Goal: Communication & Community: Participate in discussion

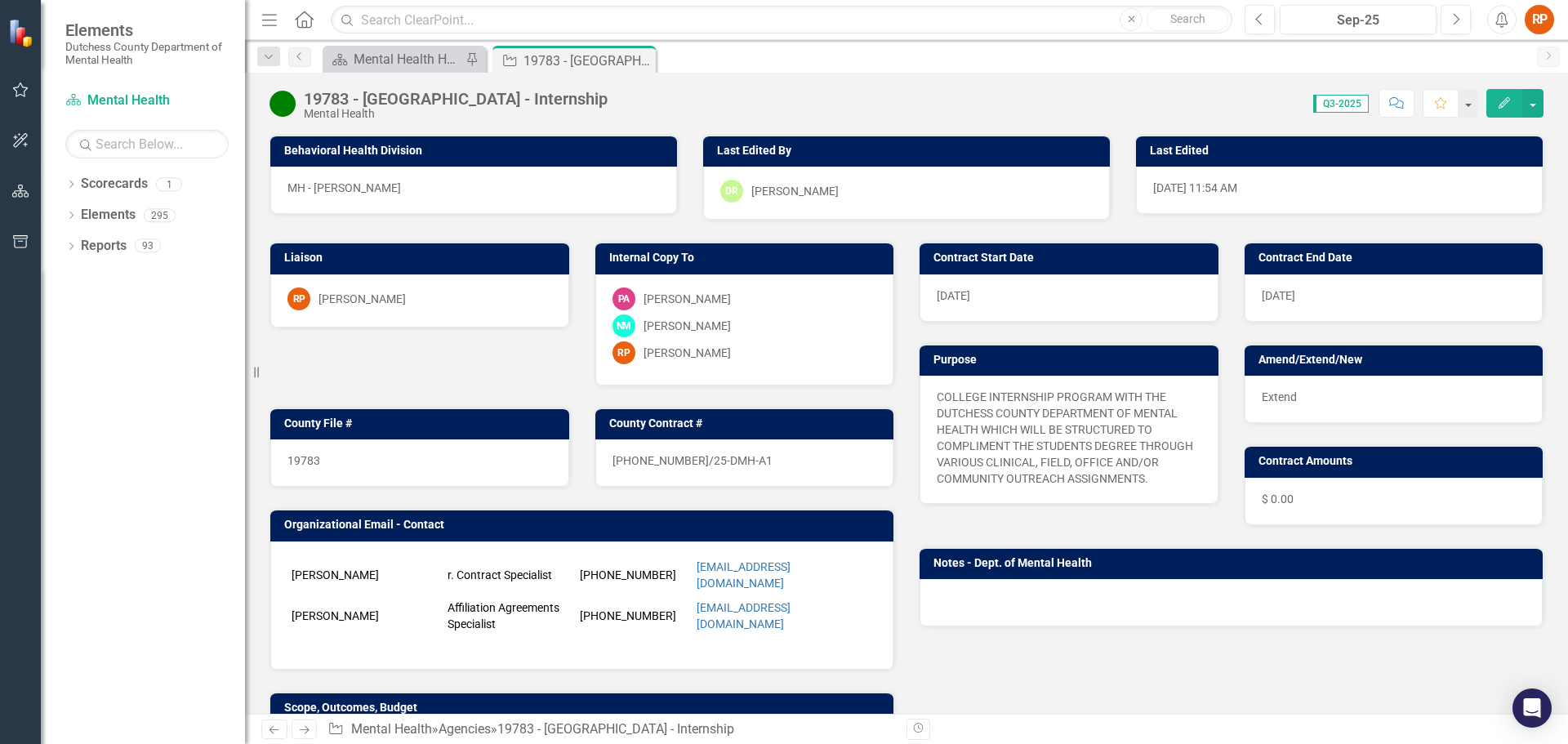
scroll to position [326, 0]
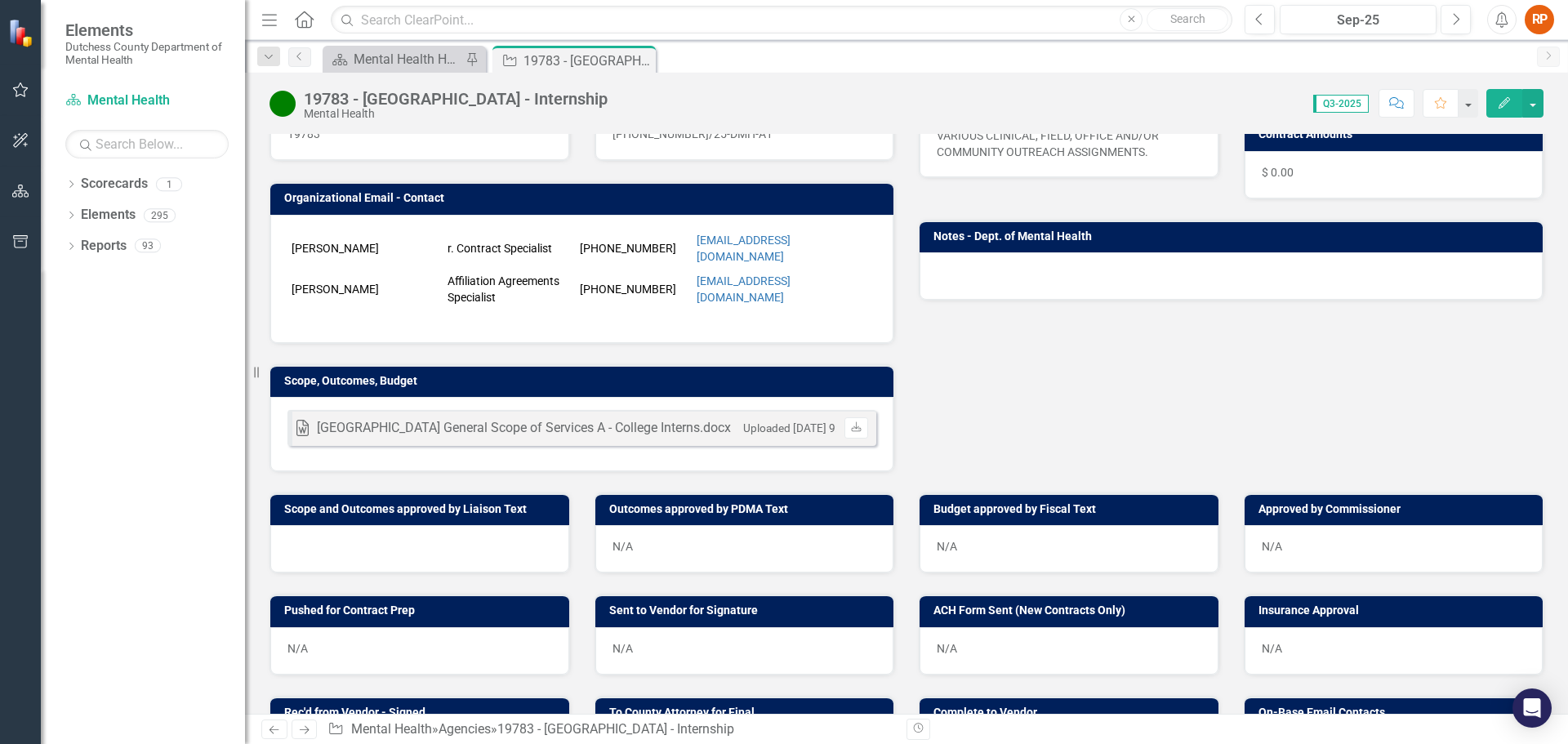
click at [401, 536] on div at bounding box center [420, 548] width 299 height 47
click at [456, 507] on h3 "Scope and Outcomes approved by Liaison Text" at bounding box center [423, 509] width 277 height 12
click at [527, 543] on div at bounding box center [420, 548] width 299 height 47
click at [341, 513] on h3 "Scope and Outcomes approved by Liaison Text" at bounding box center [423, 509] width 277 height 12
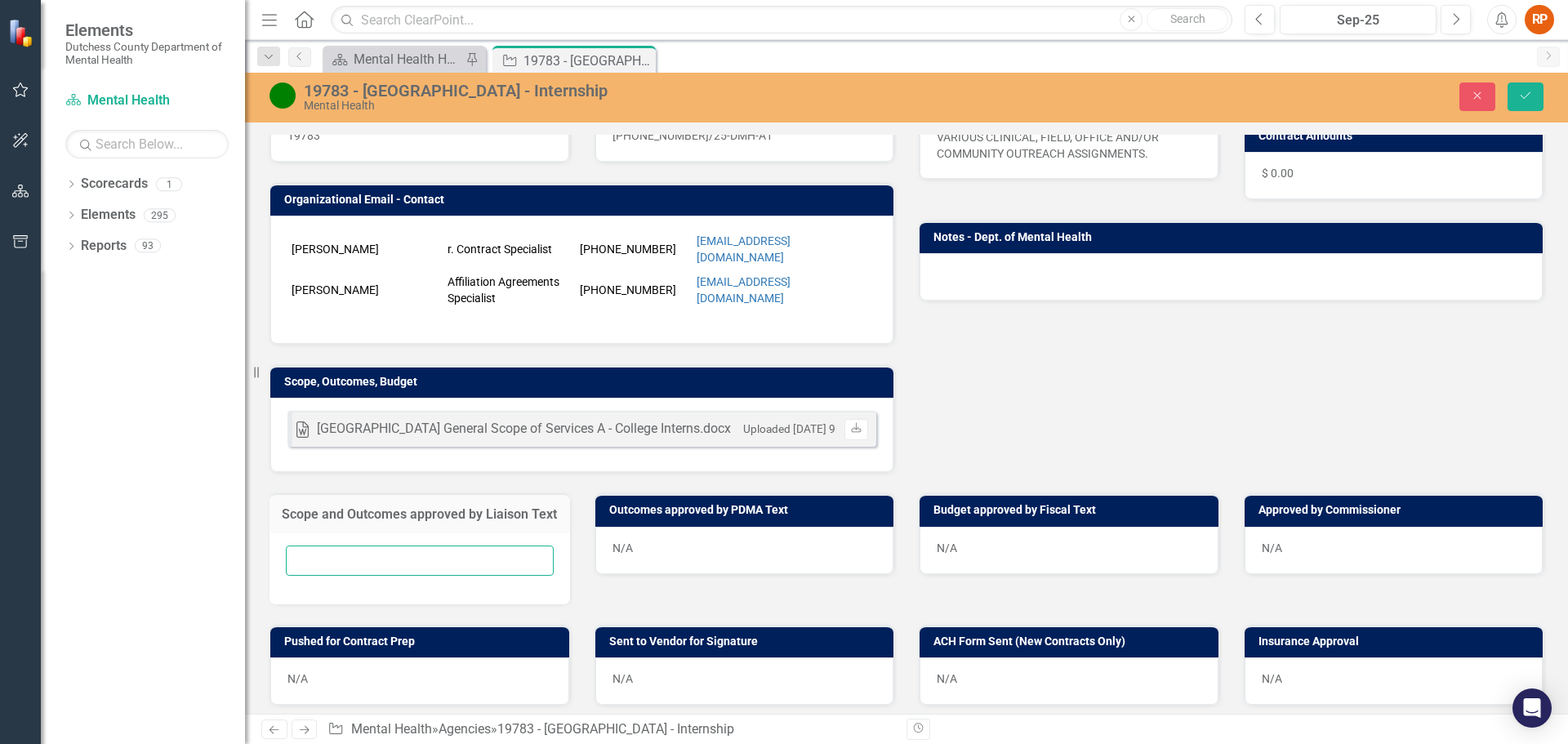
click at [287, 572] on input "text" at bounding box center [420, 560] width 268 height 30
type input "[DATE] RP"
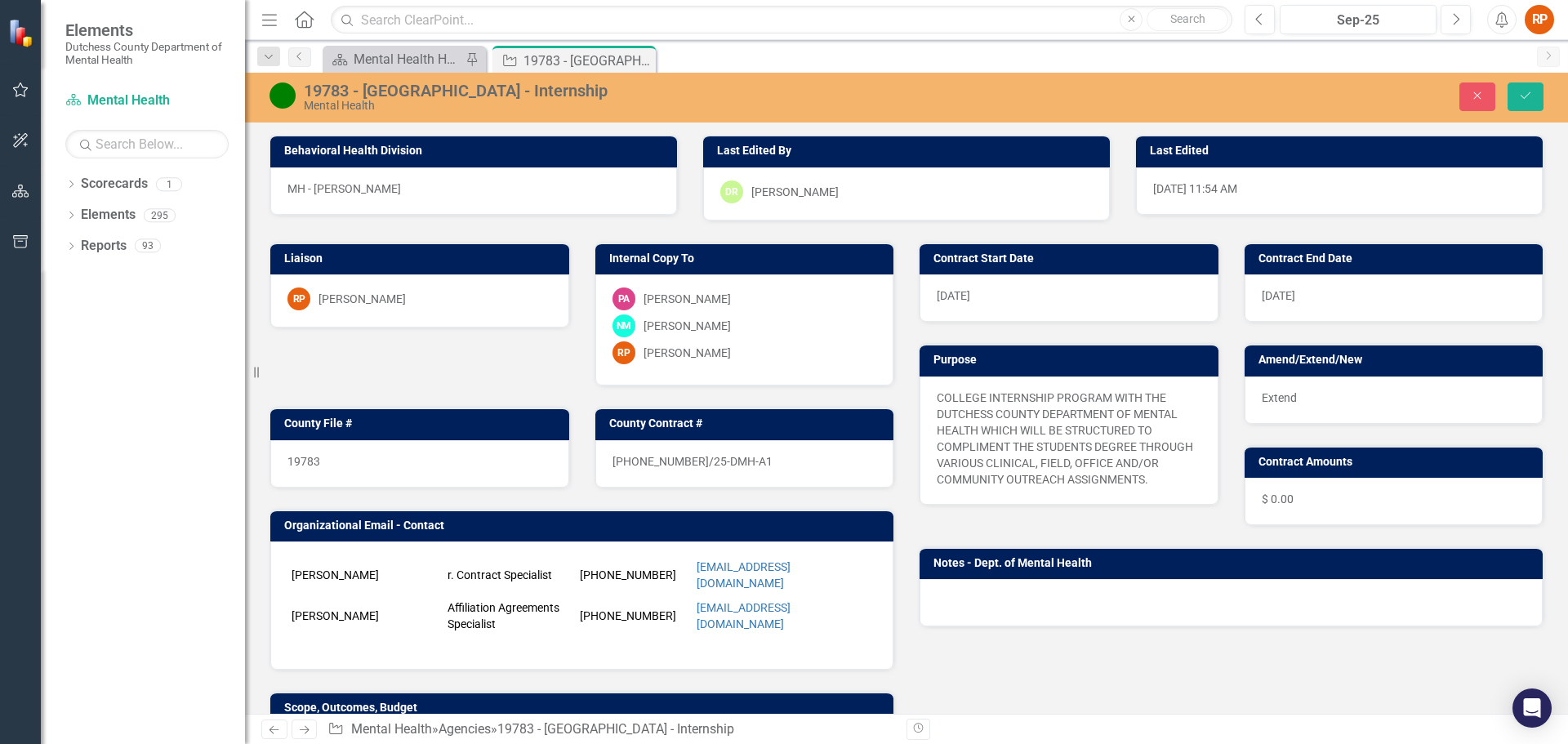
scroll to position [0, 0]
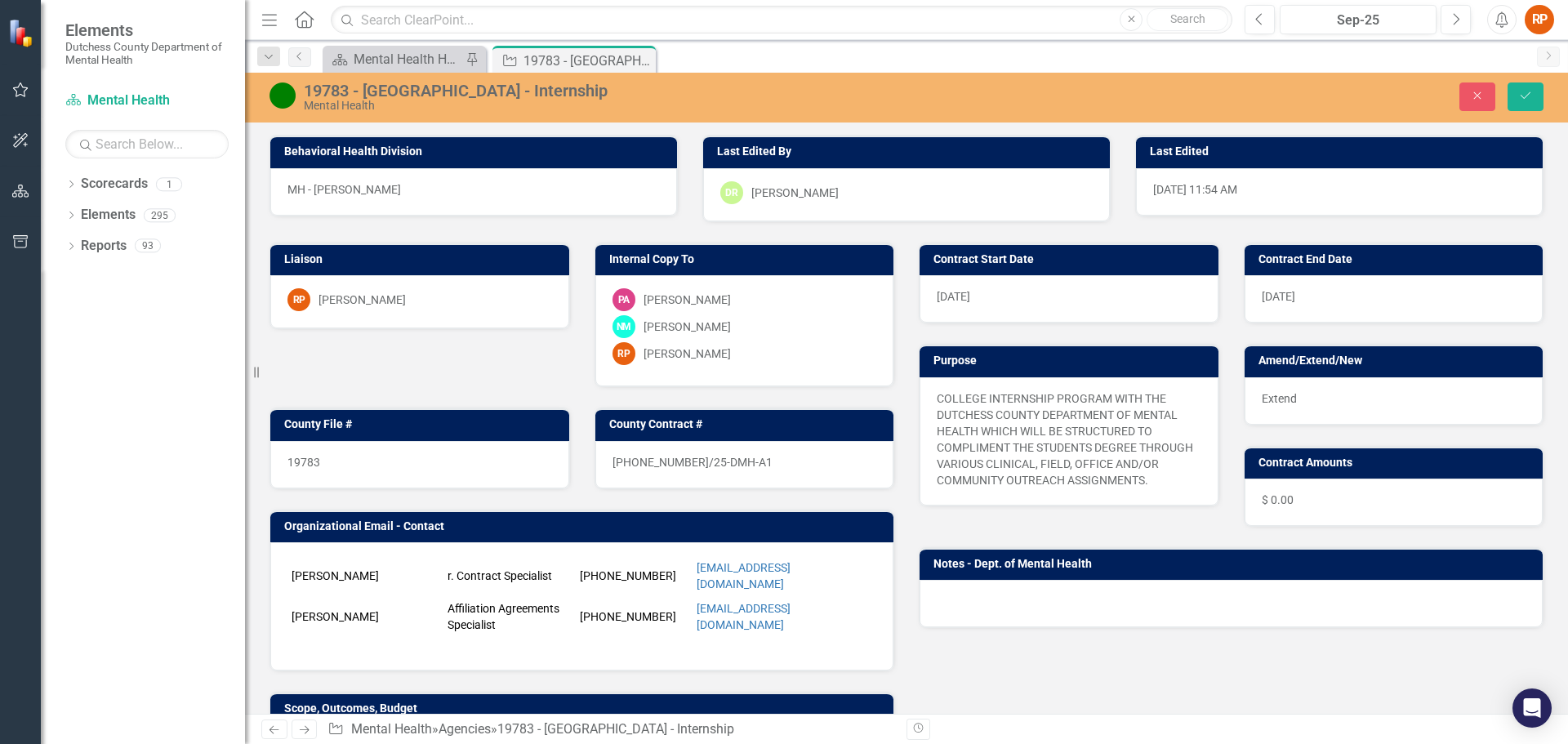
click at [1025, 588] on div at bounding box center [1231, 603] width 623 height 47
click at [1000, 601] on div at bounding box center [1231, 603] width 623 height 47
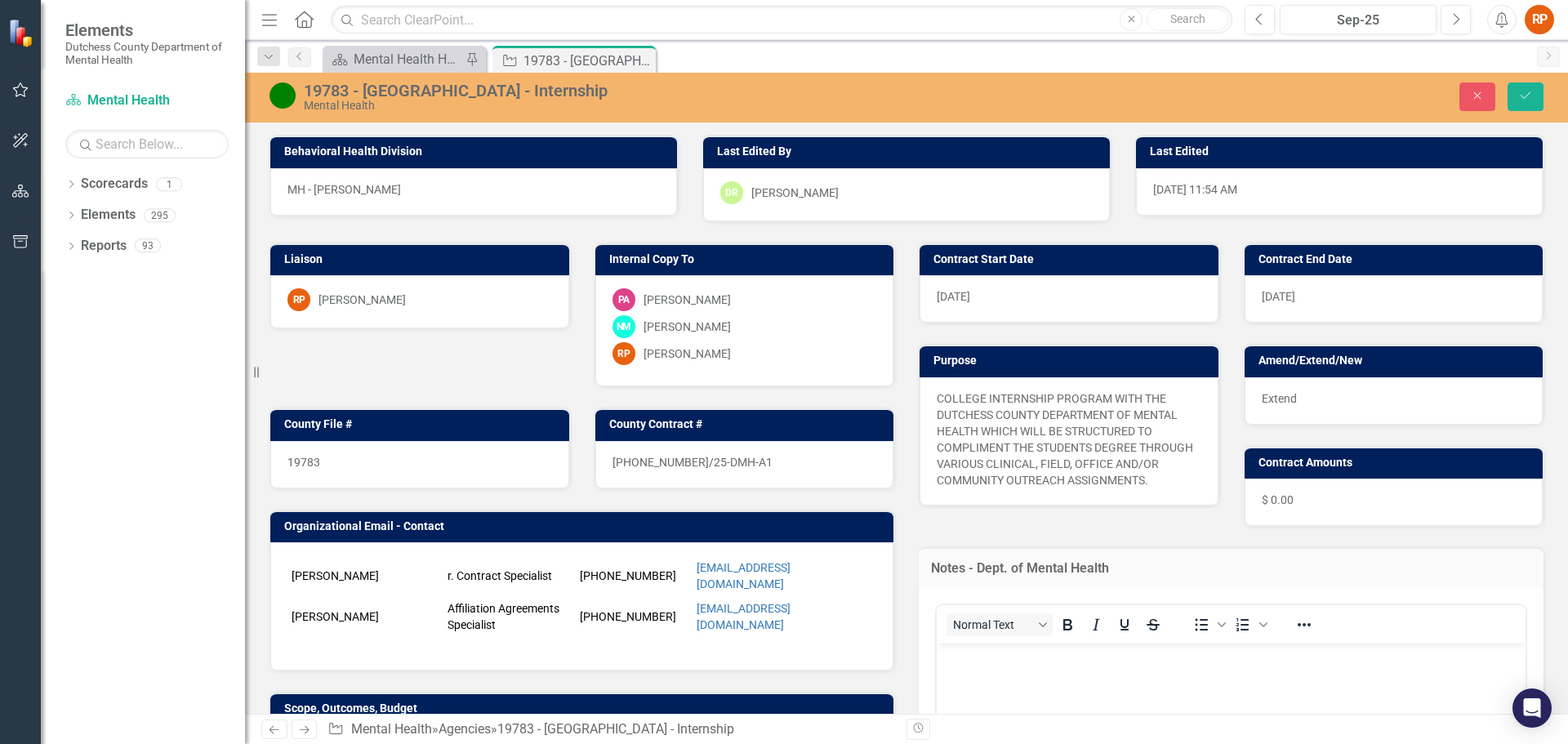
click at [969, 664] on p "Rich Text Area. Press ALT-0 for help." at bounding box center [1231, 656] width 581 height 20
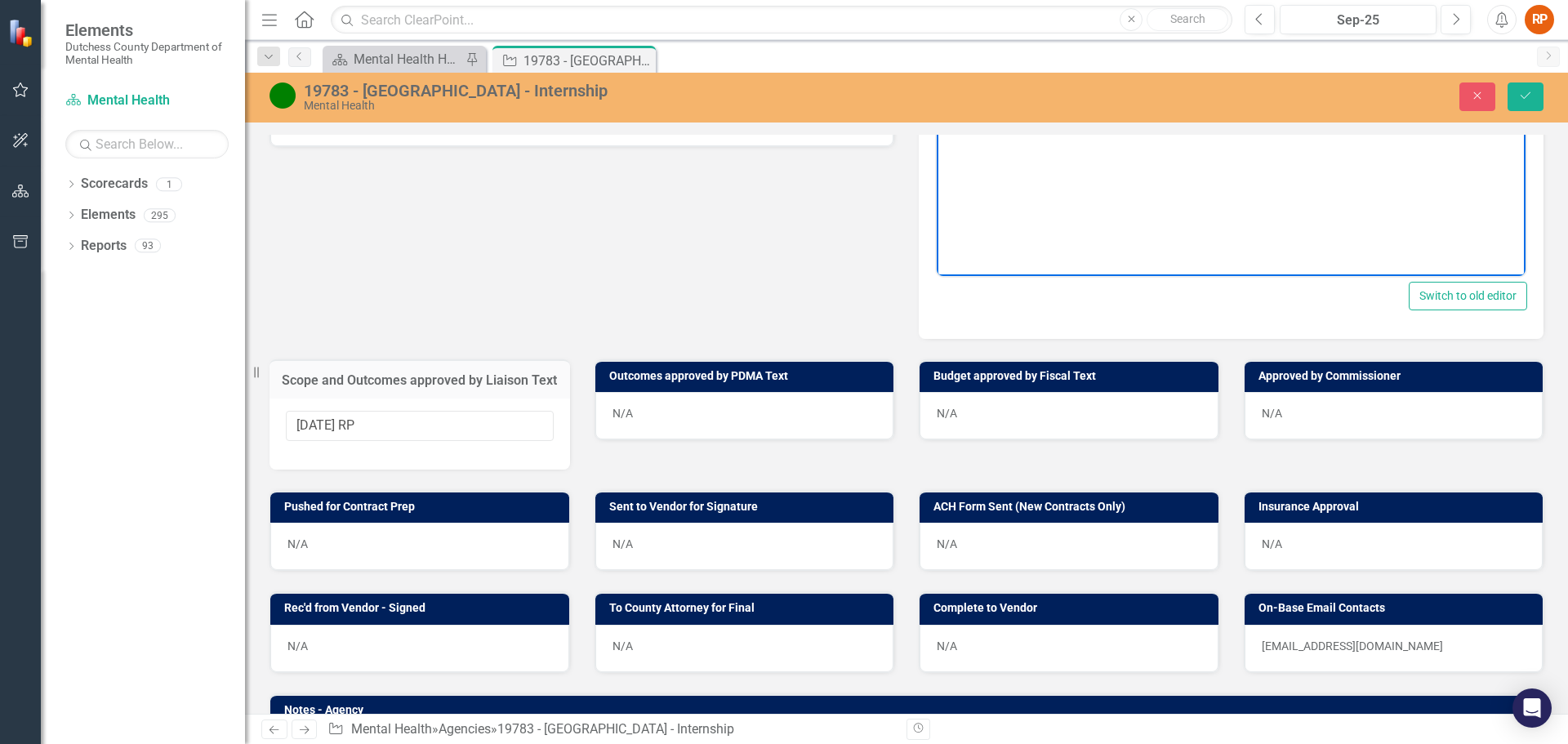
scroll to position [654, 0]
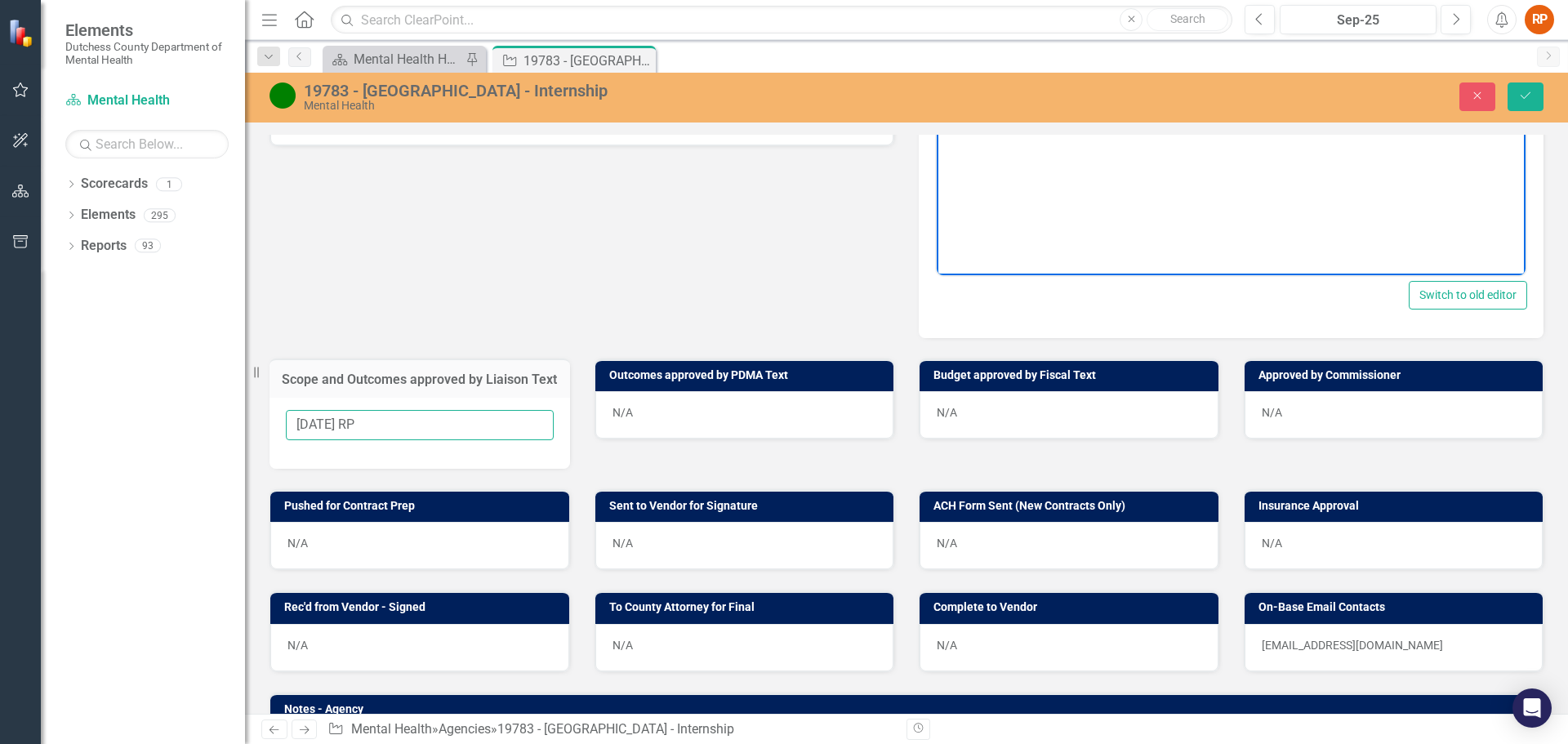
click at [464, 440] on input "[DATE] RP" at bounding box center [420, 425] width 268 height 30
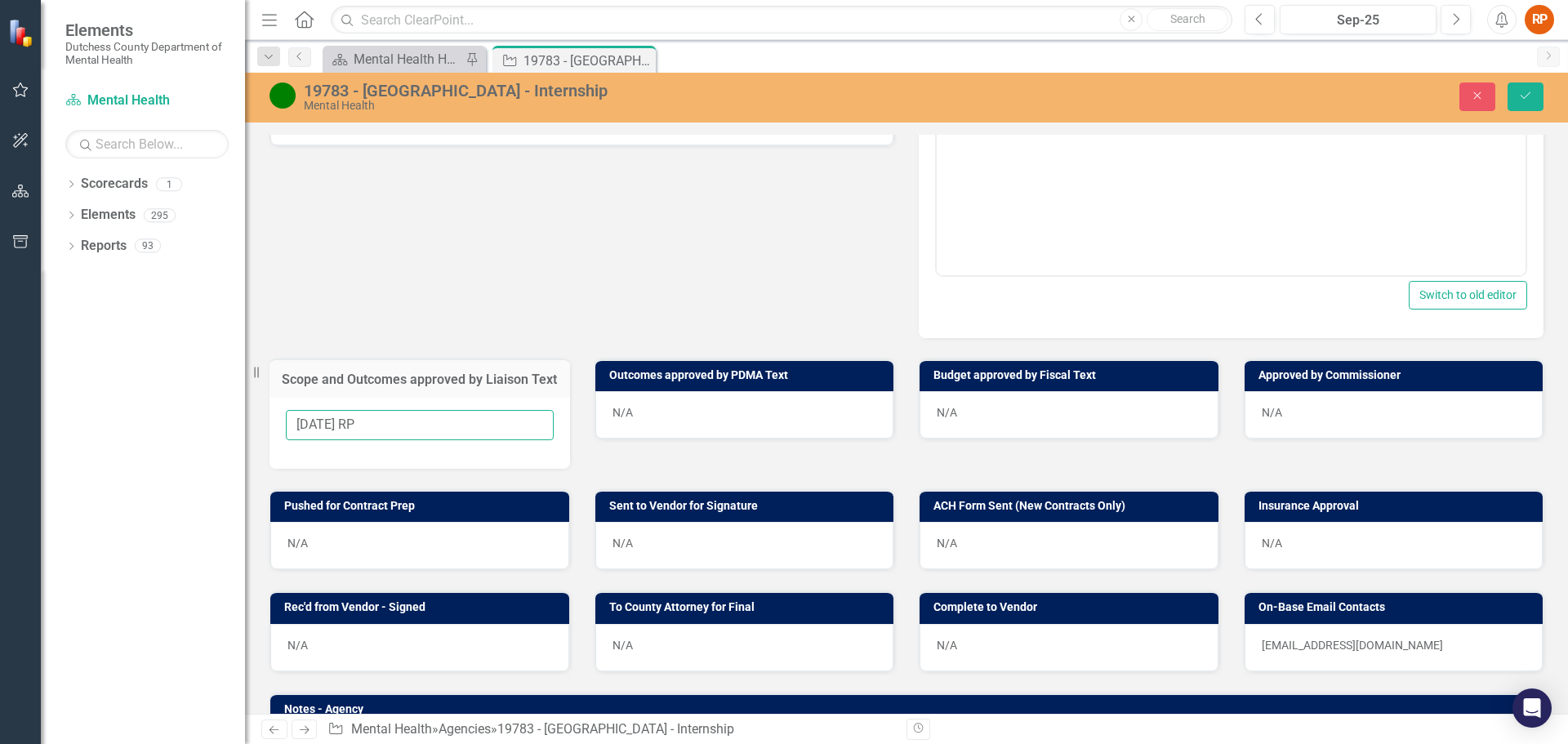
scroll to position [0, 0]
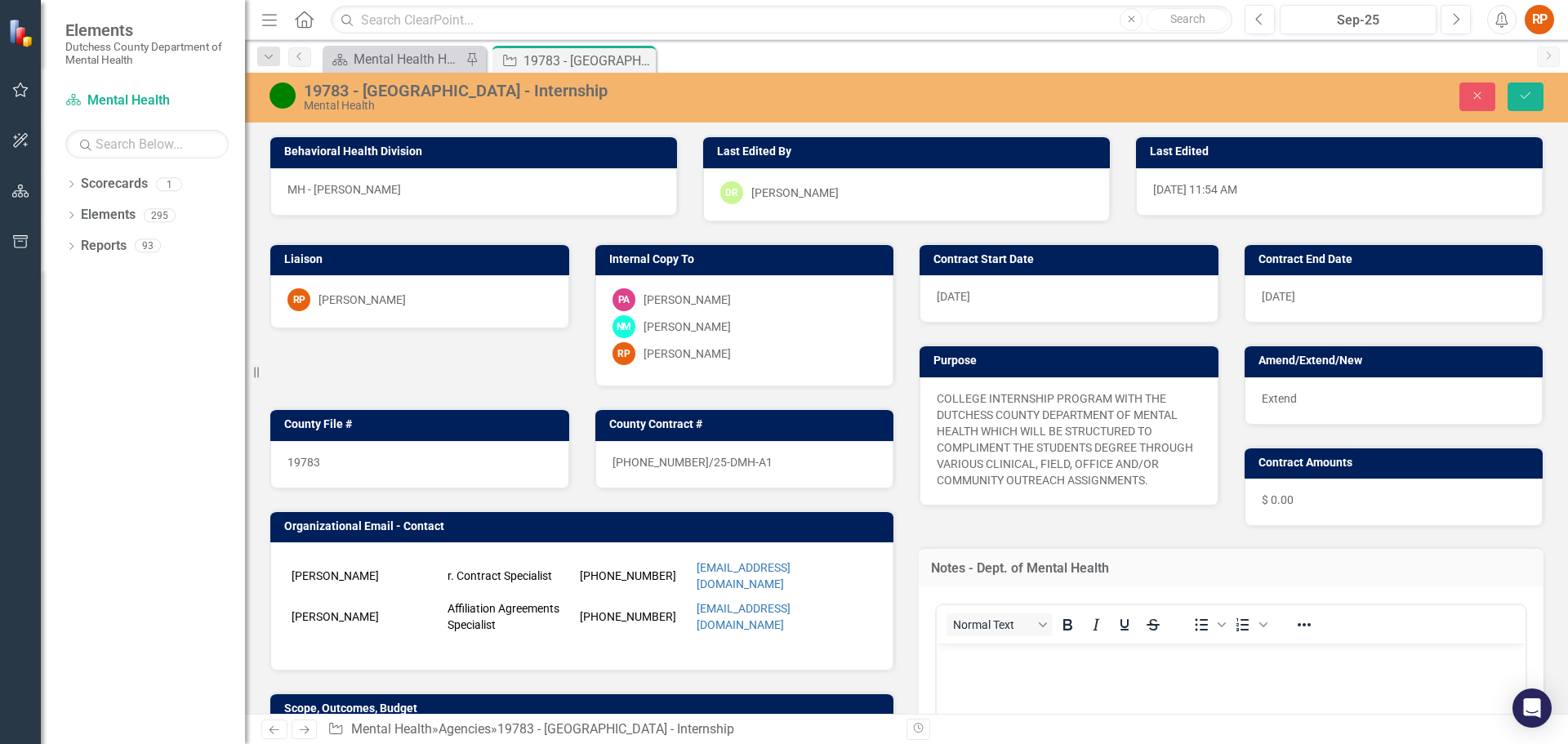
type input "[DATE] RP"
click at [1523, 94] on icon "Save" at bounding box center [1525, 95] width 15 height 11
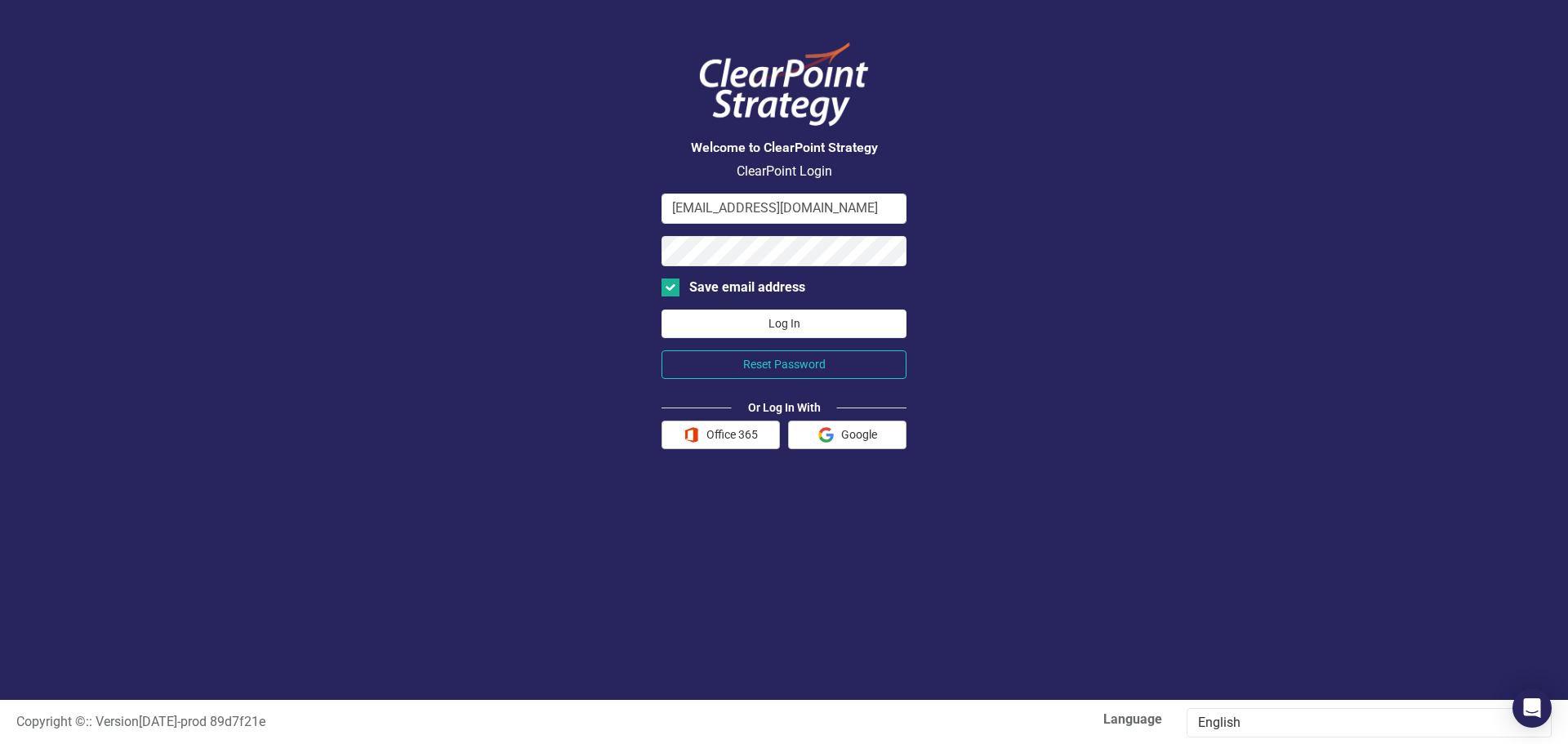
click at [758, 325] on button "Log In" at bounding box center [784, 324] width 245 height 29
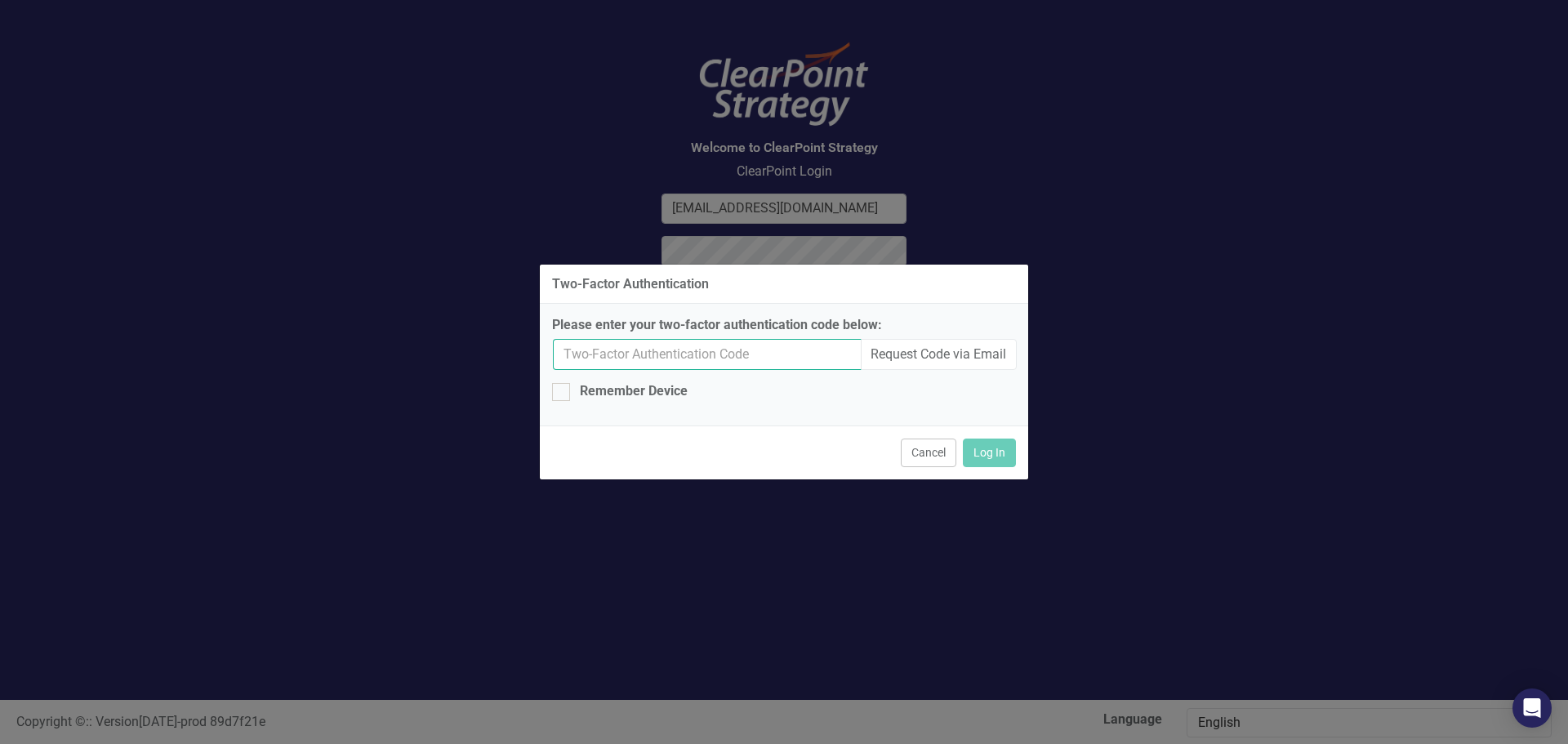
click at [778, 351] on input "Please enter your two-factor authentication code below:" at bounding box center [707, 354] width 309 height 31
click at [906, 354] on button "Request Code via Email" at bounding box center [939, 354] width 157 height 31
click at [591, 352] on input "Please enter your two-factor authentication code below:" at bounding box center [784, 354] width 464 height 30
paste input "556969"
type input "556969"
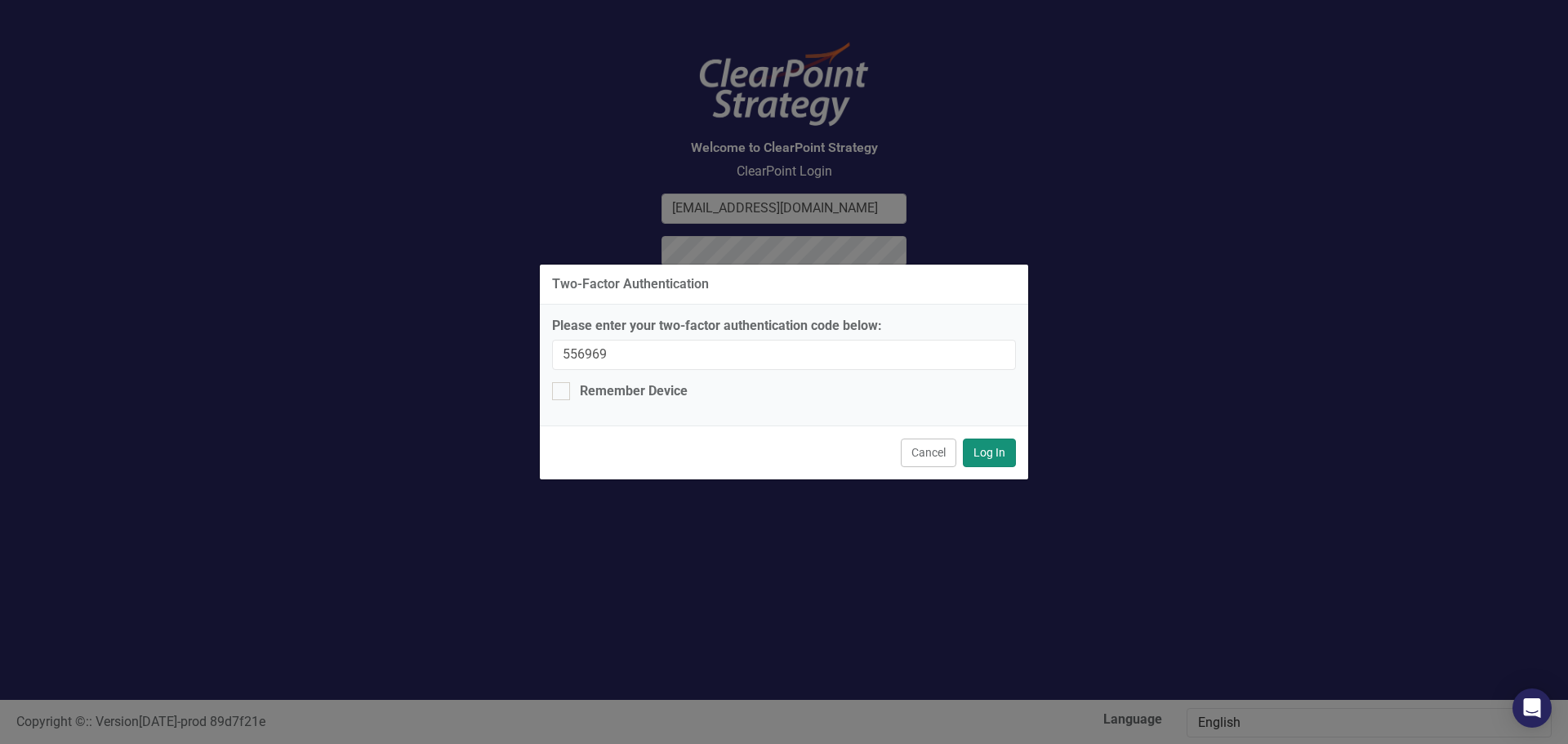
click at [989, 454] on button "Log In" at bounding box center [989, 452] width 53 height 29
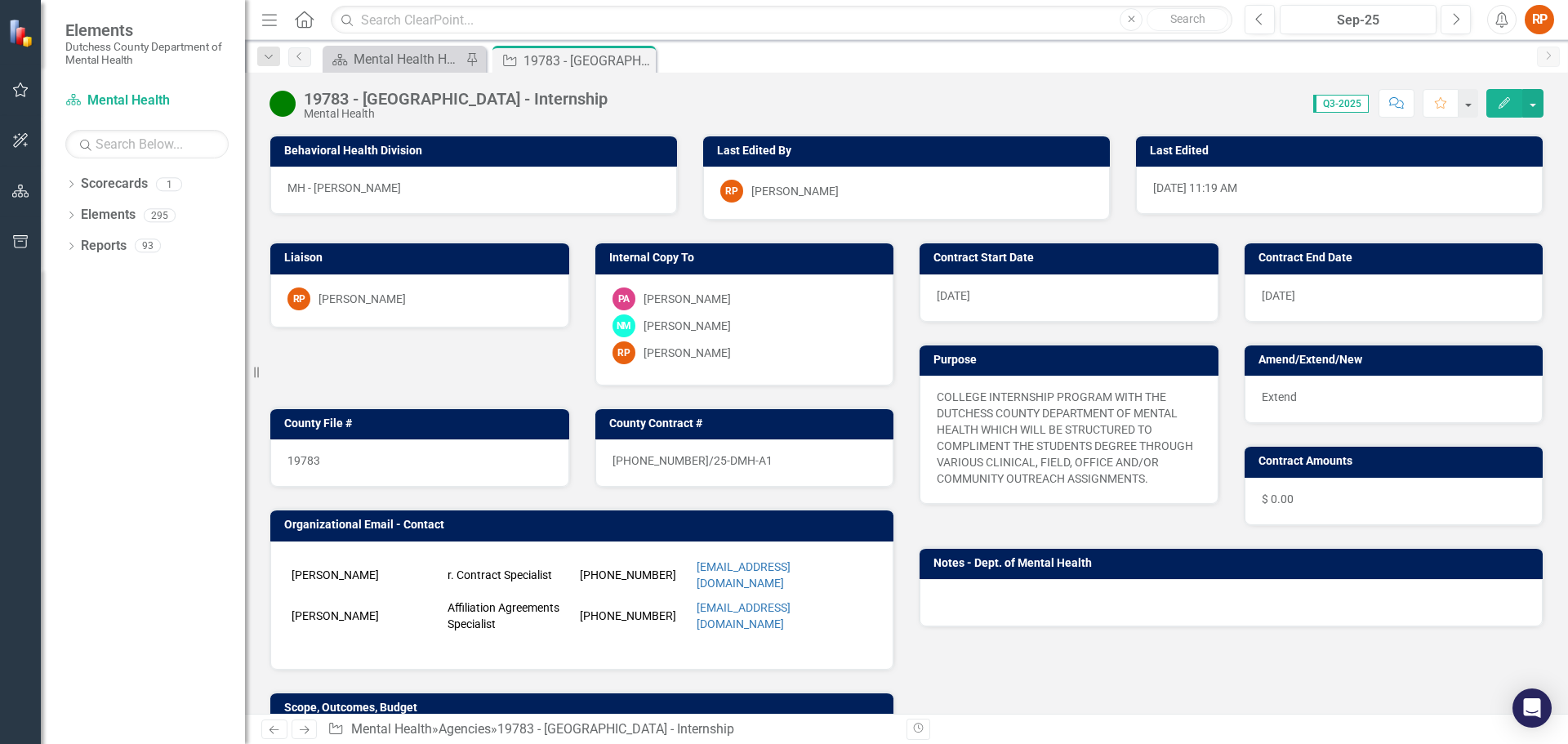
click at [1399, 102] on icon "Comment" at bounding box center [1396, 103] width 15 height 11
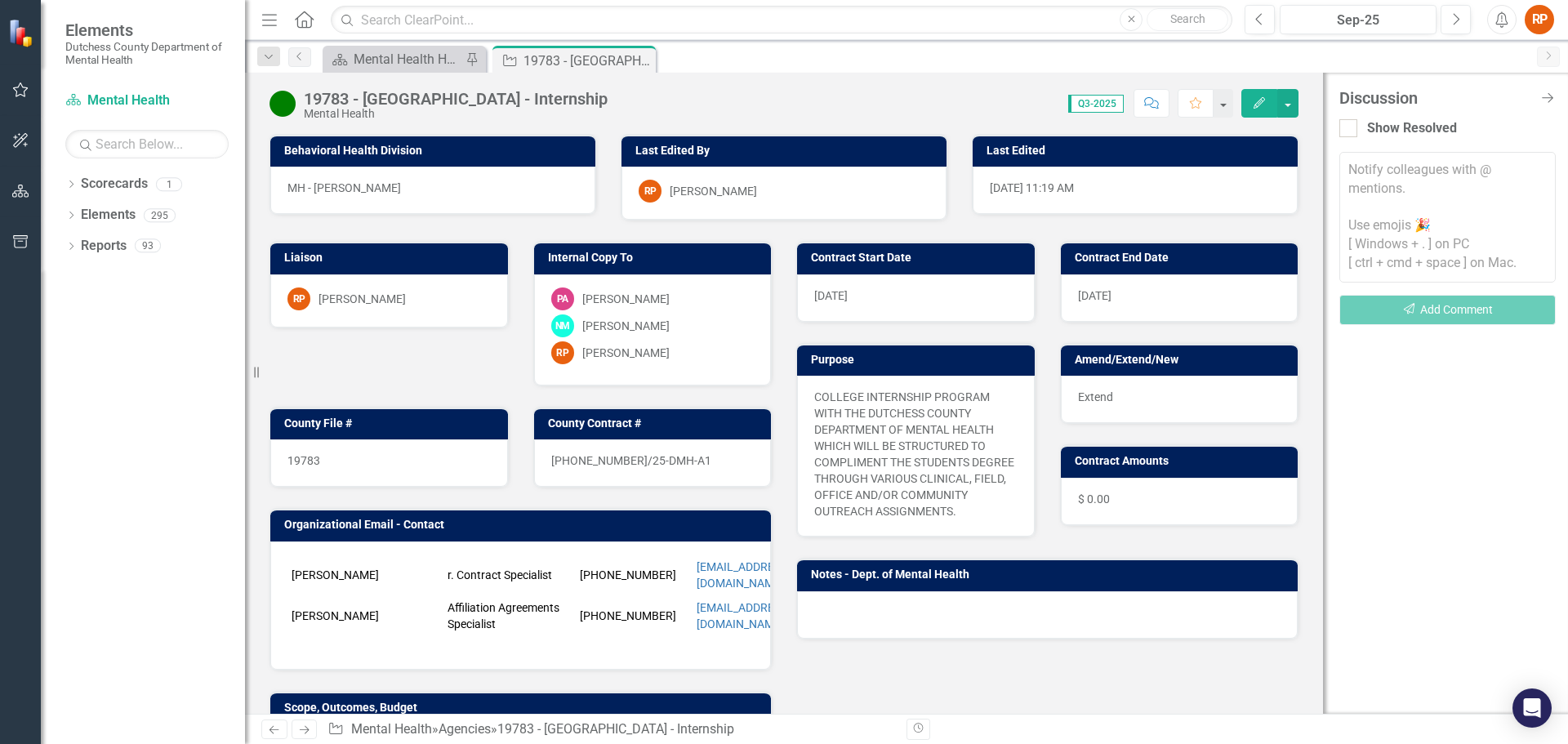
click at [1365, 175] on textarea at bounding box center [1448, 218] width 217 height 131
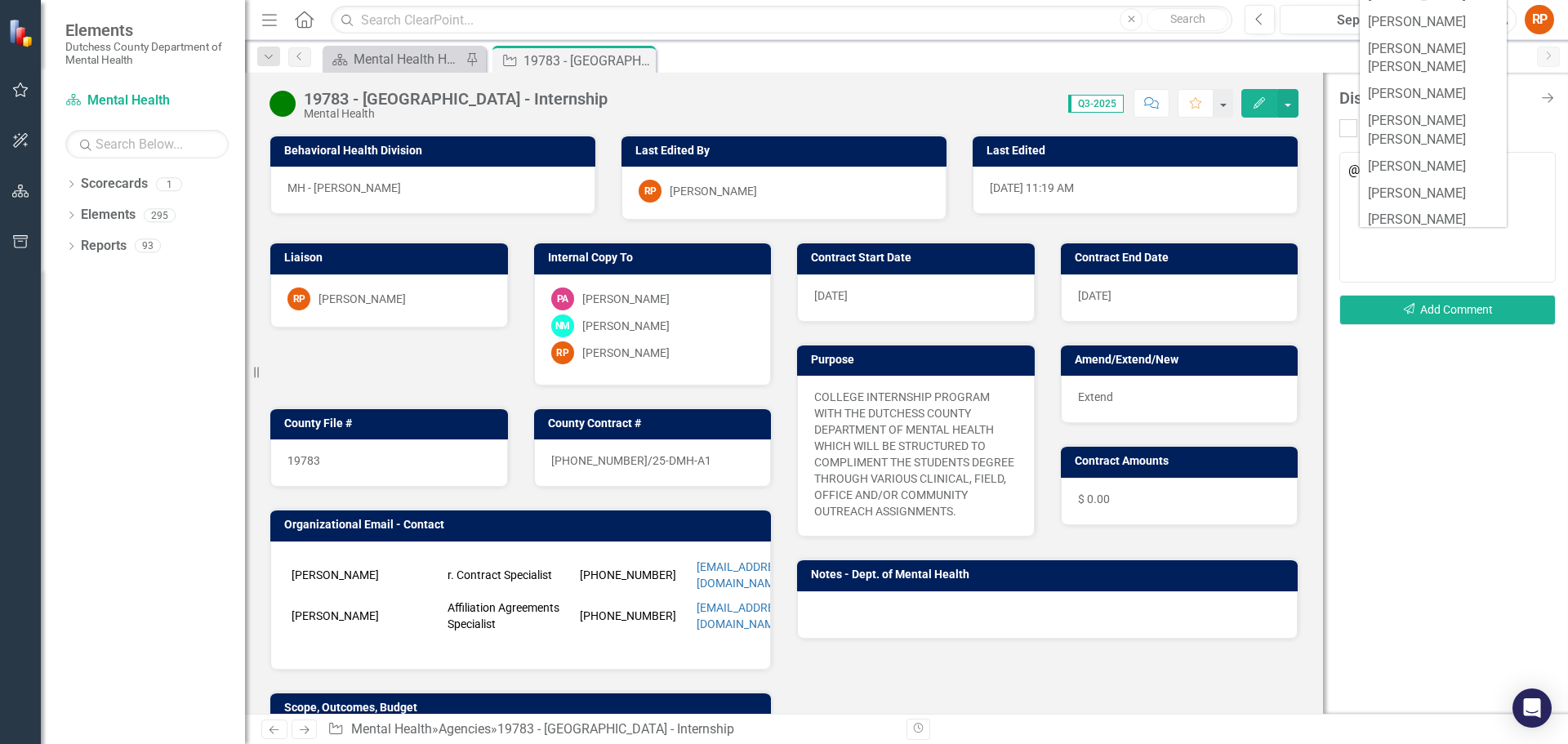
click at [1419, 266] on textarea "@" at bounding box center [1448, 218] width 217 height 131
click at [1372, 250] on textarea "@" at bounding box center [1448, 218] width 217 height 131
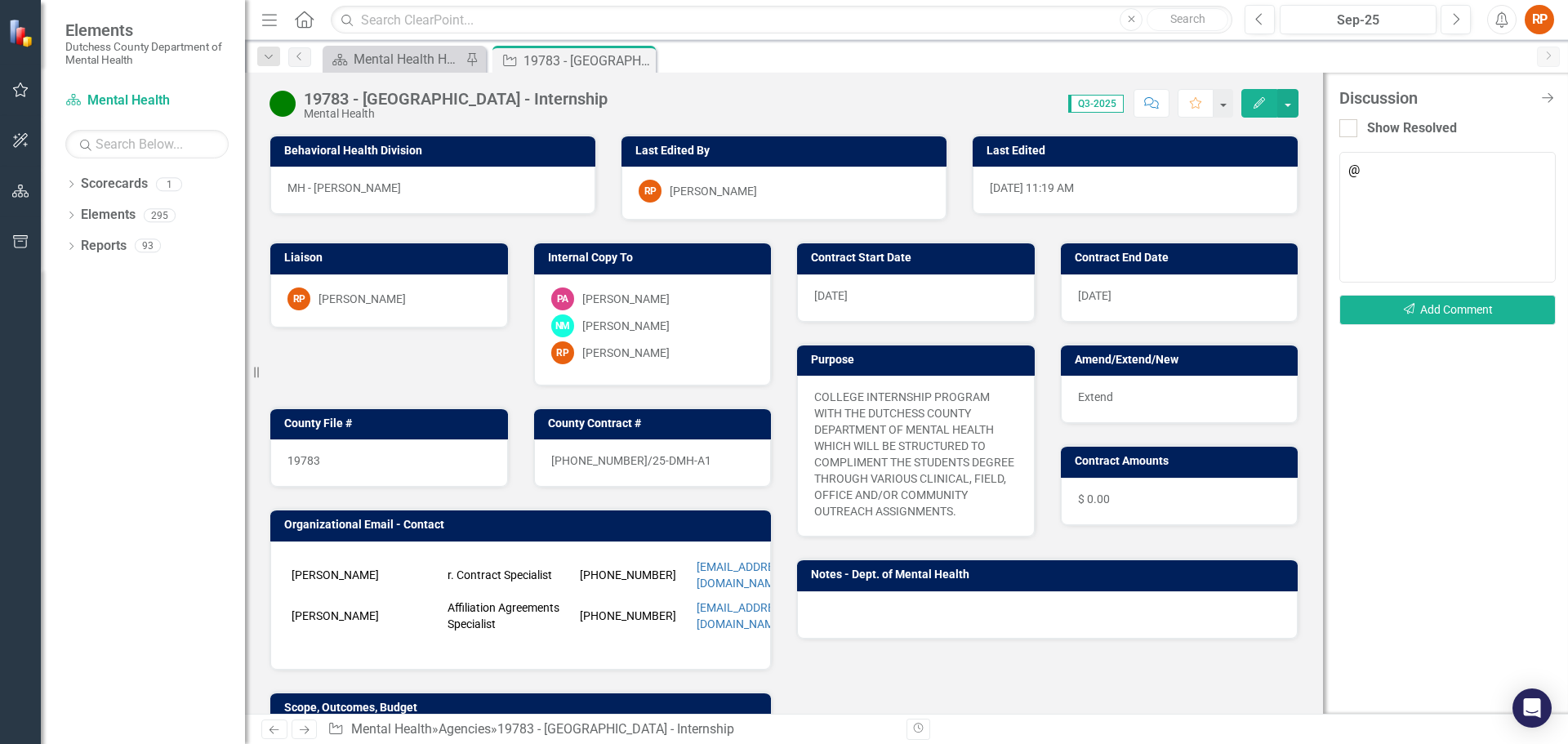
click at [946, 97] on div "Score: N/A Q3-2025 Completed Comment Favorite Edit" at bounding box center [957, 103] width 683 height 28
click at [1372, 165] on textarea "@" at bounding box center [1448, 218] width 217 height 131
type textarea "@"
click at [1396, 176] on span "D [PERSON_NAME]" at bounding box center [1429, 184] width 106 height 16
click at [1464, 170] on textarea "@[PERSON_NAME]" at bounding box center [1448, 218] width 217 height 131
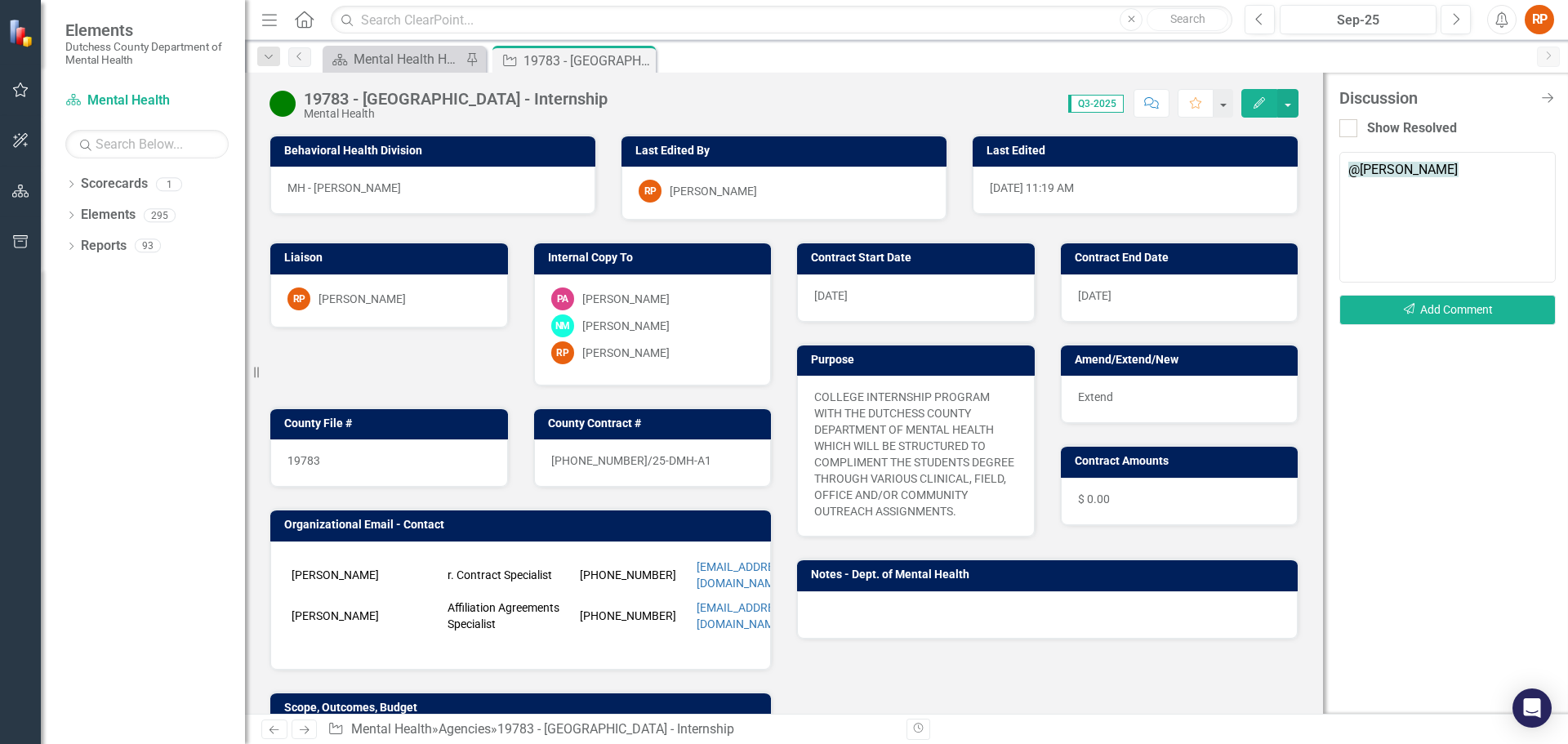
type textarea "@[PERSON_NAME]"
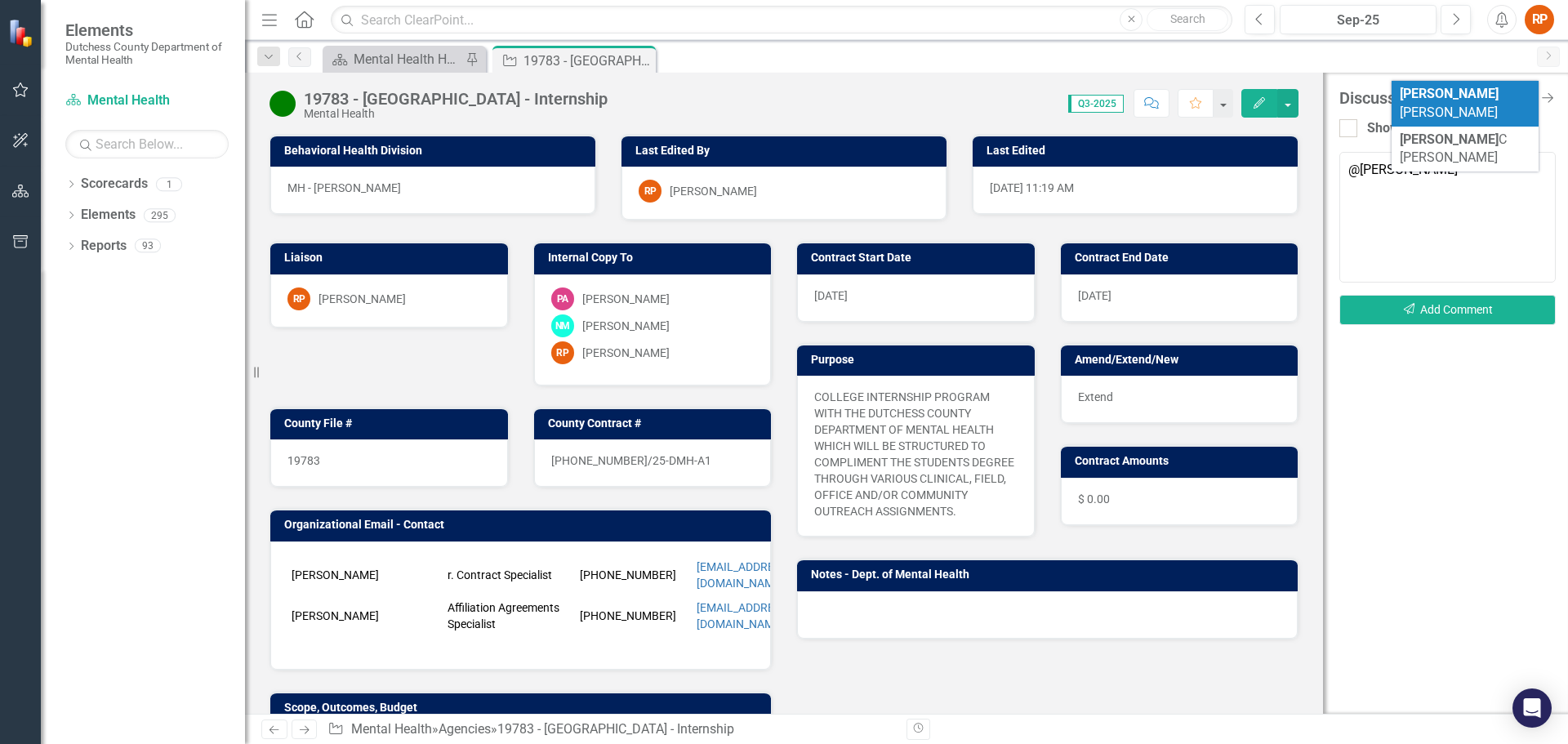
click at [1435, 98] on span "[PERSON_NAME]" at bounding box center [1450, 103] width 99 height 34
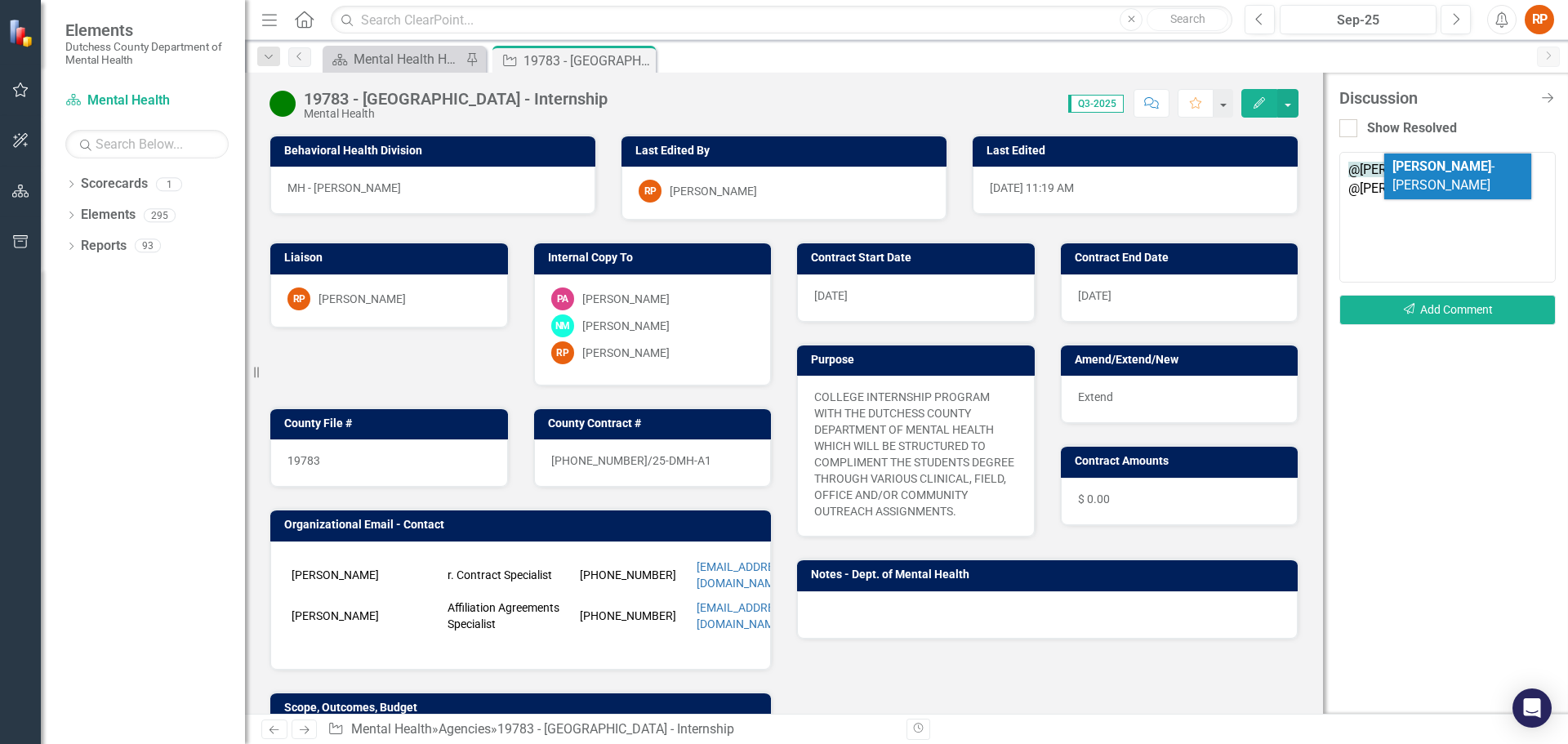
click at [1489, 173] on span "[PERSON_NAME]" at bounding box center [1444, 175] width 102 height 34
type textarea "@[PERSON_NAME] @[PERSON_NAME]"
click at [1407, 313] on icon "Send" at bounding box center [1410, 309] width 15 height 11
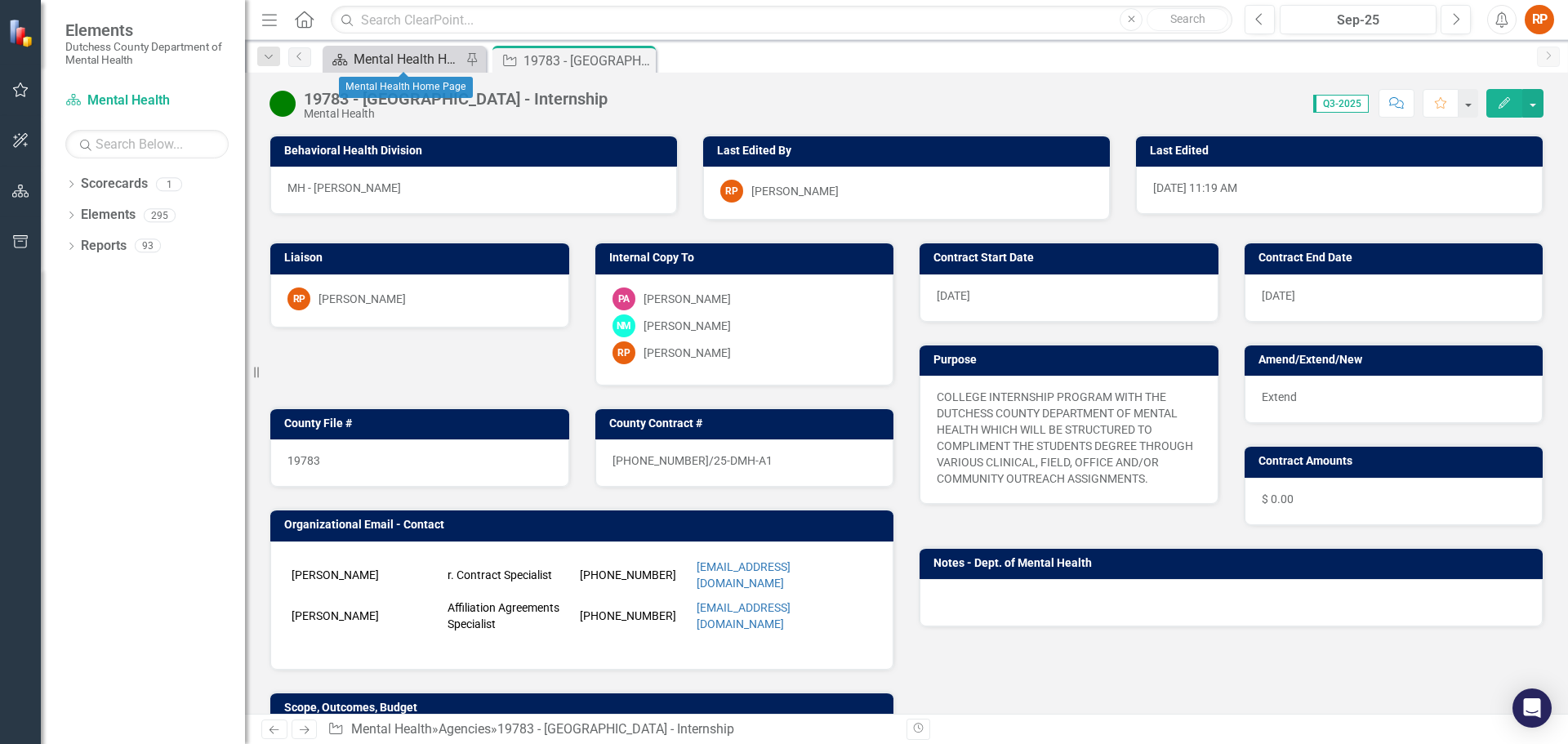
click at [410, 56] on div "Mental Health Home Page" at bounding box center [407, 58] width 108 height 20
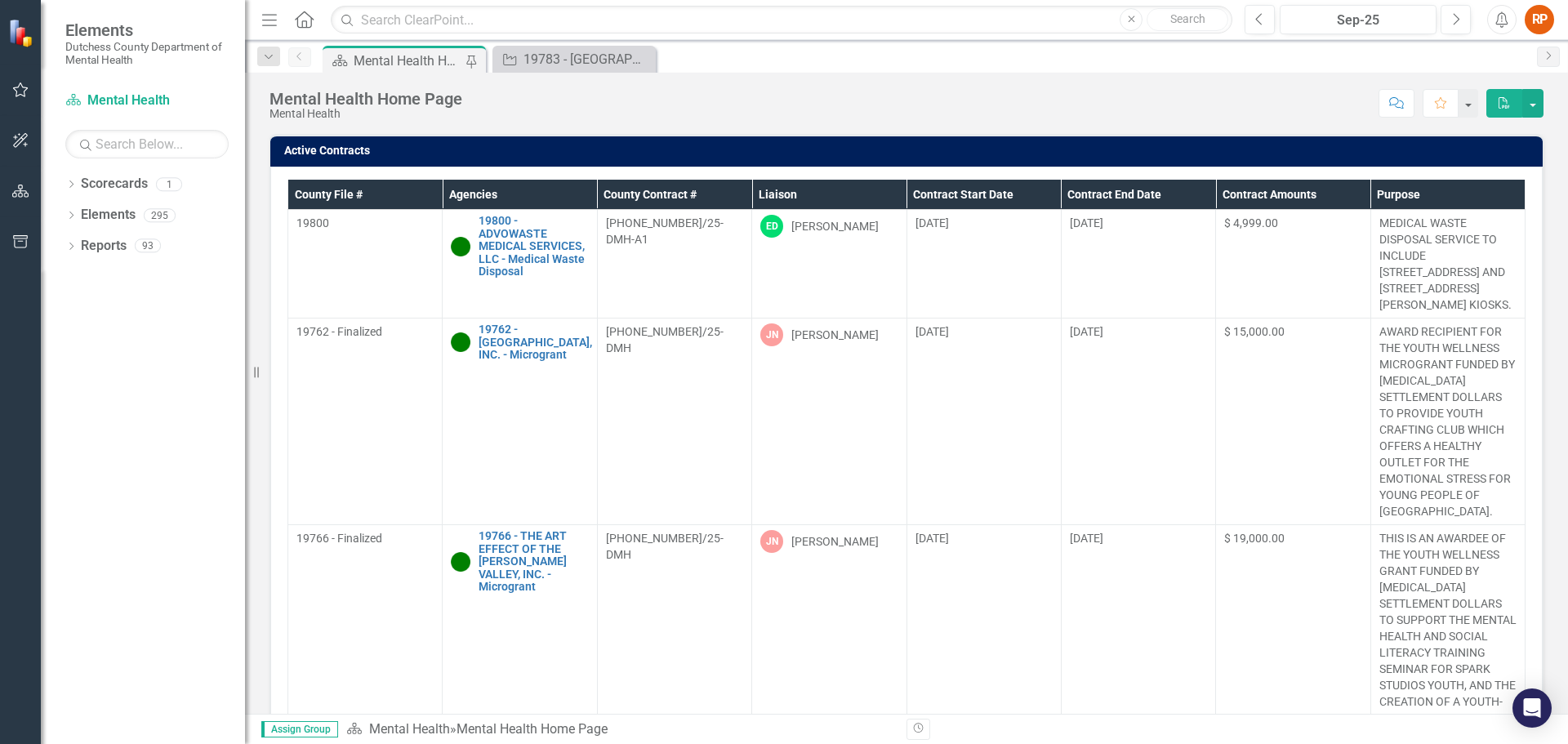
click at [785, 197] on th "Liaison" at bounding box center [829, 194] width 154 height 30
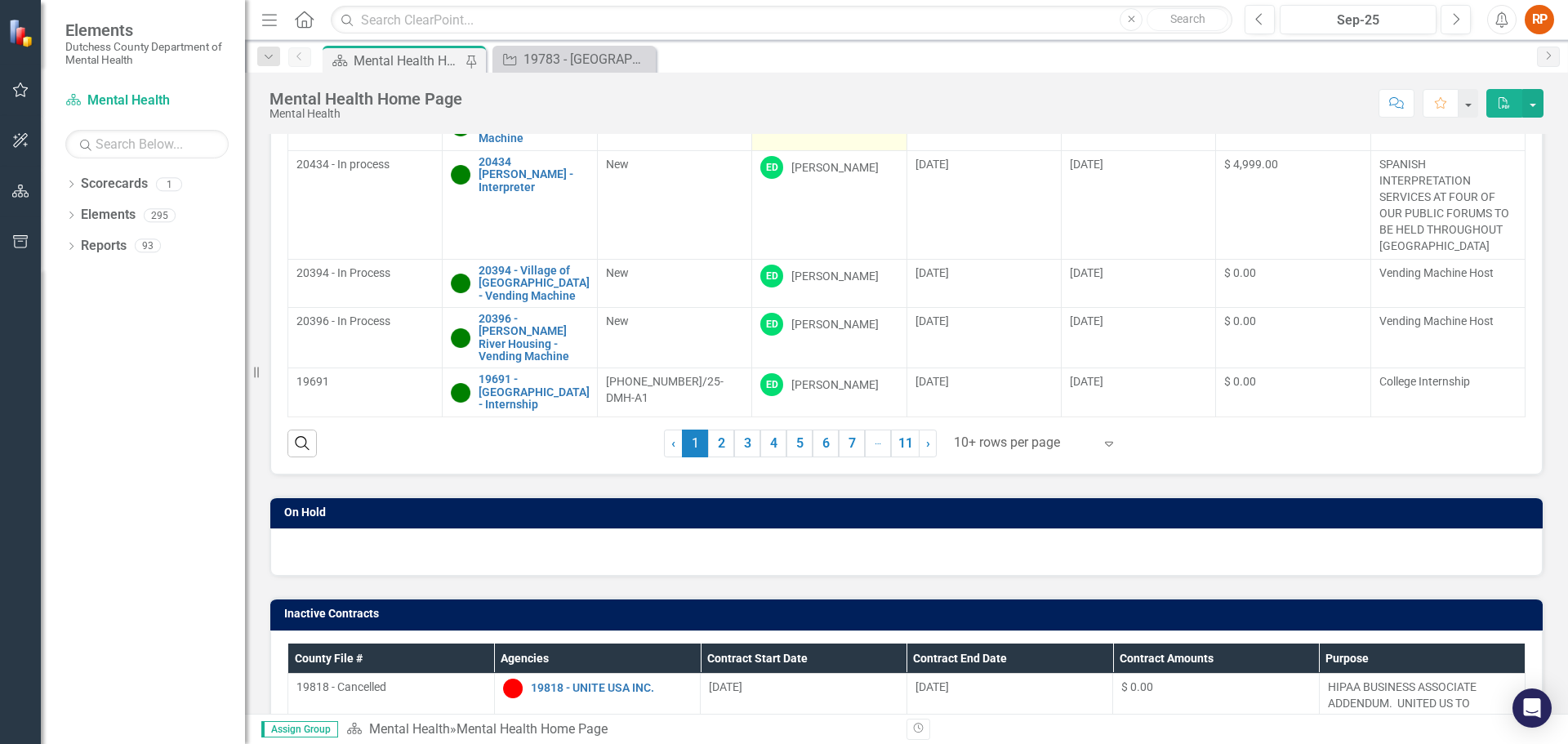
scroll to position [326, 0]
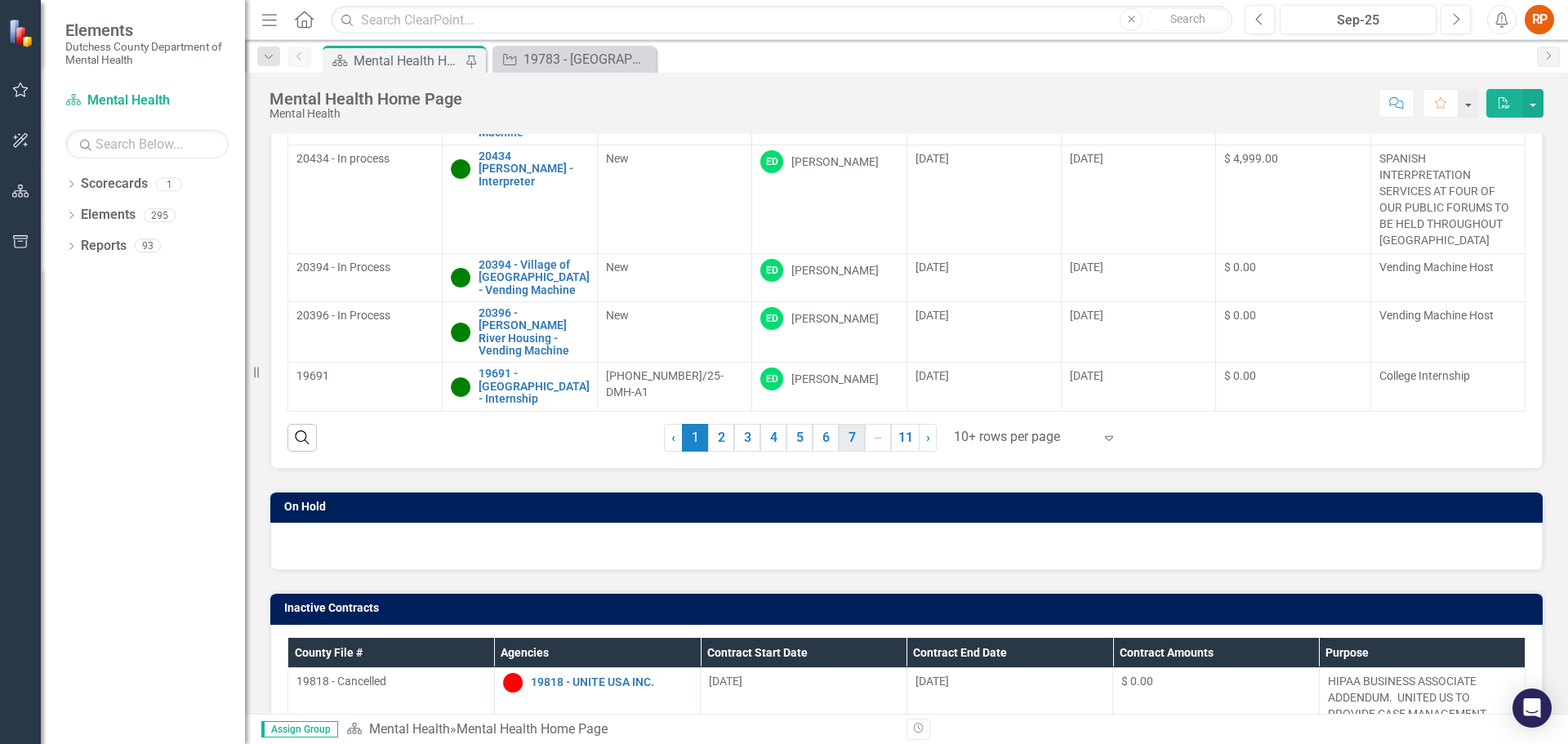
click at [845, 437] on link "7" at bounding box center [852, 438] width 26 height 28
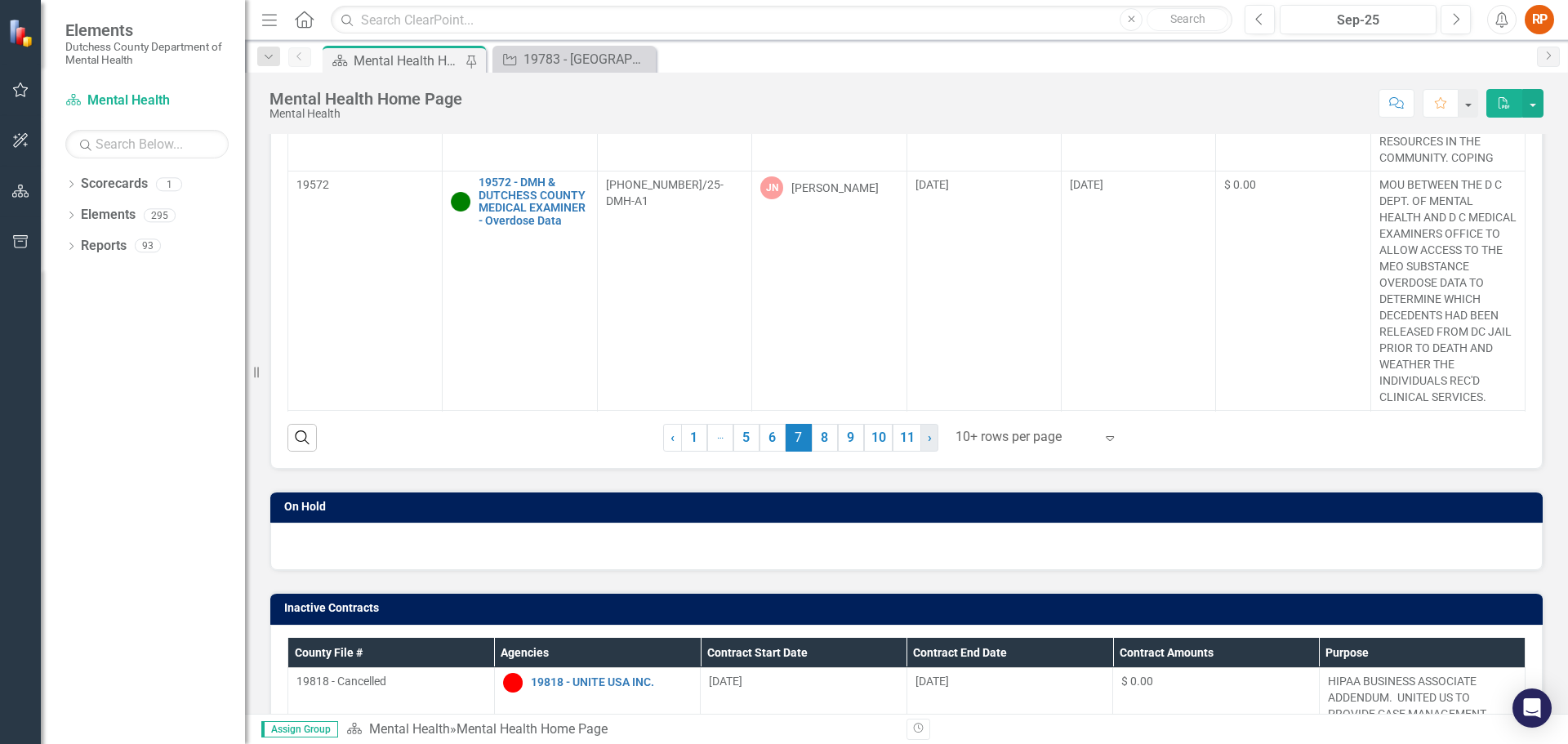
click at [928, 439] on span "›" at bounding box center [930, 438] width 4 height 16
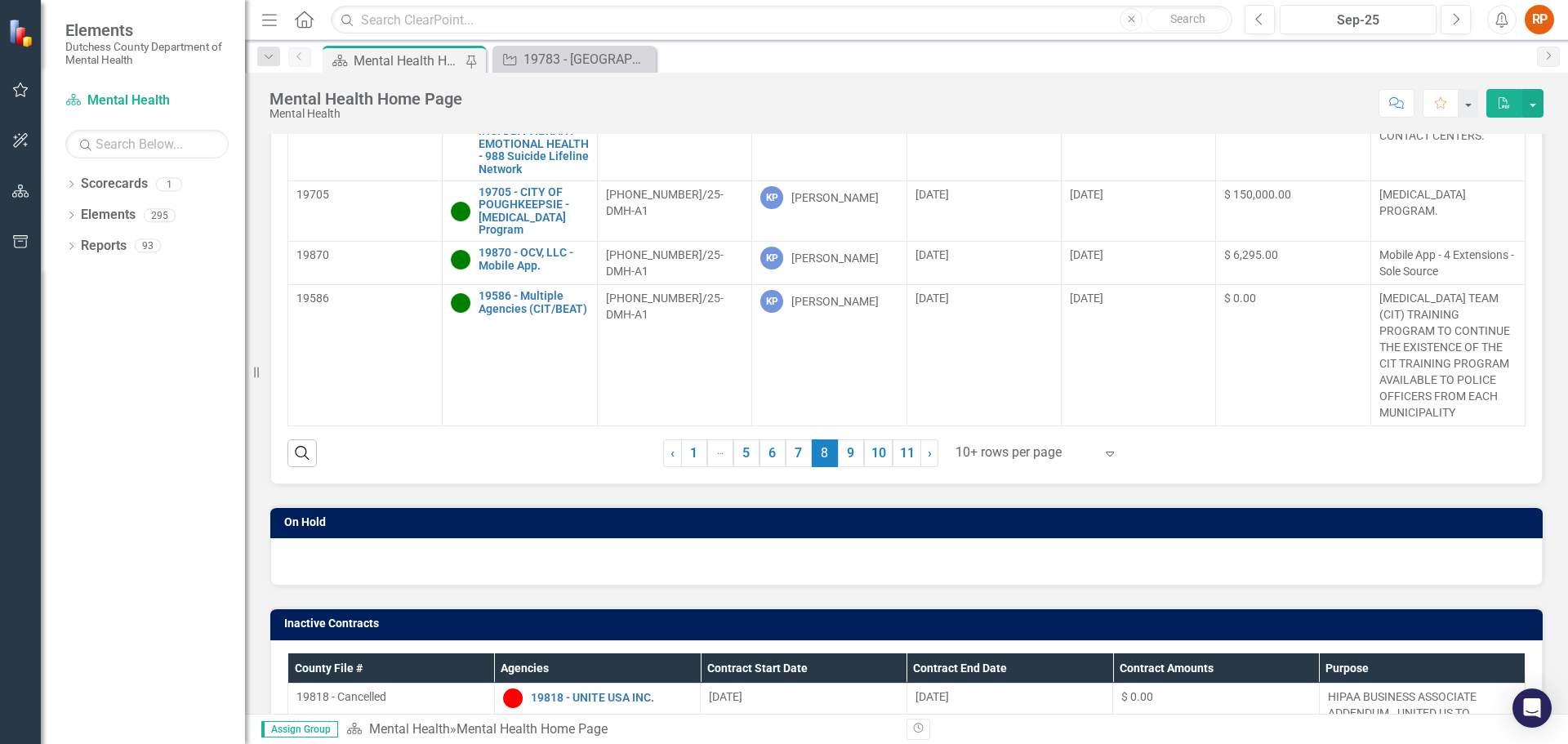
scroll to position [348, 0]
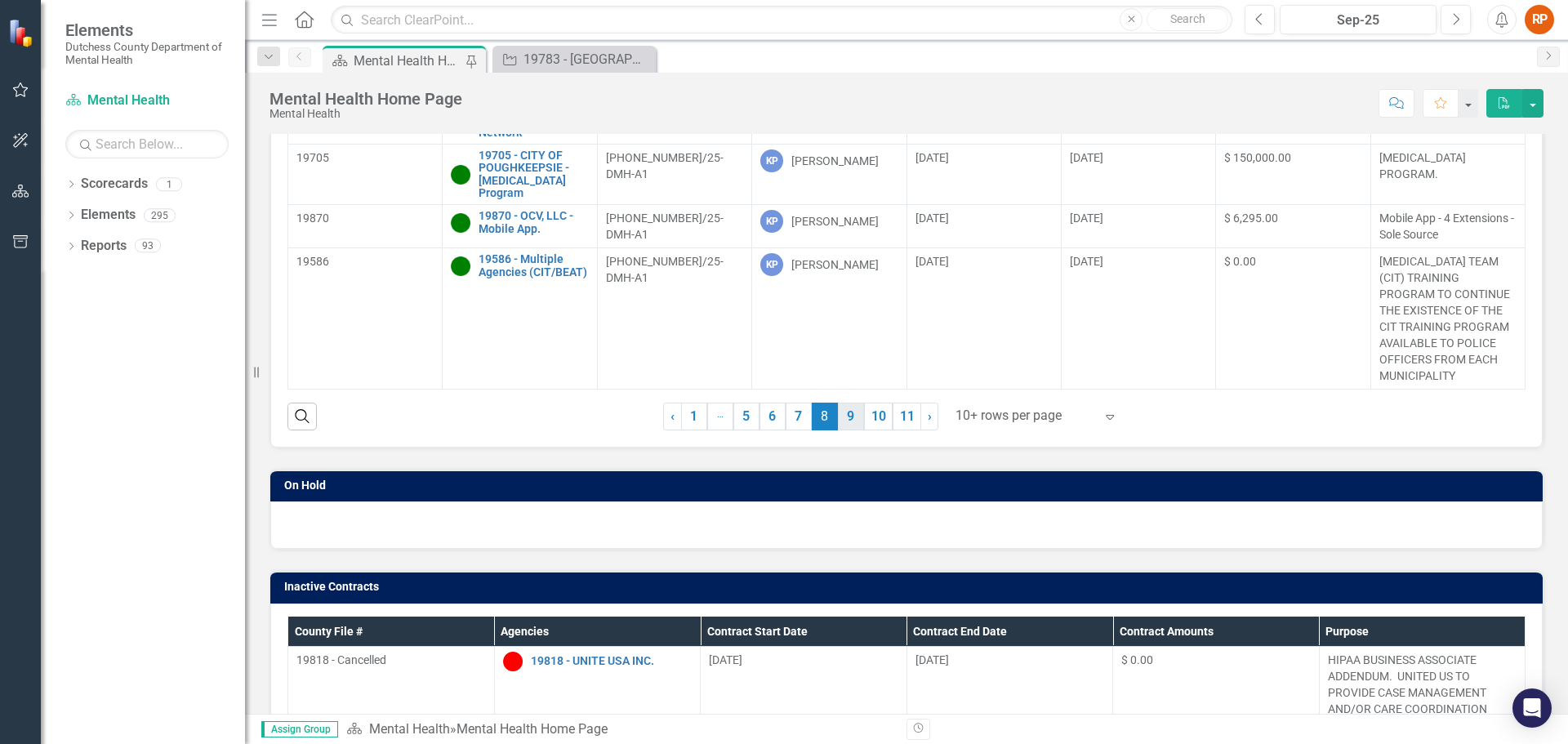
click at [850, 414] on link "9" at bounding box center [851, 417] width 26 height 28
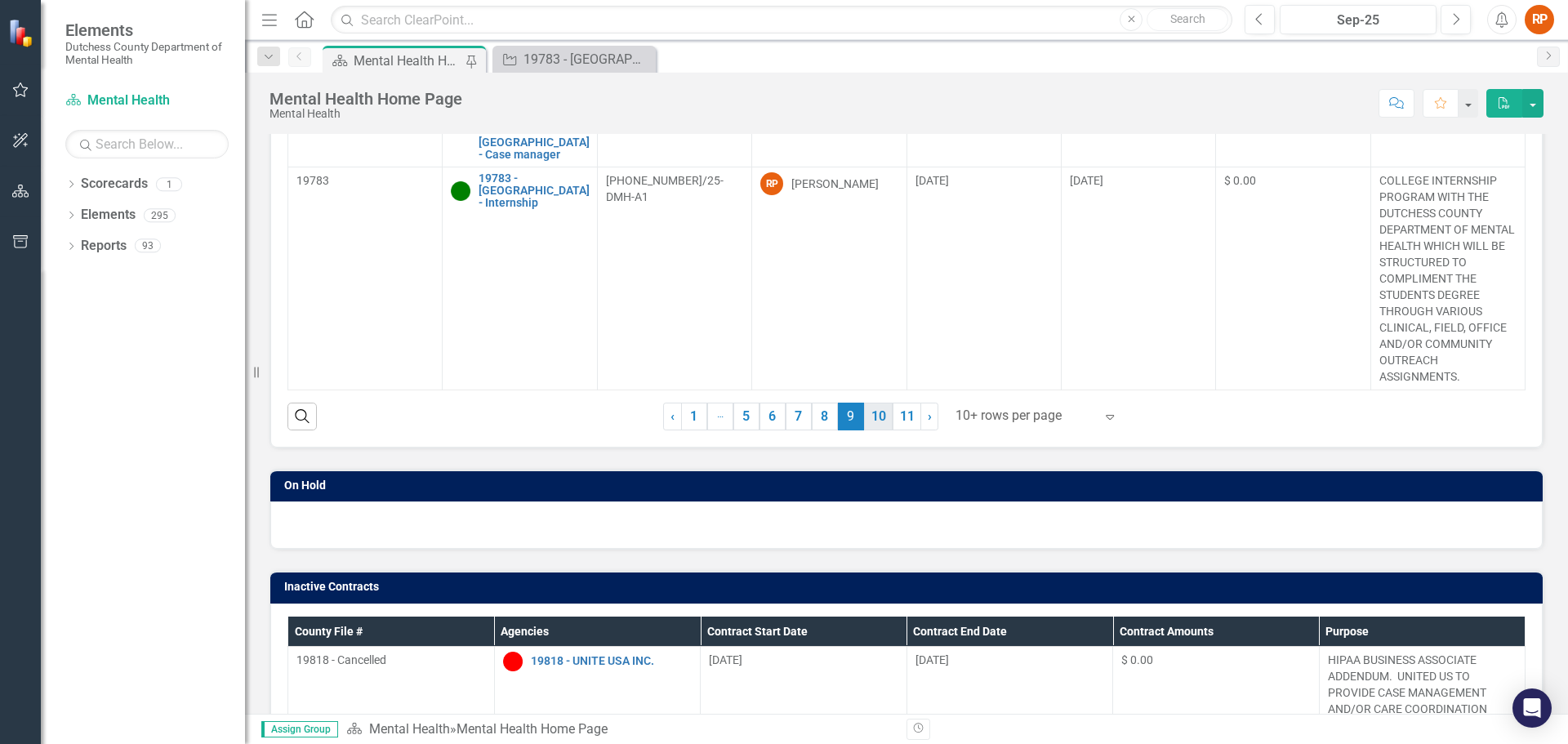
click at [871, 414] on link "10" at bounding box center [878, 417] width 29 height 28
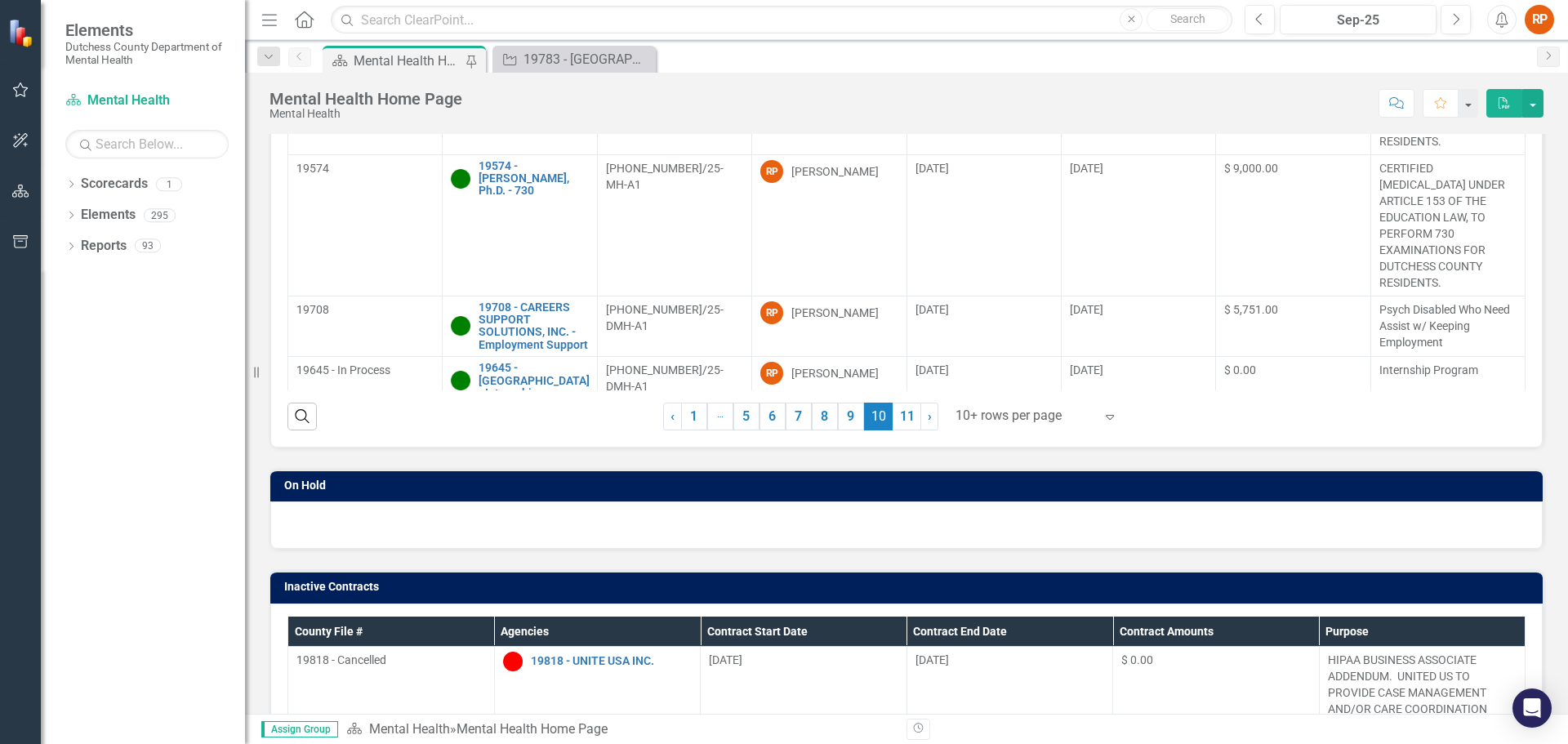
scroll to position [0, 0]
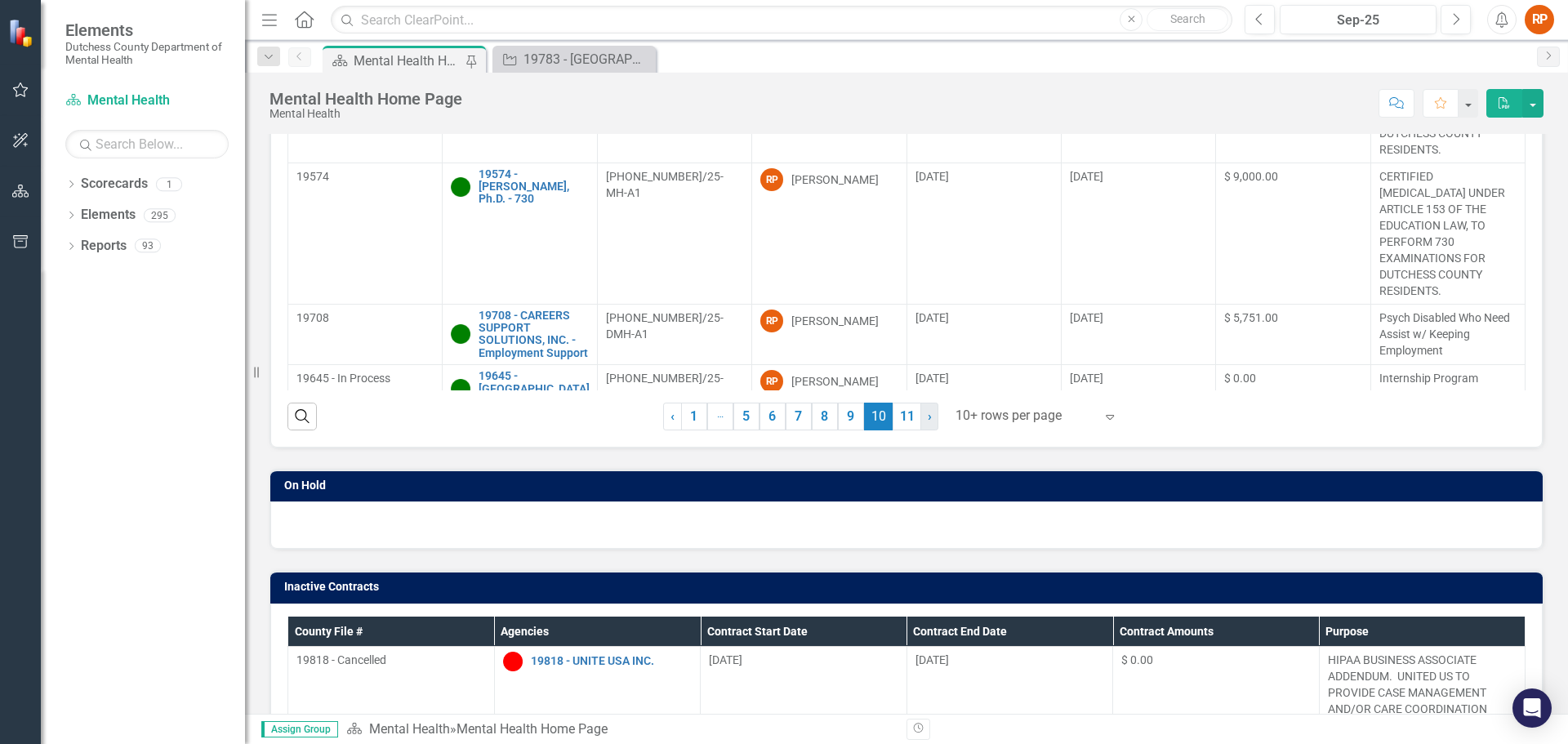
click at [928, 417] on span "›" at bounding box center [930, 416] width 4 height 16
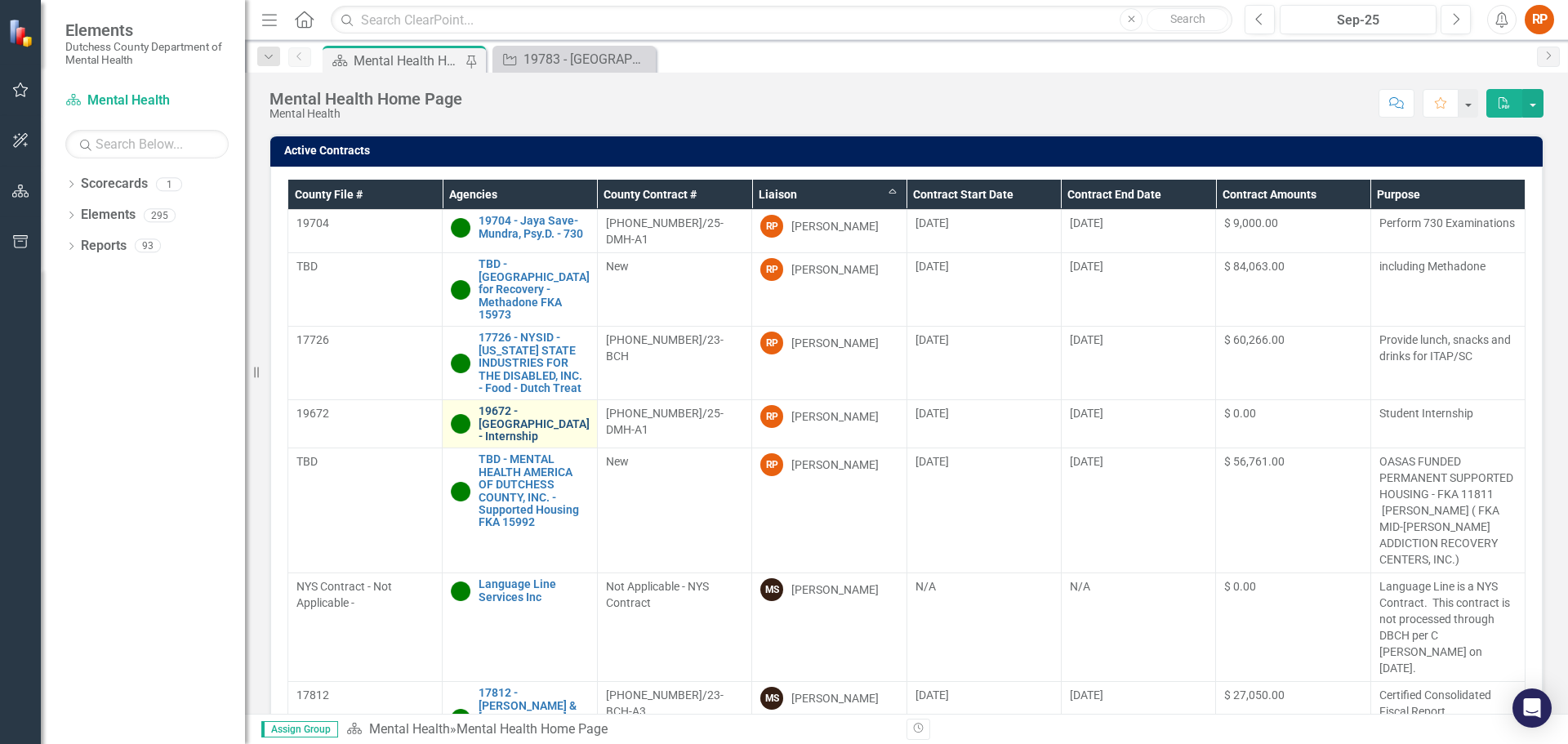
click at [519, 405] on link "19672 - [GEOGRAPHIC_DATA] - Internship" at bounding box center [535, 423] width 111 height 37
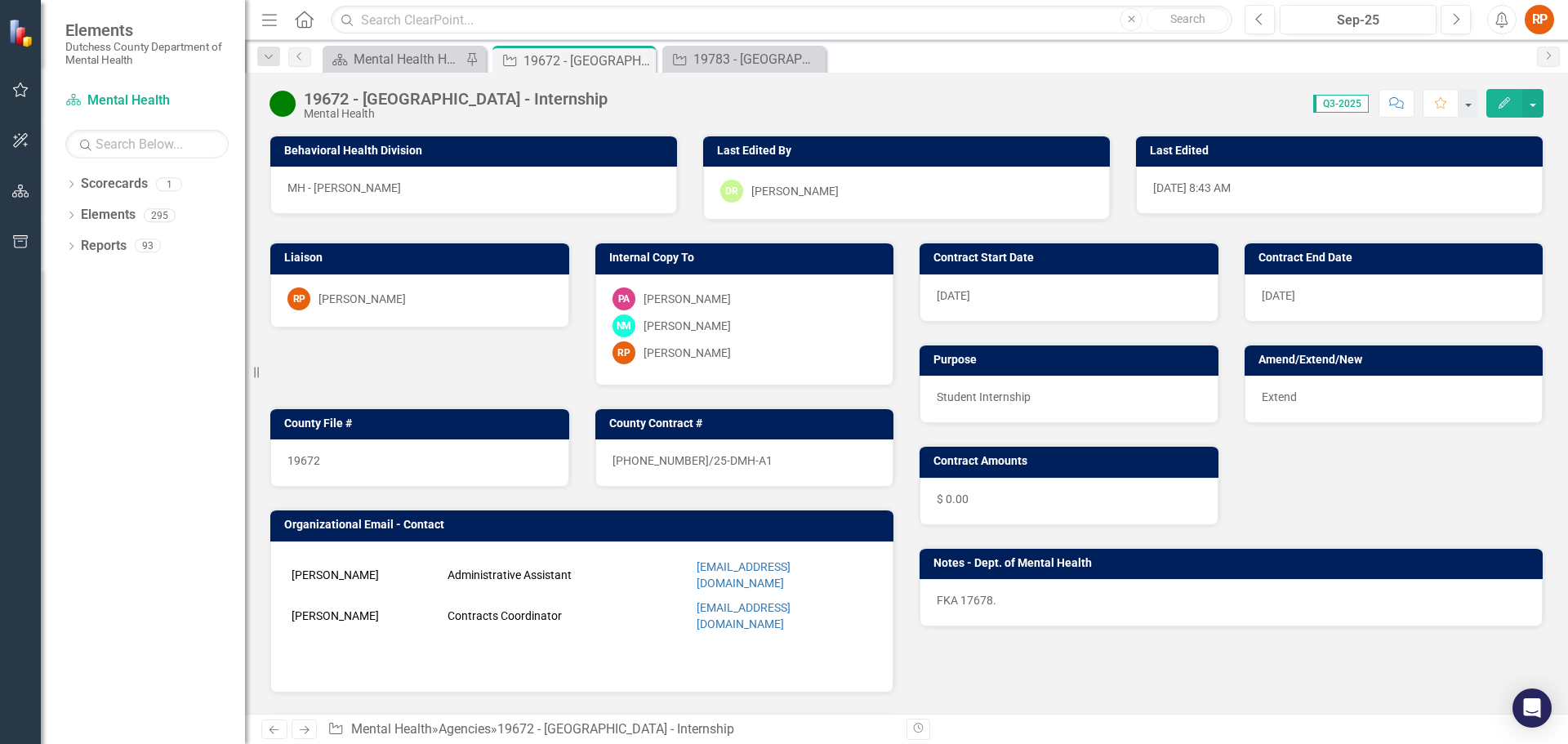
click at [1390, 103] on icon "Comment" at bounding box center [1396, 103] width 15 height 11
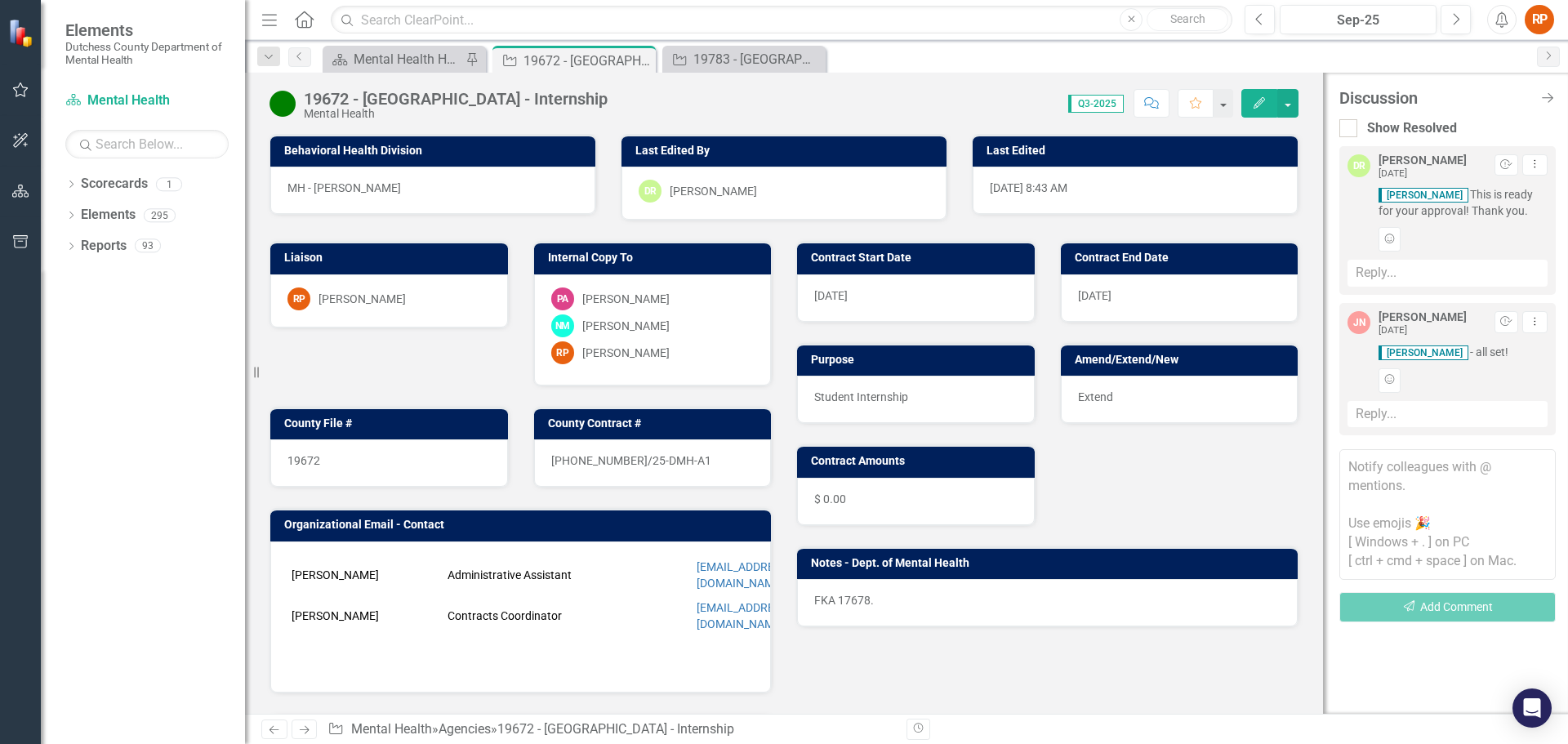
click at [1369, 507] on textarea at bounding box center [1448, 514] width 217 height 131
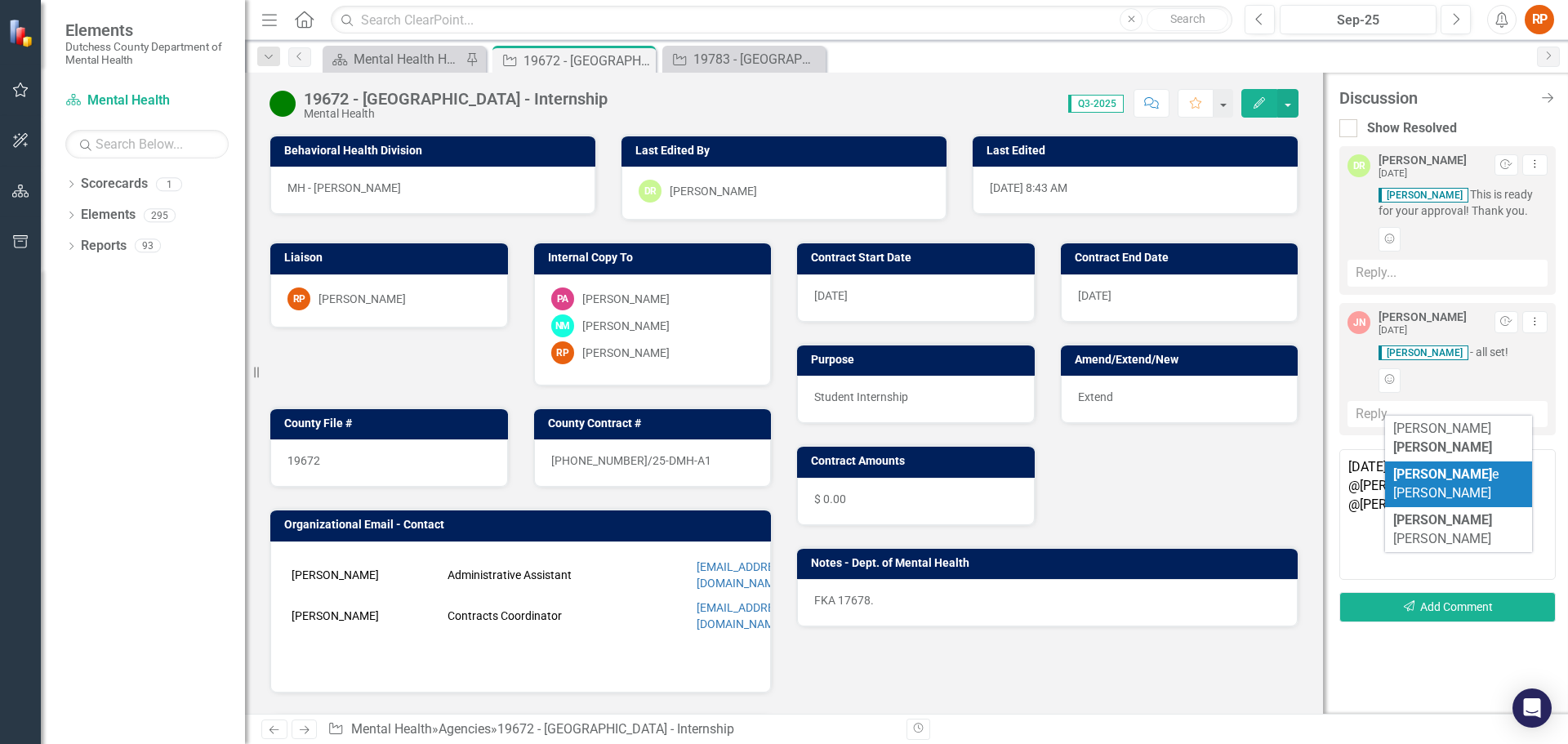
click at [1401, 466] on b "[PERSON_NAME]" at bounding box center [1444, 474] width 99 height 16
type textarea "[DATE] @[PERSON_NAME] @[PERSON_NAME]"
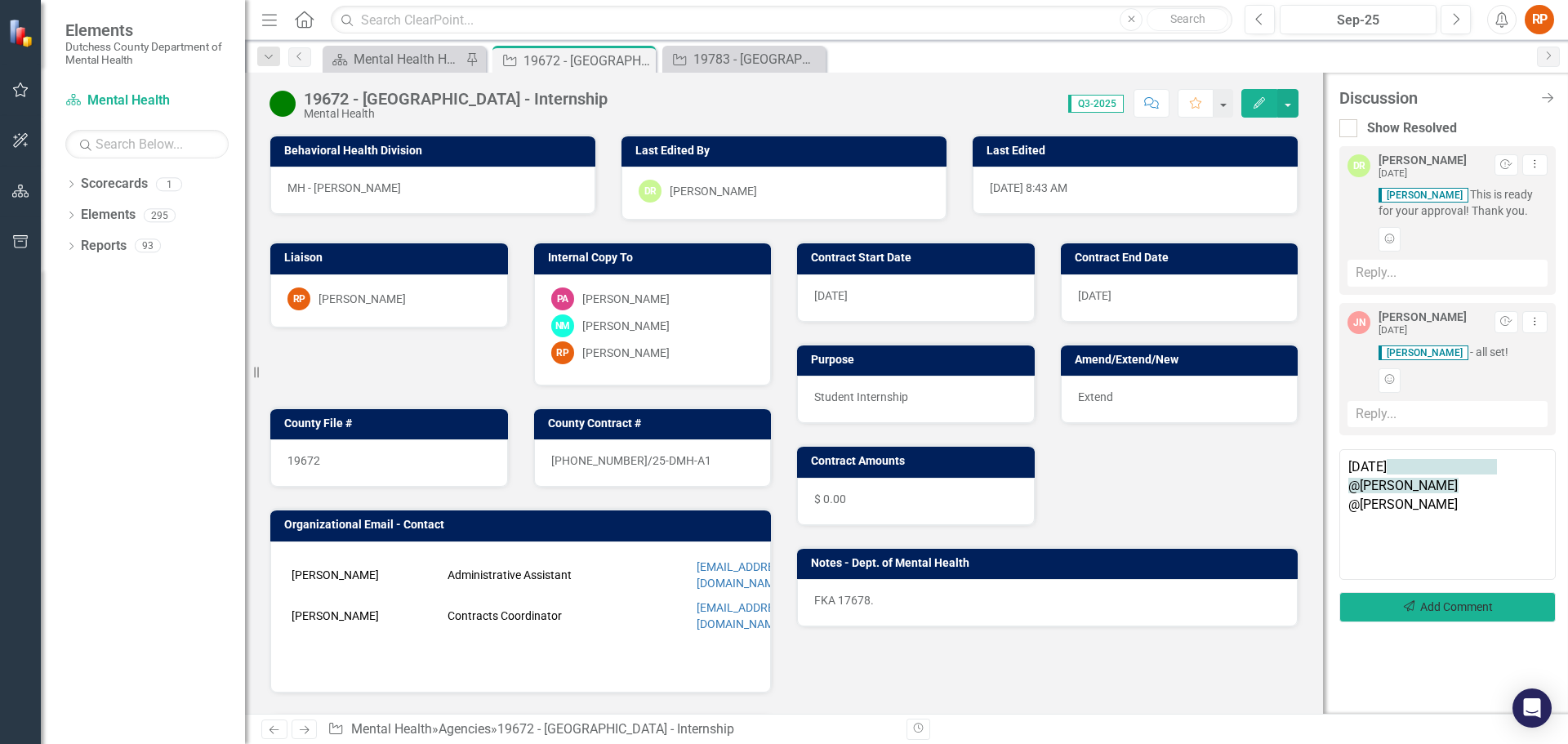
click at [1406, 608] on icon "Send" at bounding box center [1410, 607] width 15 height 11
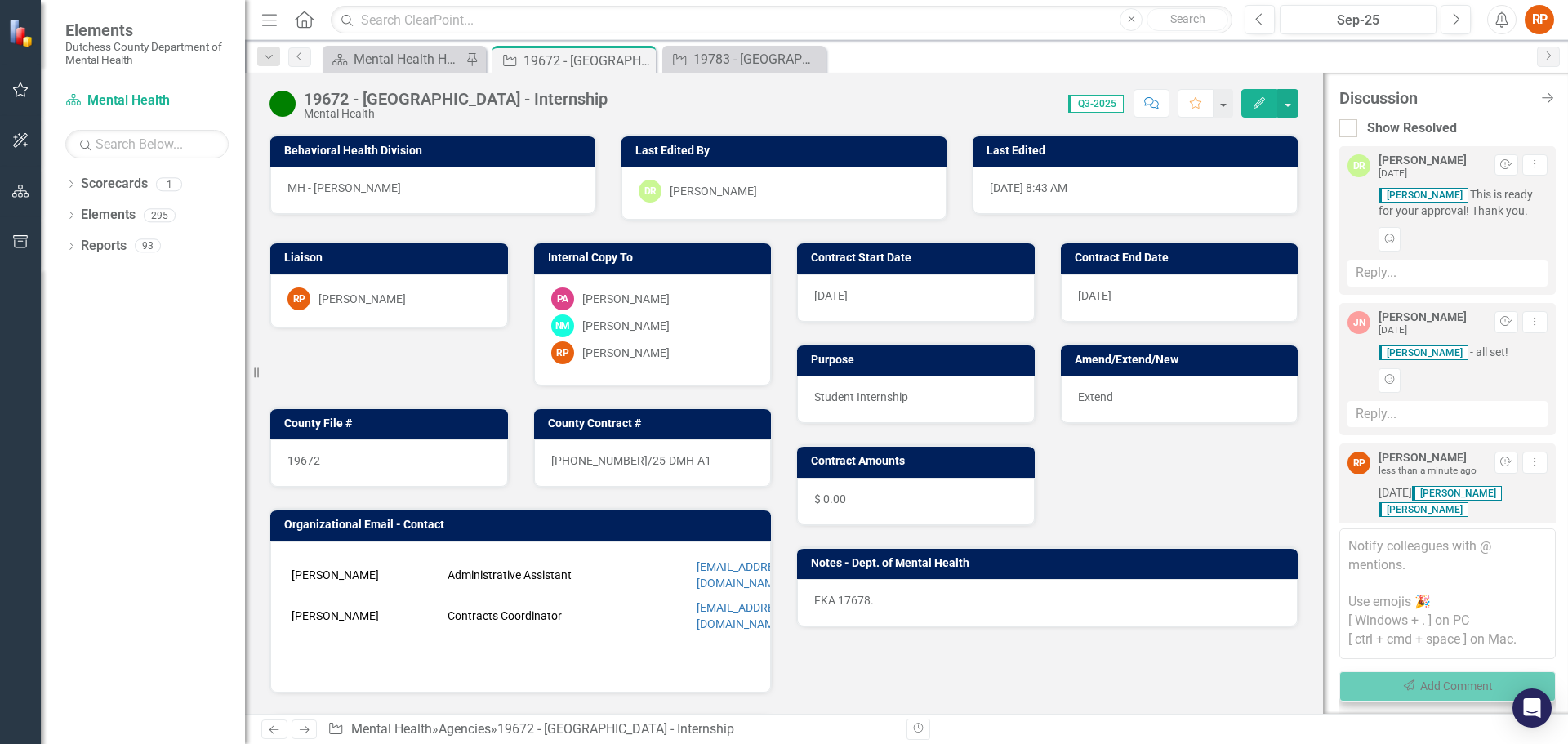
scroll to position [95, 0]
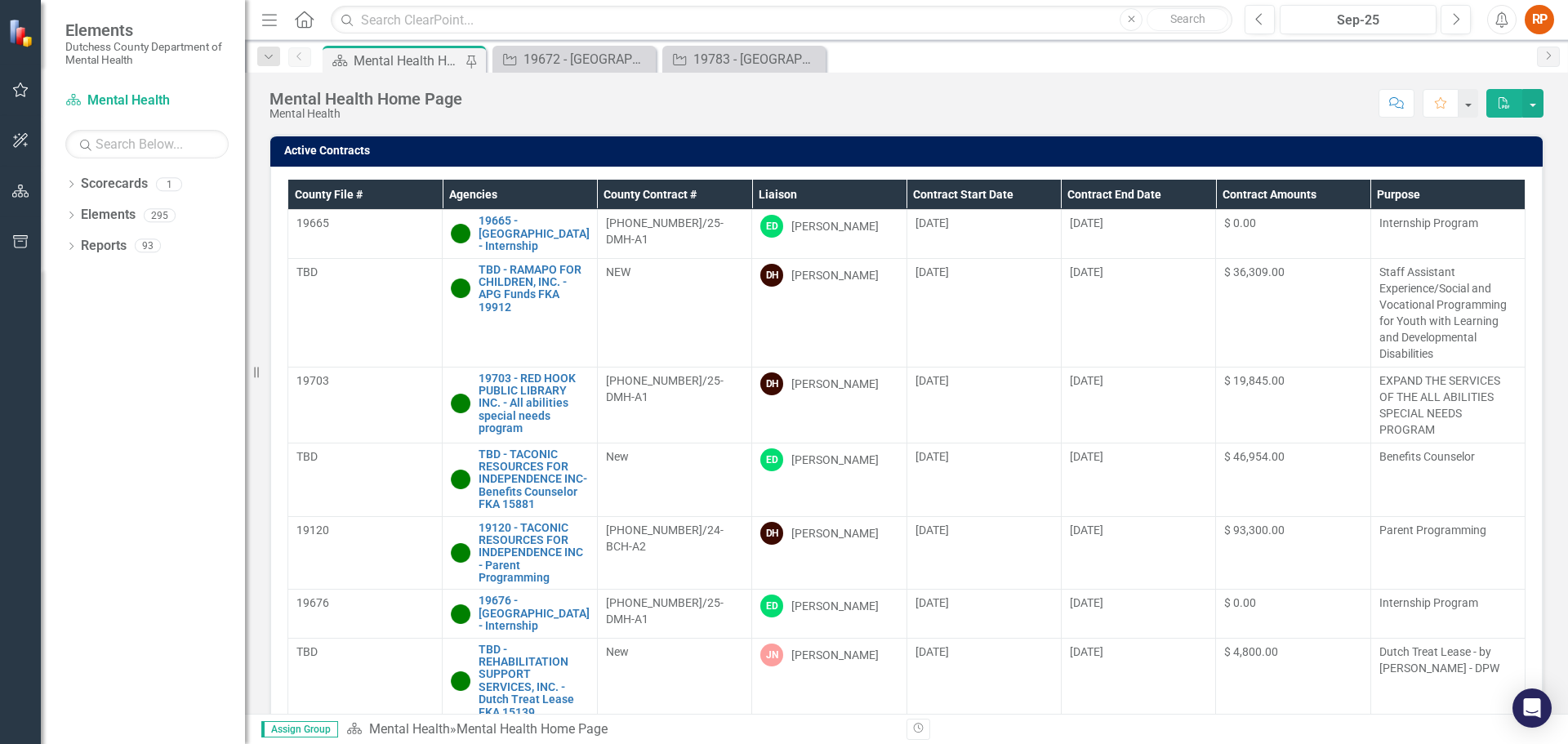
click at [765, 193] on th "Liaison" at bounding box center [829, 194] width 154 height 30
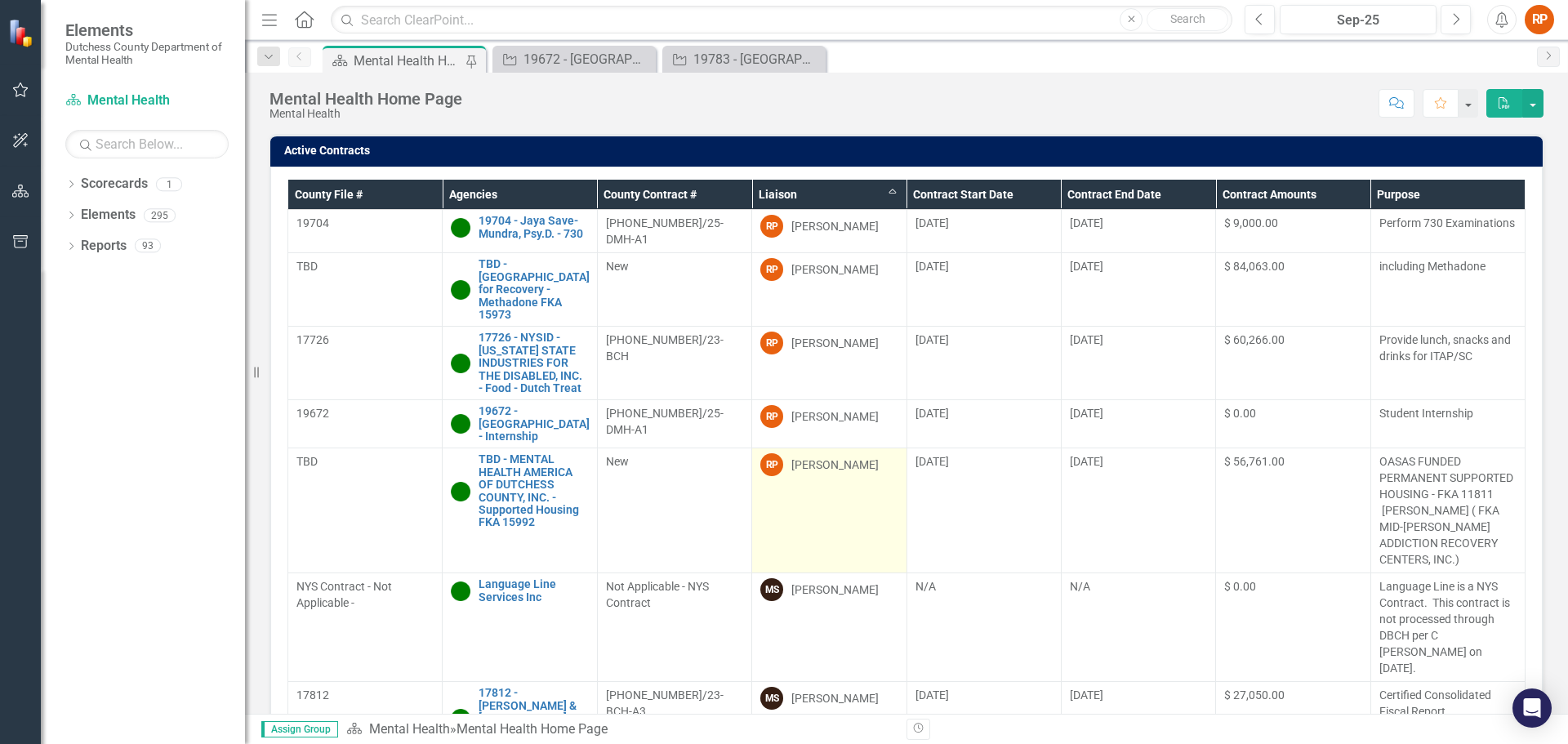
scroll to position [326, 0]
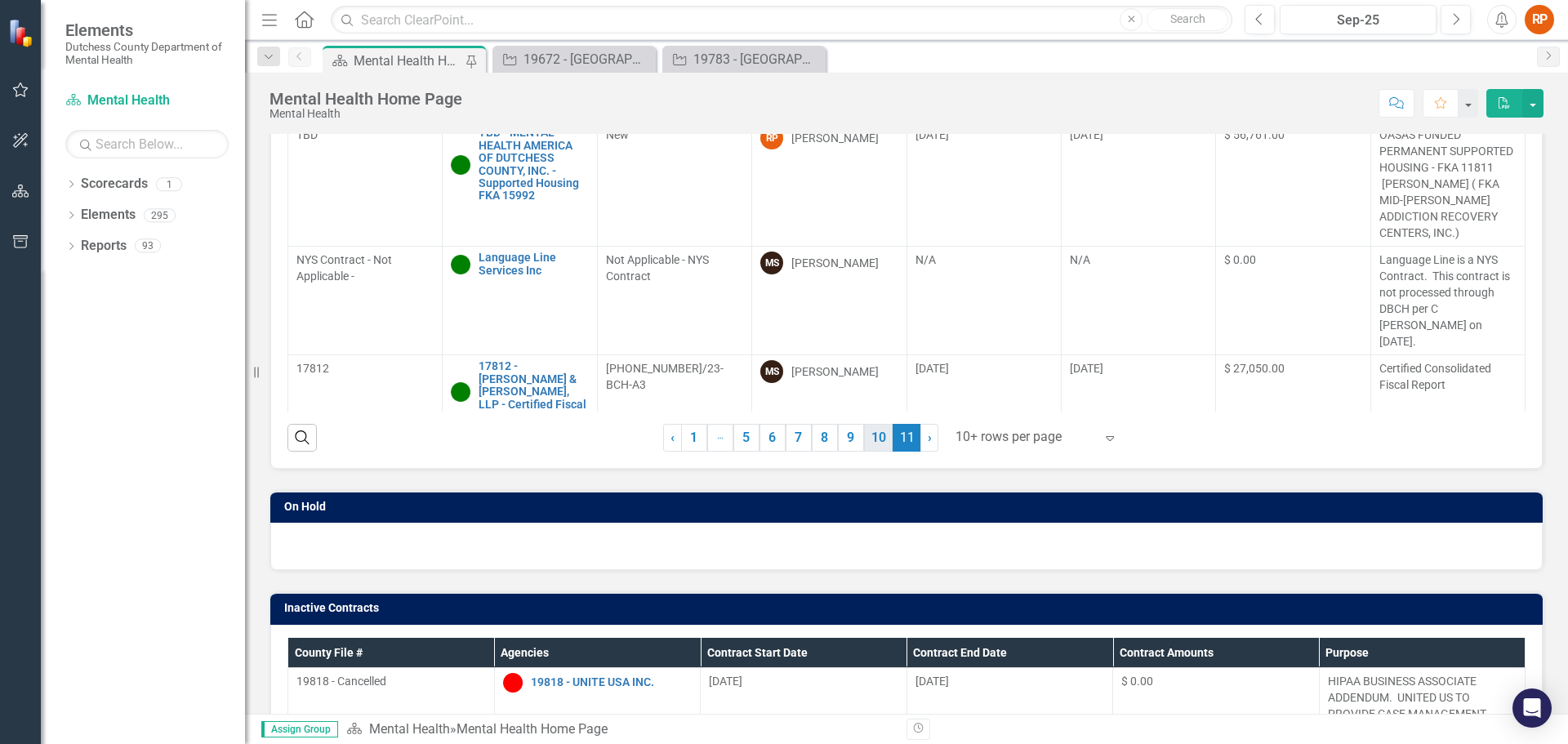
click at [870, 424] on link "10" at bounding box center [878, 438] width 29 height 28
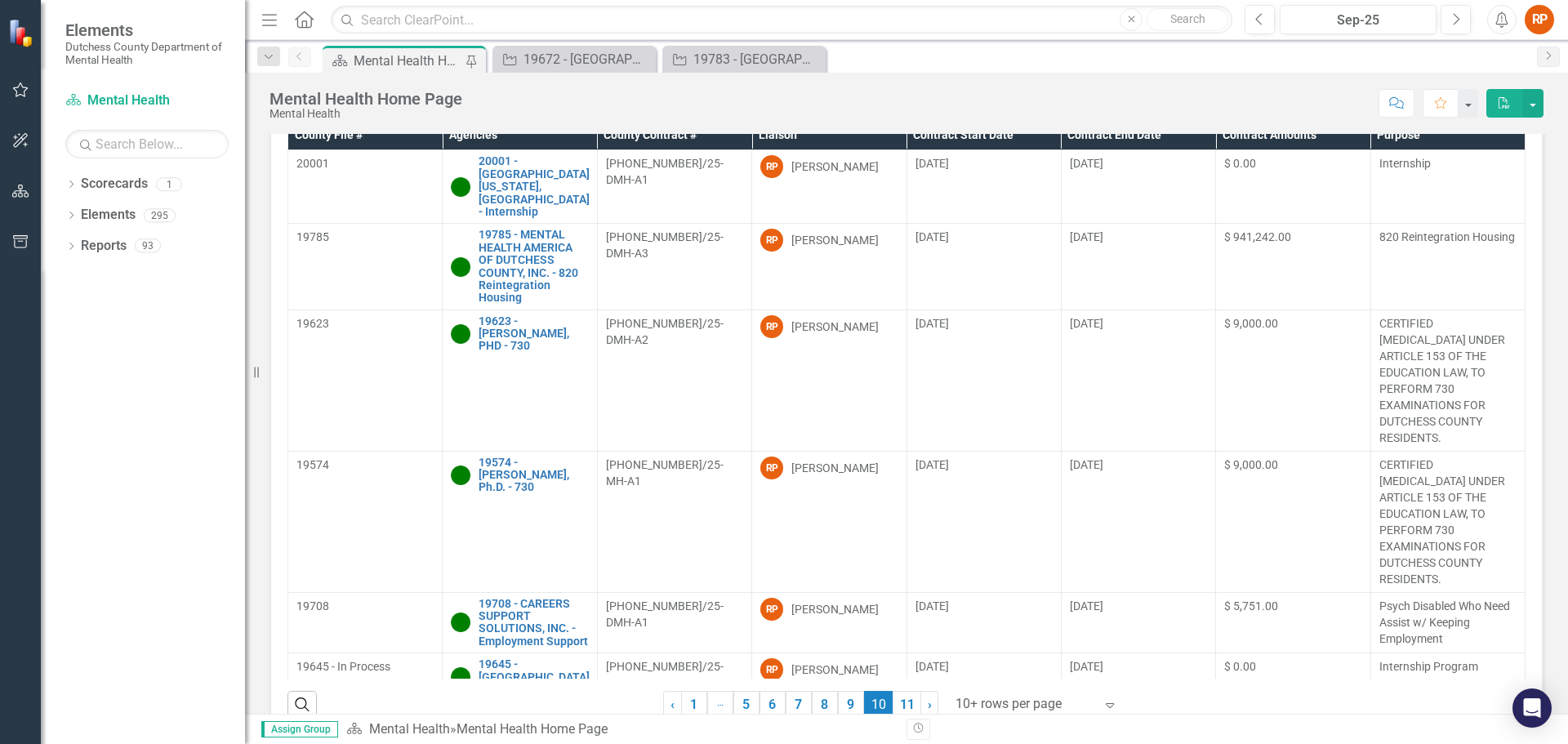
scroll to position [44, 0]
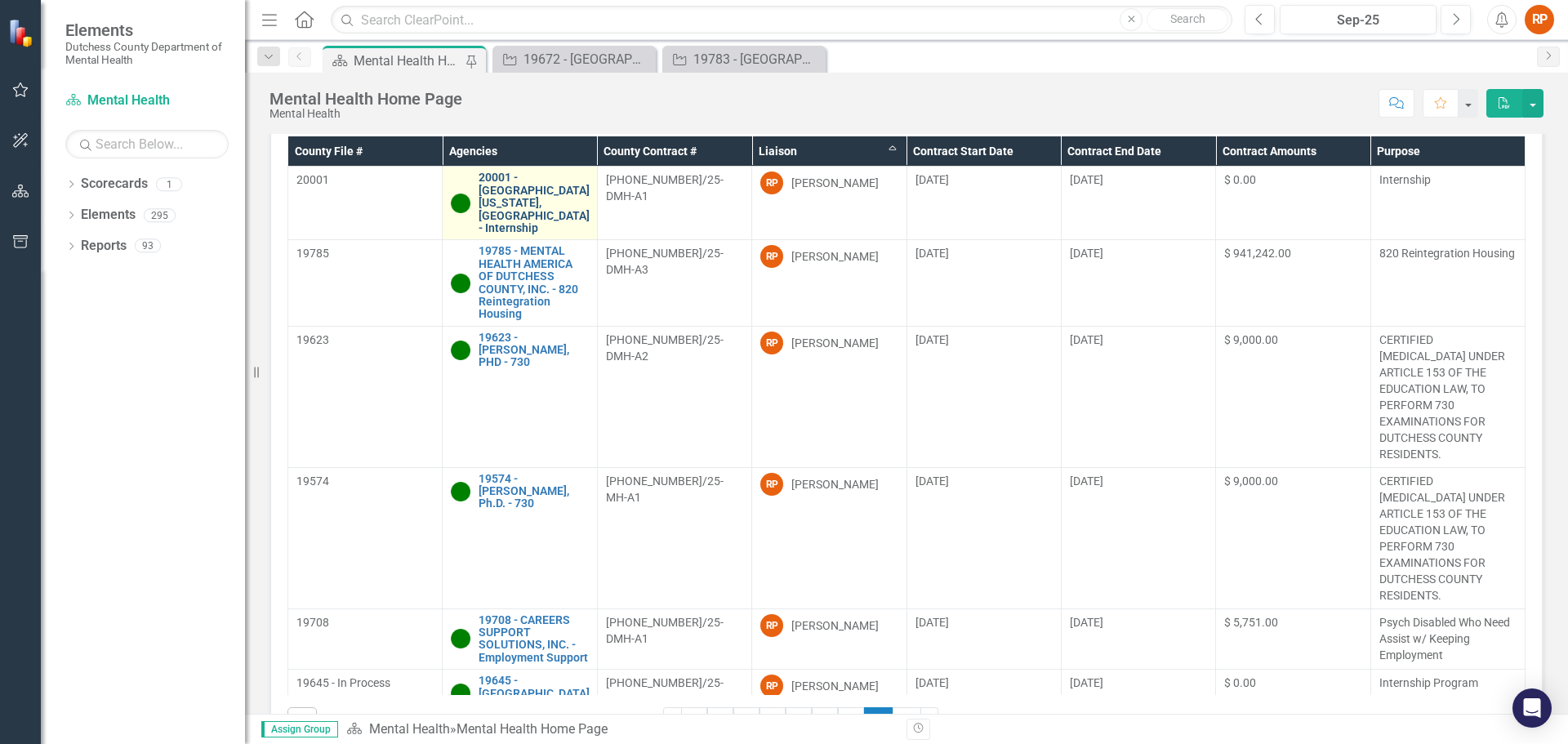
click at [515, 194] on link "20001 - [GEOGRAPHIC_DATA][US_STATE], [GEOGRAPHIC_DATA] - Internship" at bounding box center [535, 203] width 111 height 63
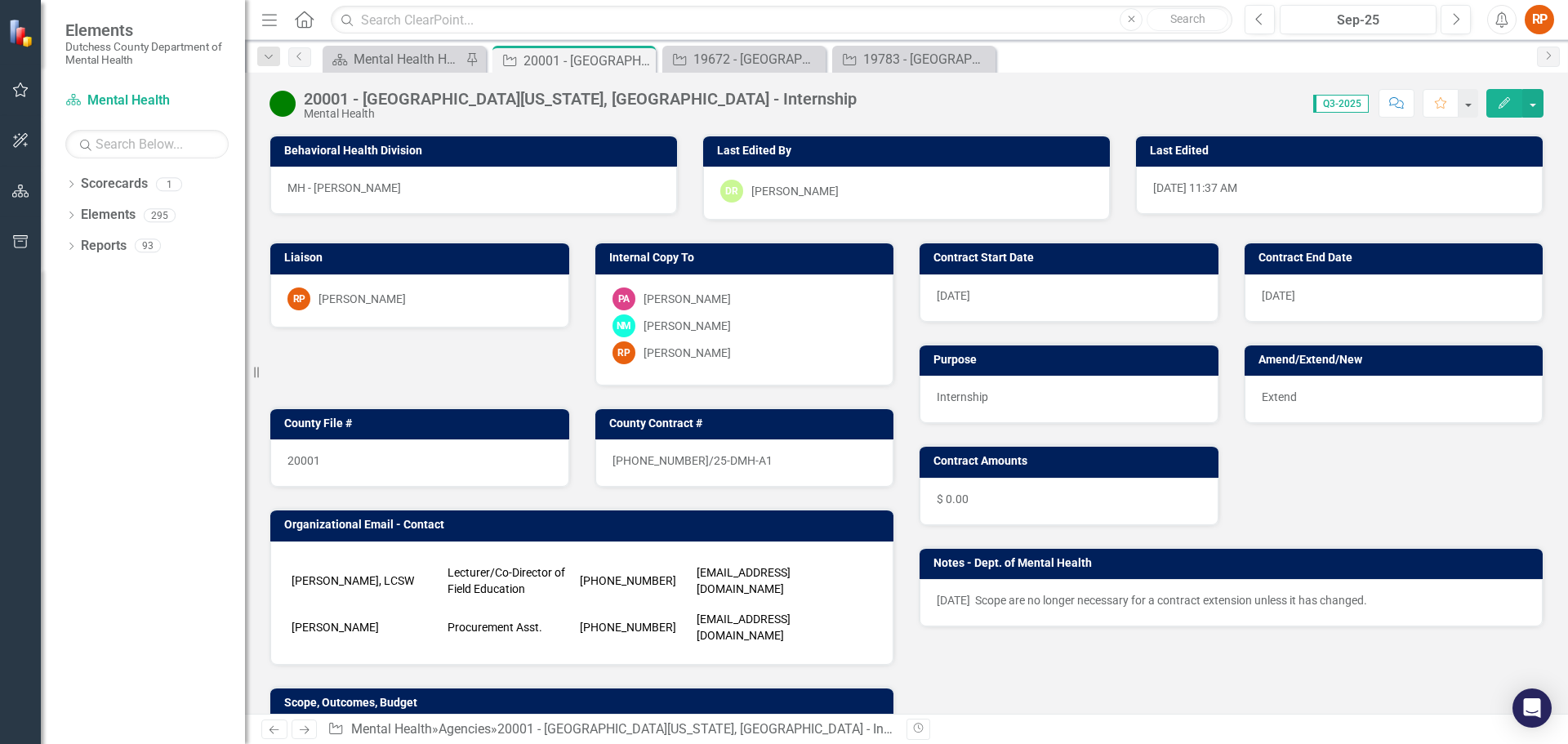
click at [1393, 102] on icon "Comment" at bounding box center [1396, 103] width 15 height 11
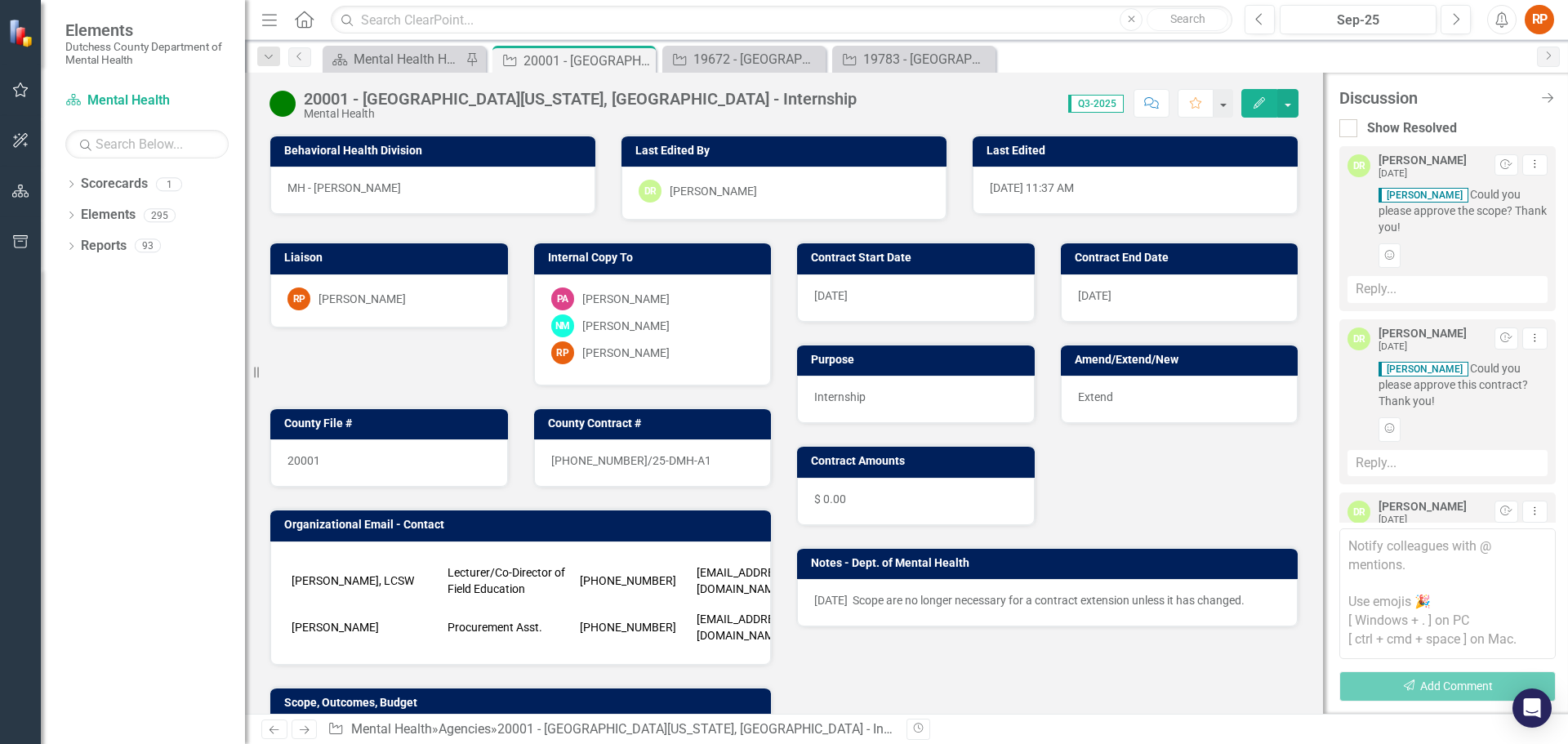
scroll to position [249, 0]
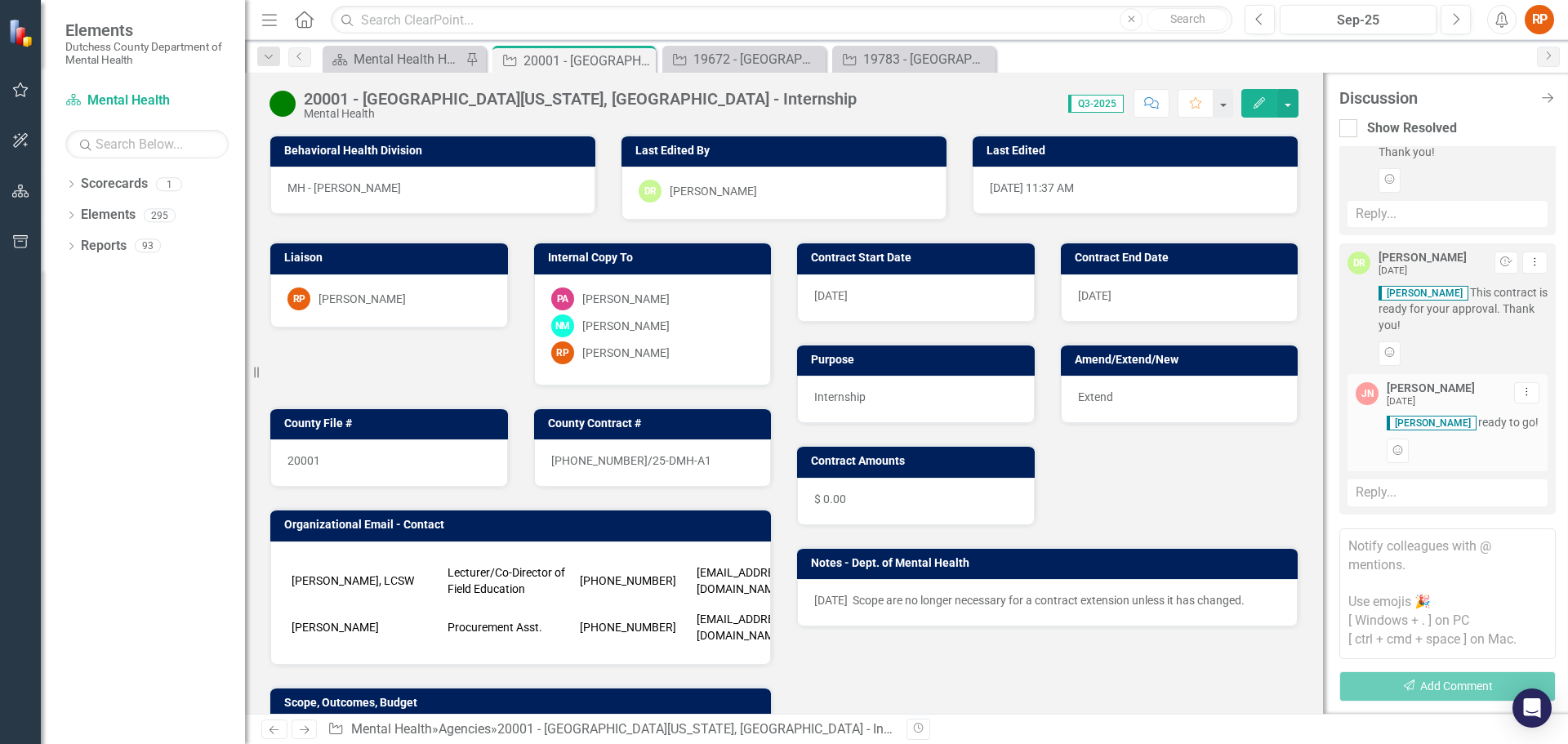
click at [1358, 549] on textarea at bounding box center [1448, 593] width 217 height 131
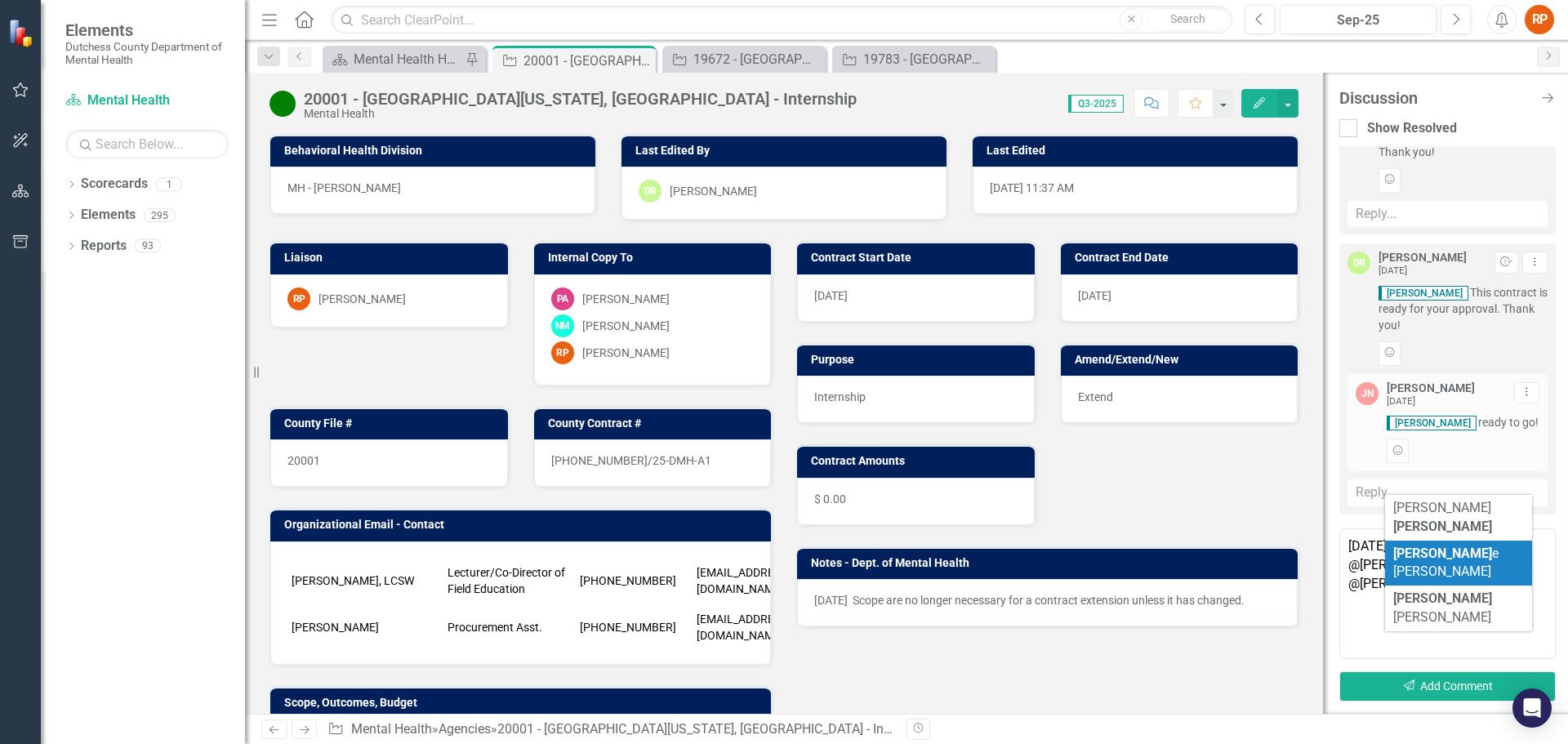
click at [1423, 546] on span "[PERSON_NAME]" at bounding box center [1446, 562] width 105 height 34
type textarea "[DATE] @[PERSON_NAME] @[PERSON_NAME]"
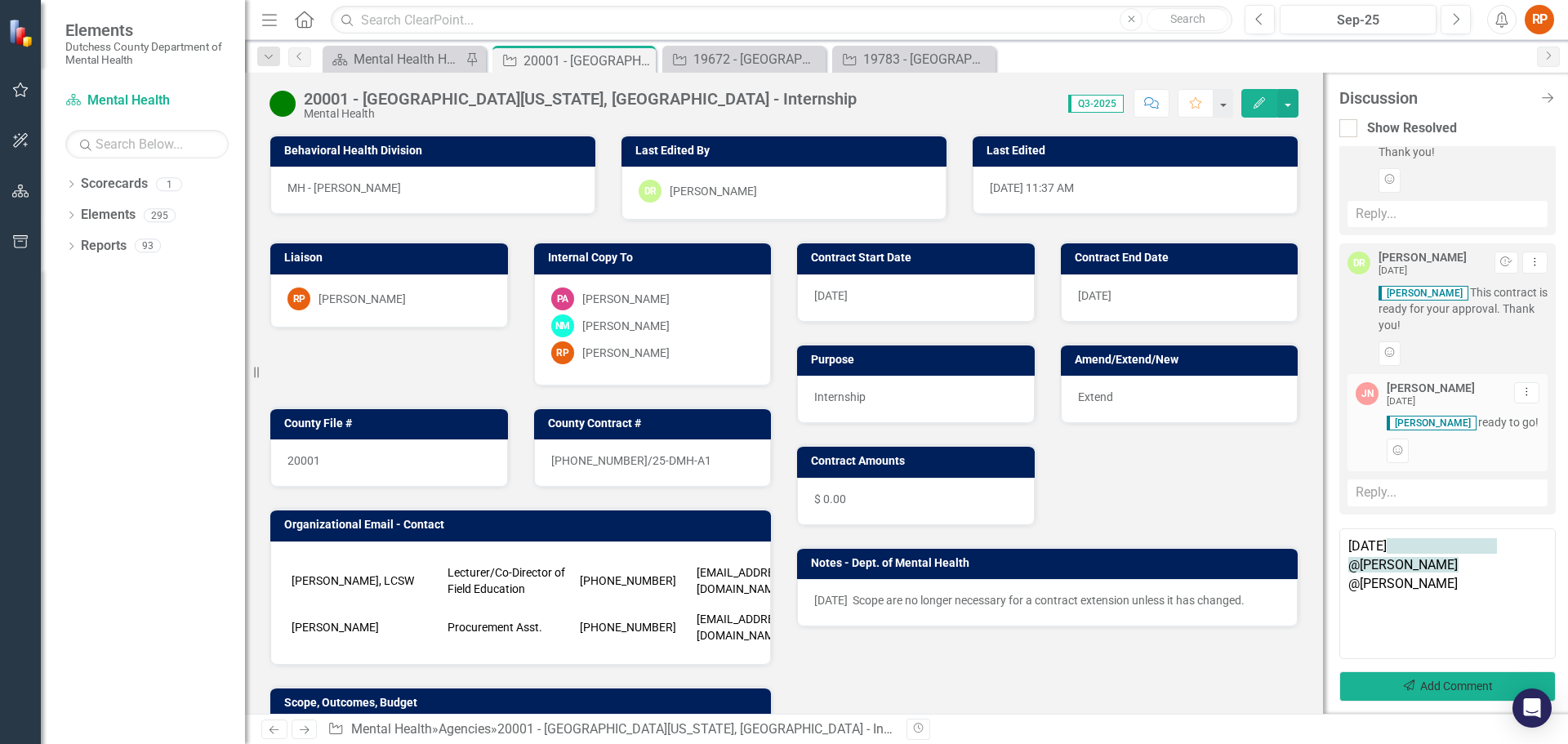
click at [1433, 687] on button "Send Add Comment" at bounding box center [1448, 686] width 217 height 30
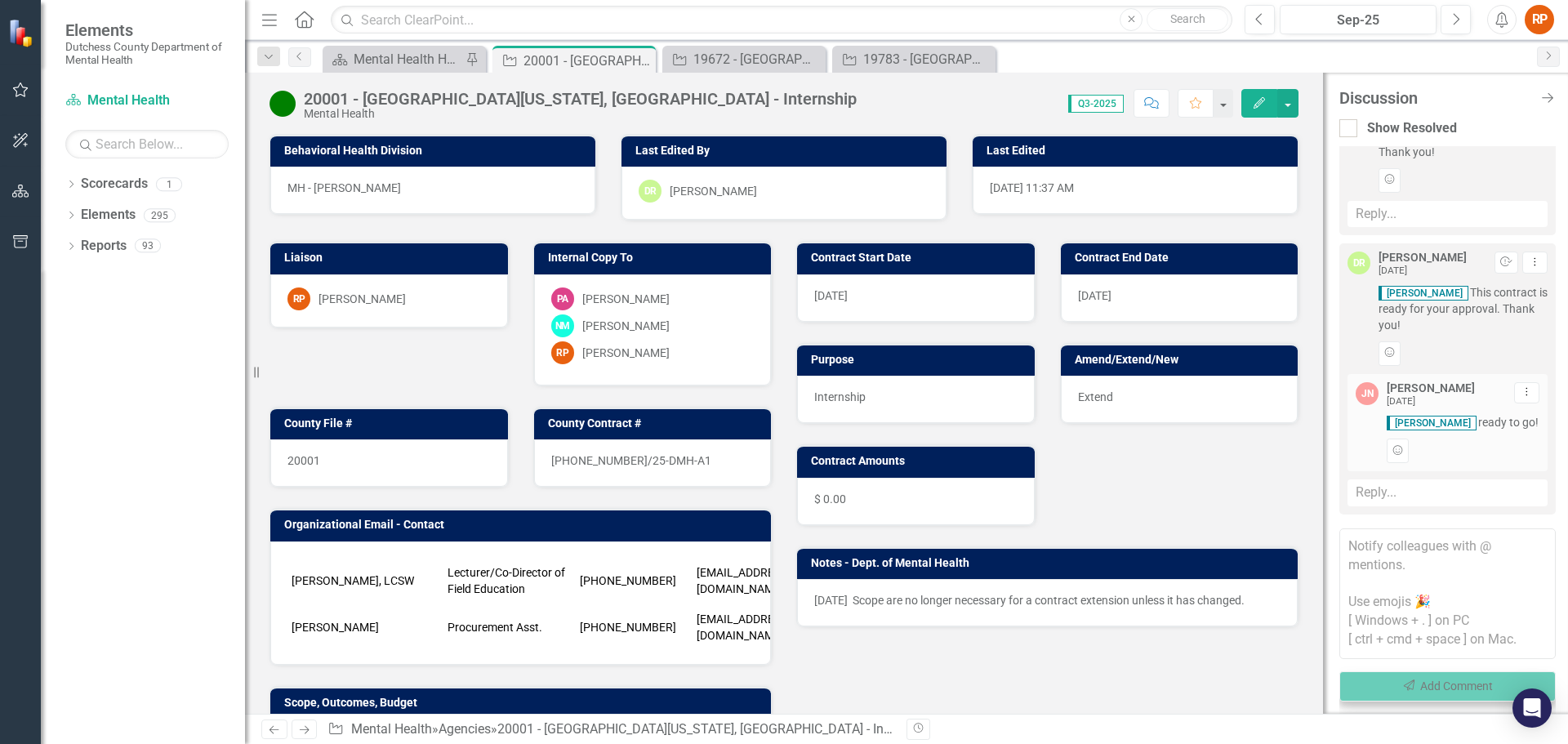
scroll to position [406, 0]
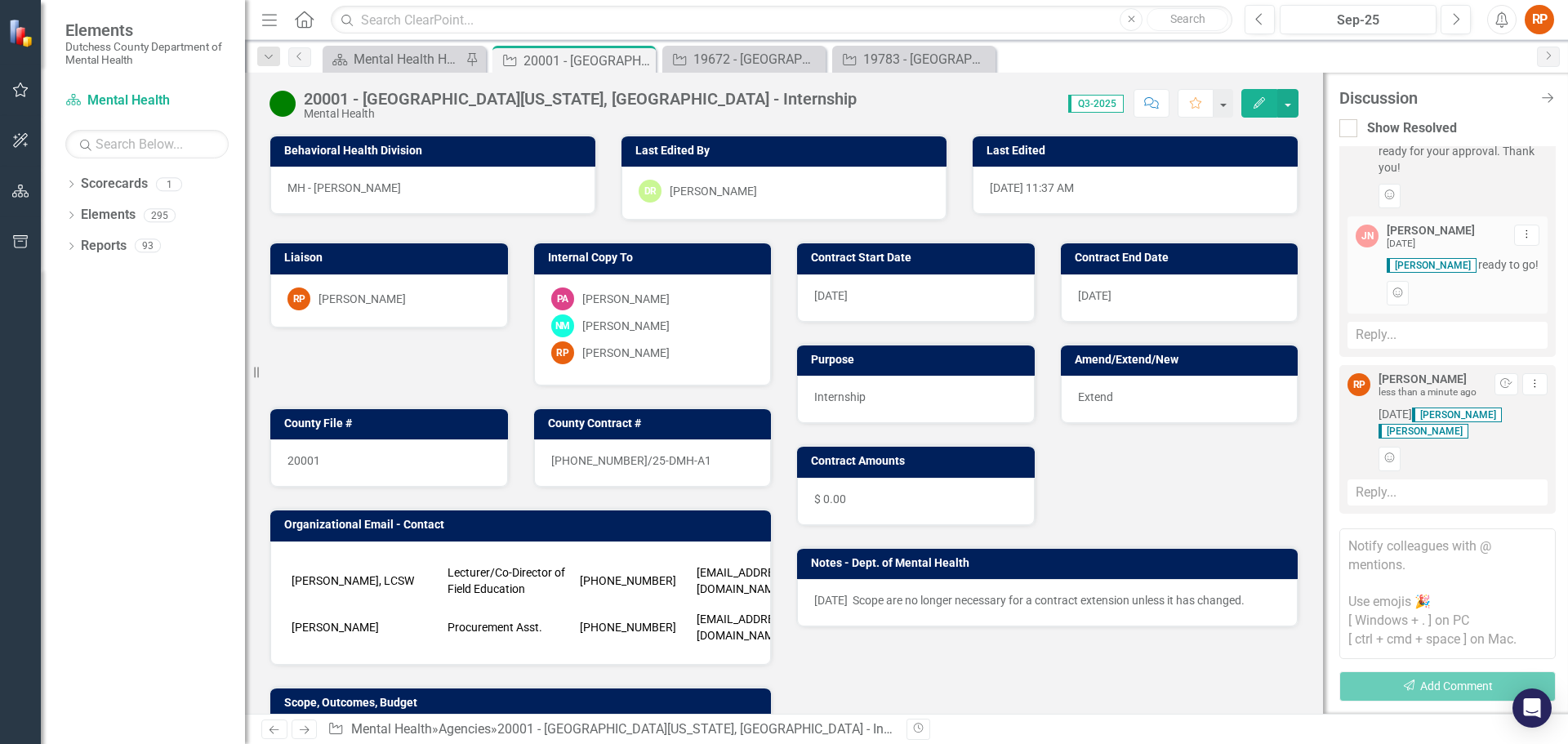
click at [930, 654] on div "Liaison RP [PERSON_NAME] Internal Copy To PA [PERSON_NAME] NM [PERSON_NAME] RP …" at bounding box center [784, 506] width 1053 height 573
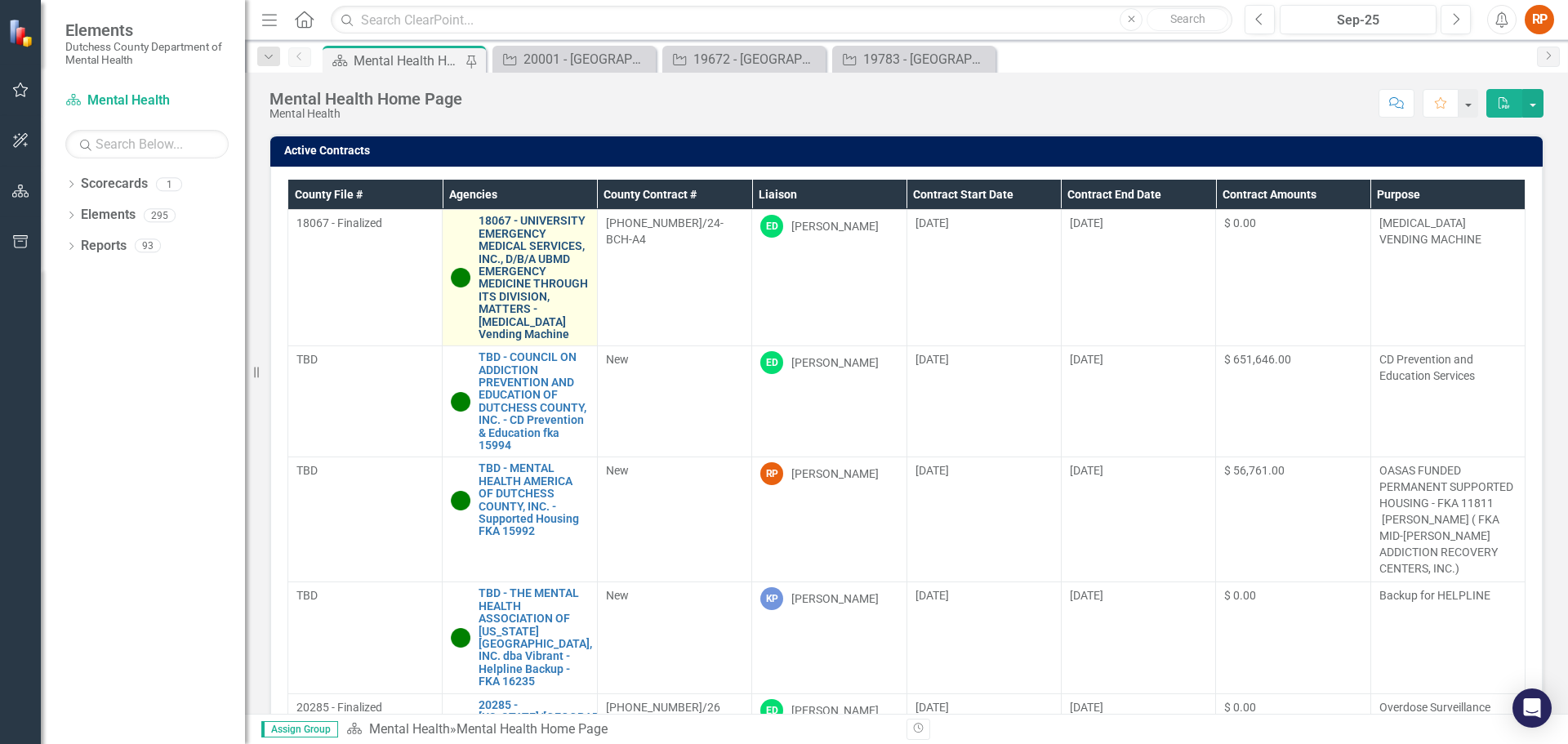
scroll to position [326, 0]
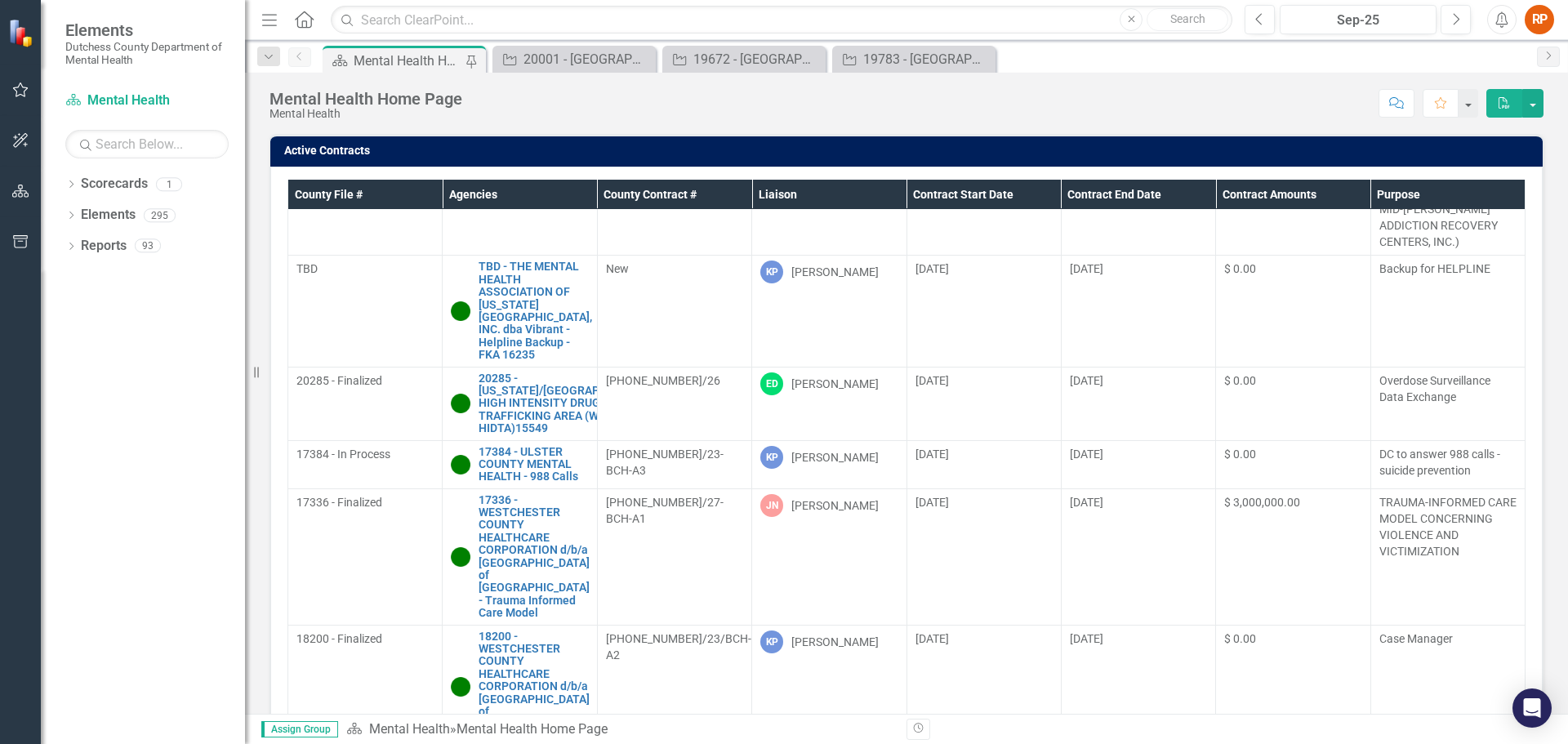
click at [767, 191] on th "Liaison" at bounding box center [829, 194] width 154 height 30
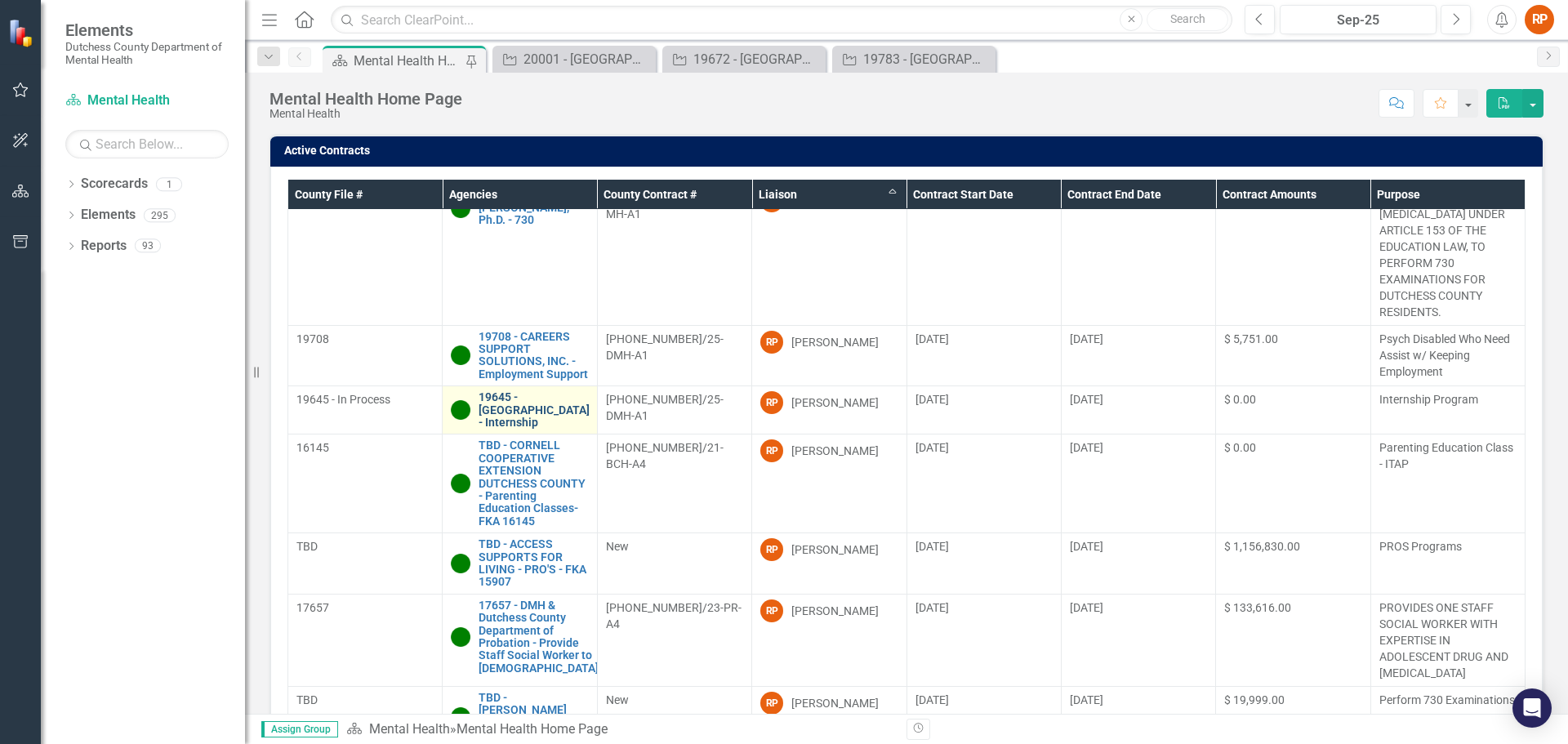
click at [528, 429] on link "19645 - [GEOGRAPHIC_DATA] - Internship" at bounding box center [535, 409] width 111 height 37
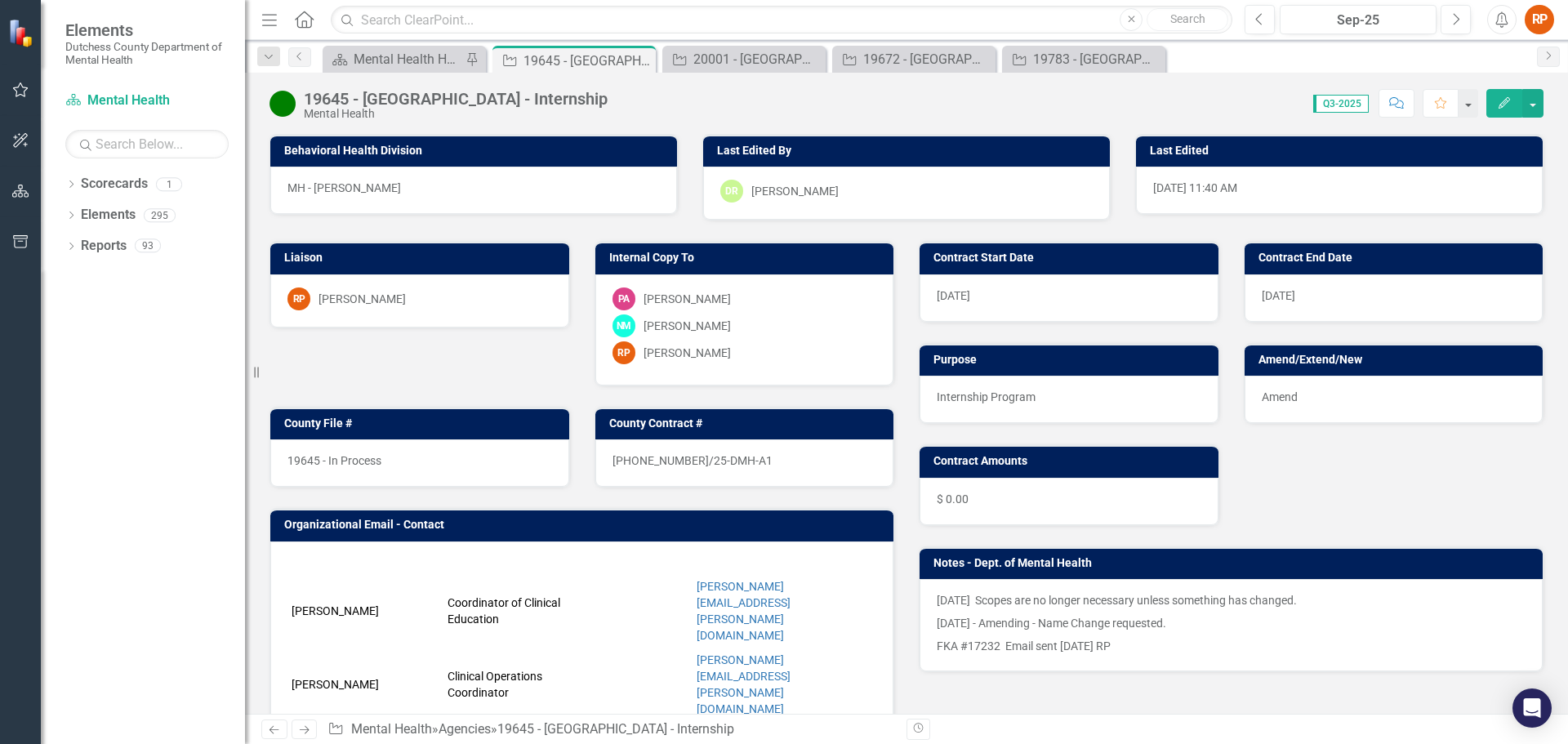
click at [1394, 98] on icon "Comment" at bounding box center [1396, 103] width 15 height 11
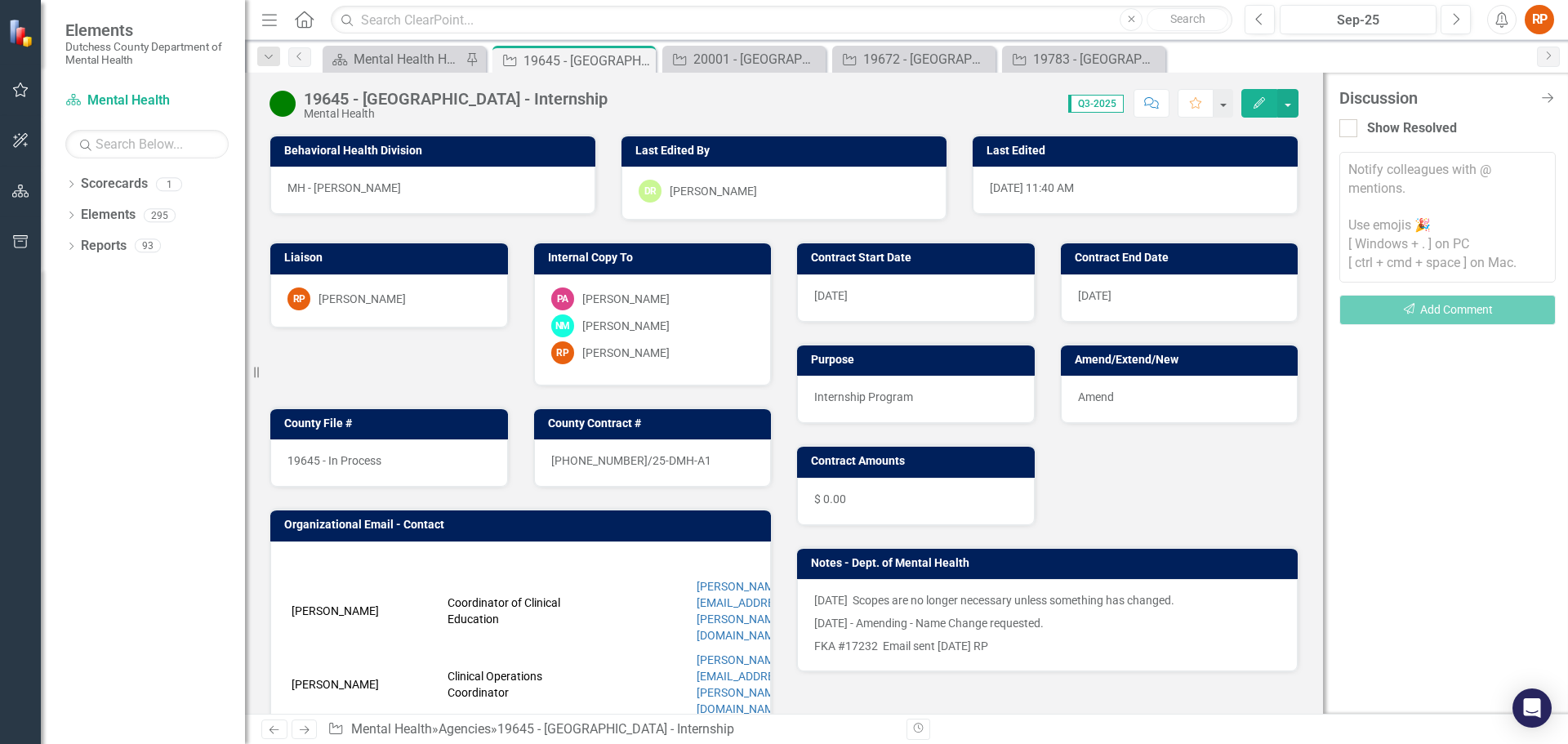
click at [1361, 178] on textarea at bounding box center [1448, 218] width 217 height 131
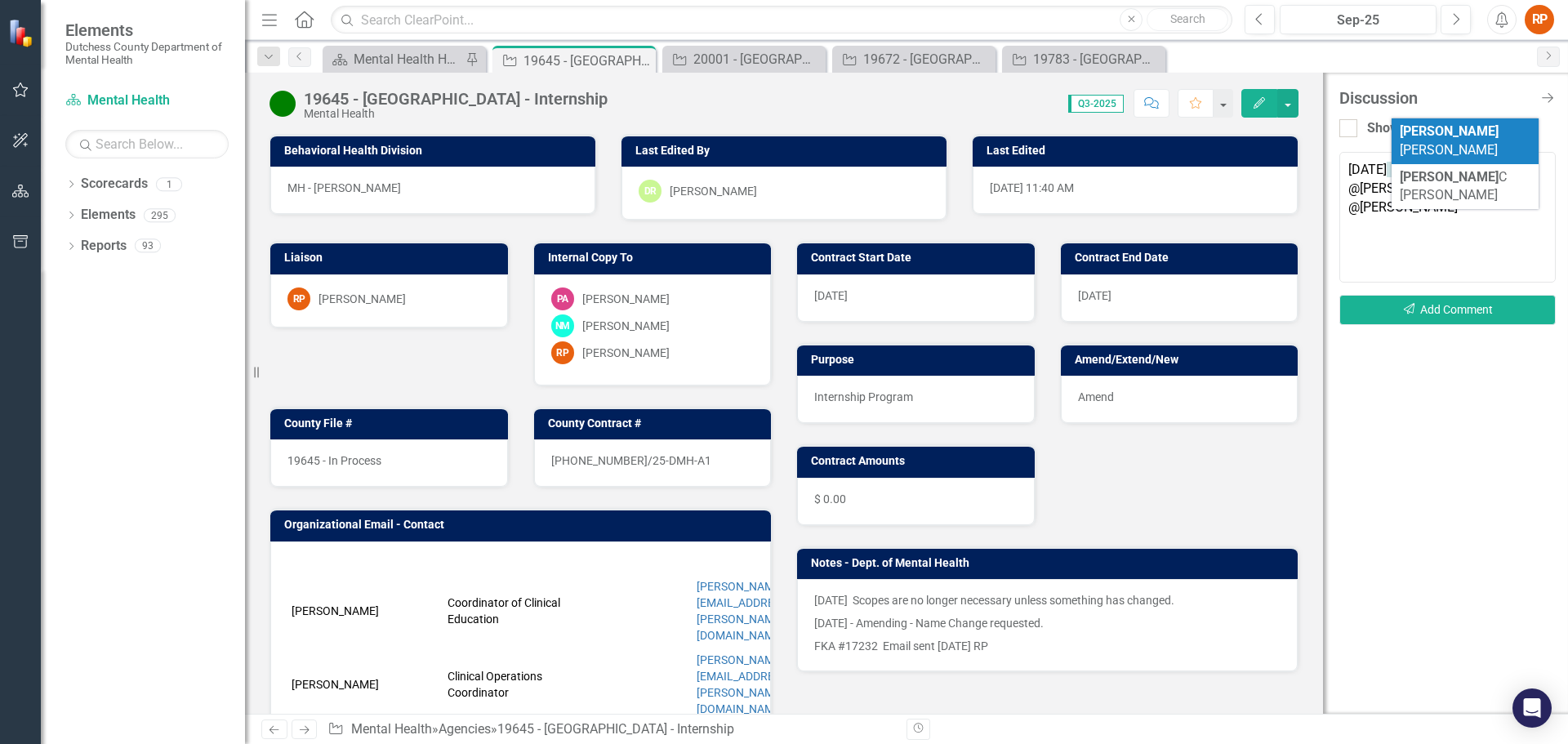
click at [1406, 134] on b "[PERSON_NAME]" at bounding box center [1450, 131] width 99 height 16
type textarea "[DATE] @[PERSON_NAME] @[PERSON_NAME]"
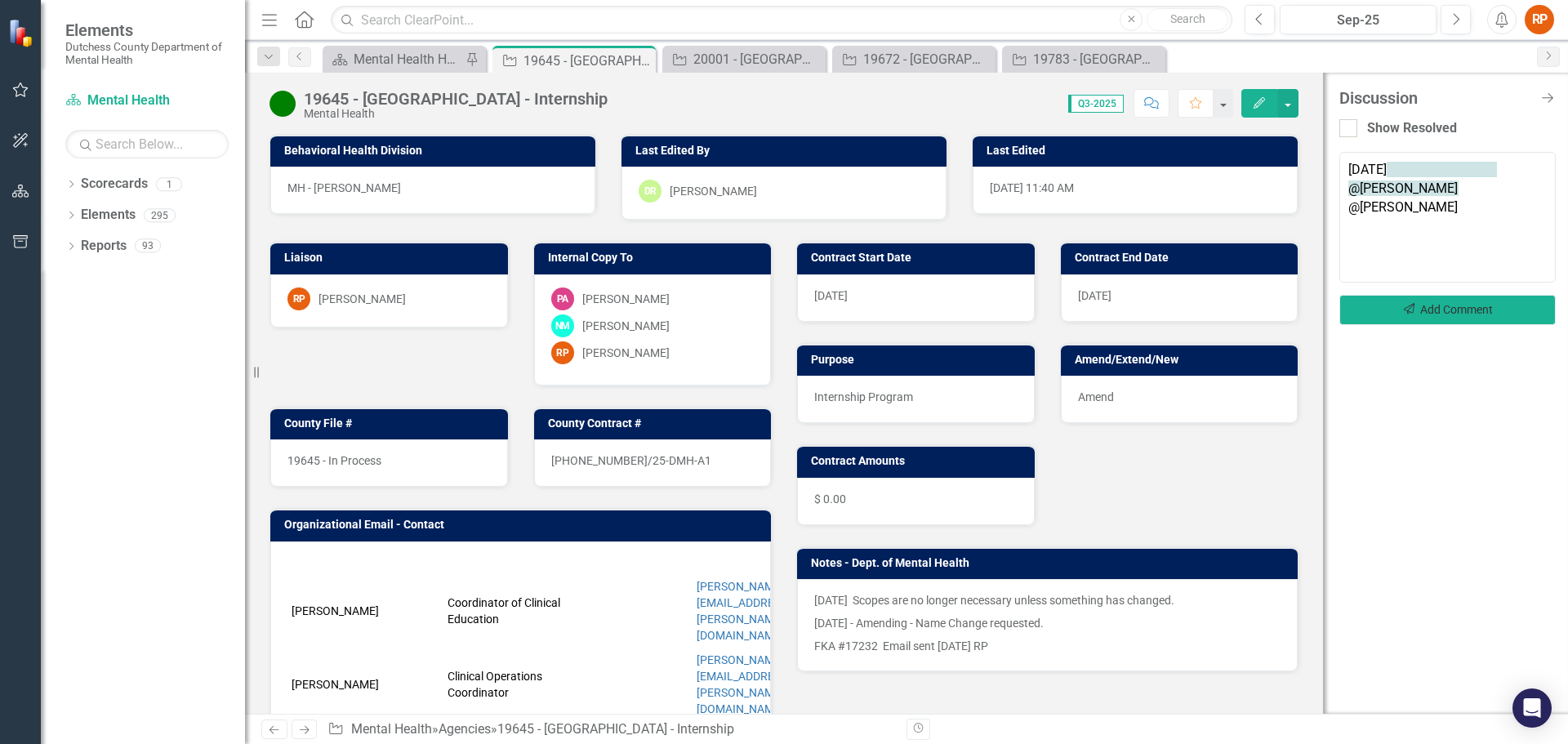
click at [1424, 308] on button "Send Add Comment" at bounding box center [1448, 310] width 217 height 30
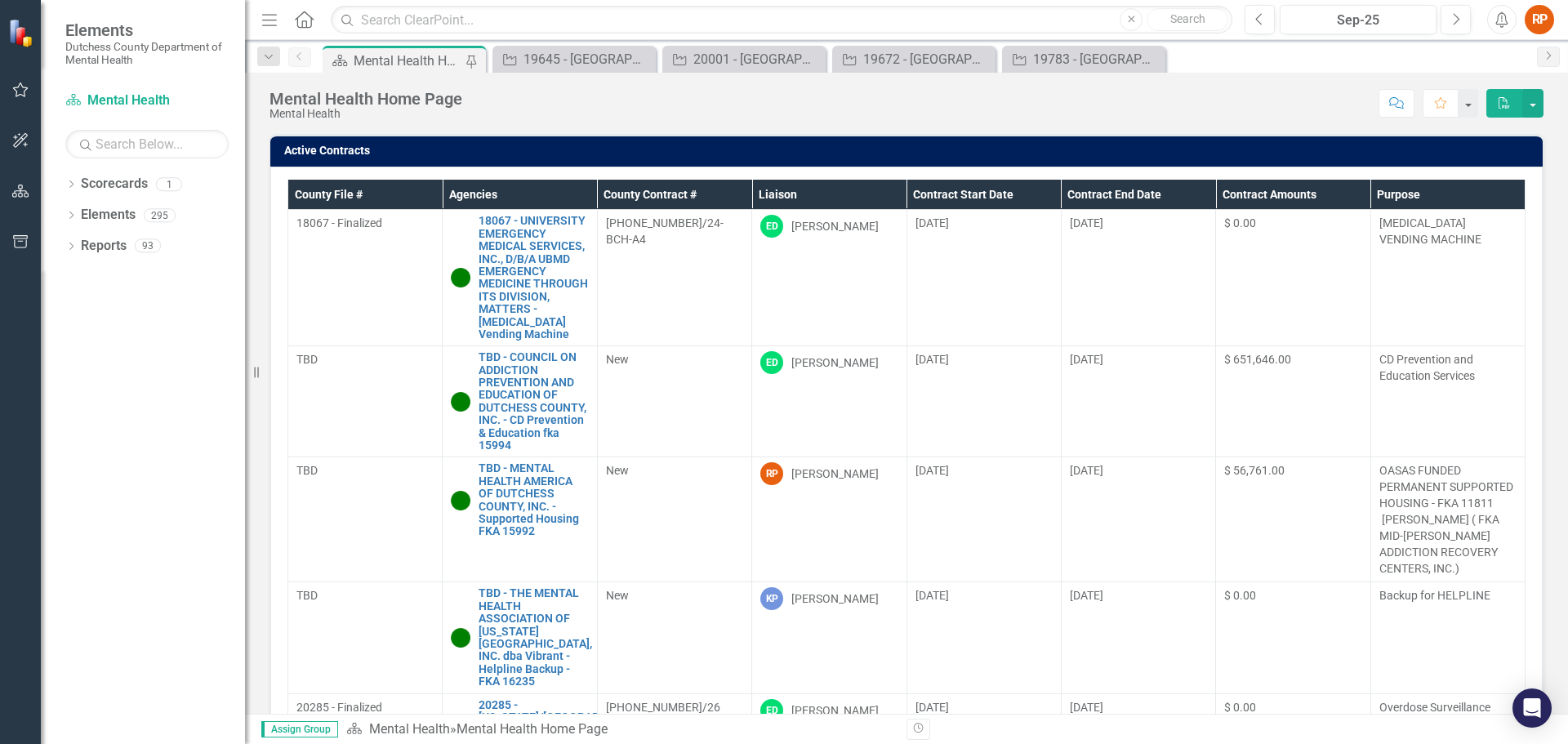
click at [764, 191] on th "Liaison" at bounding box center [829, 194] width 154 height 30
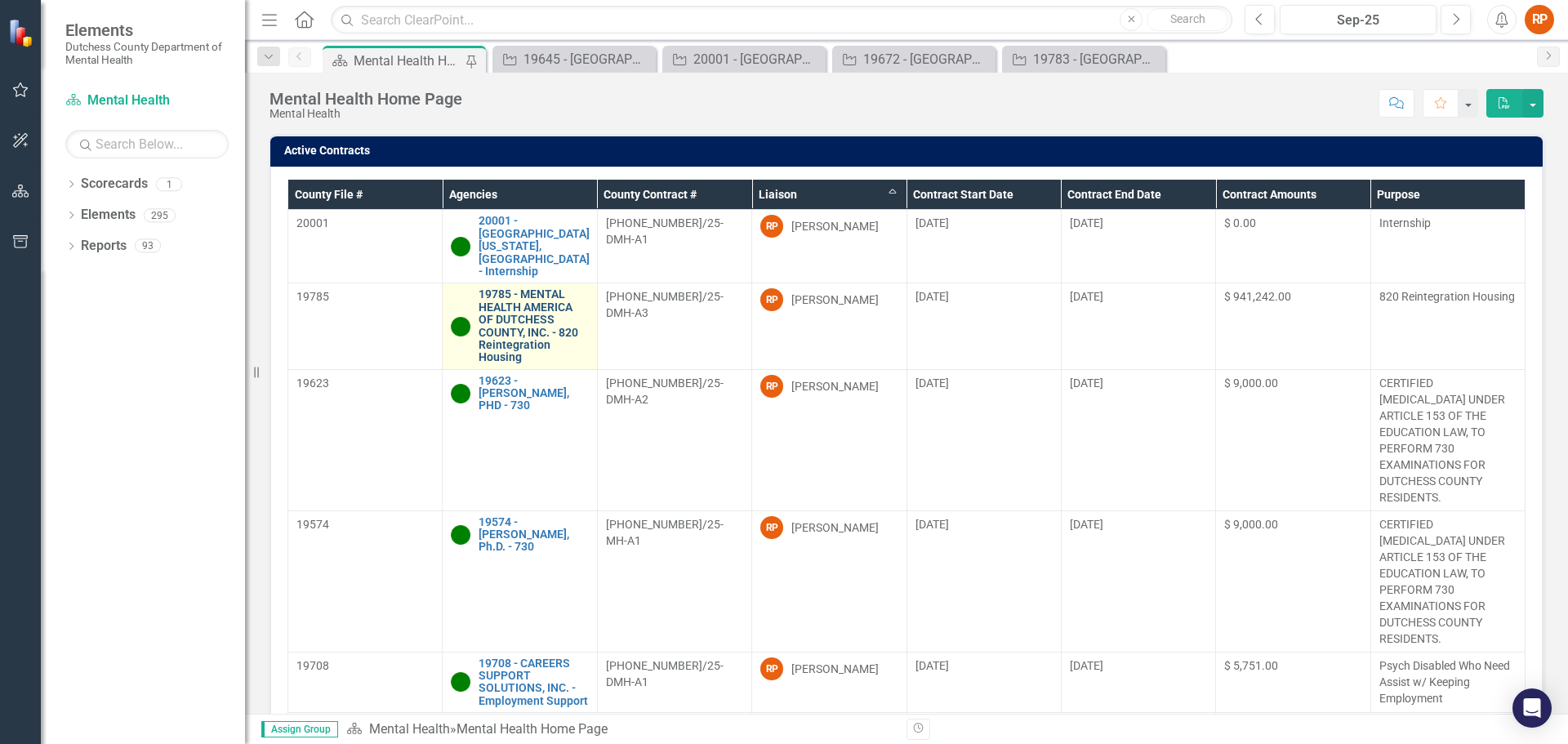
scroll to position [326, 0]
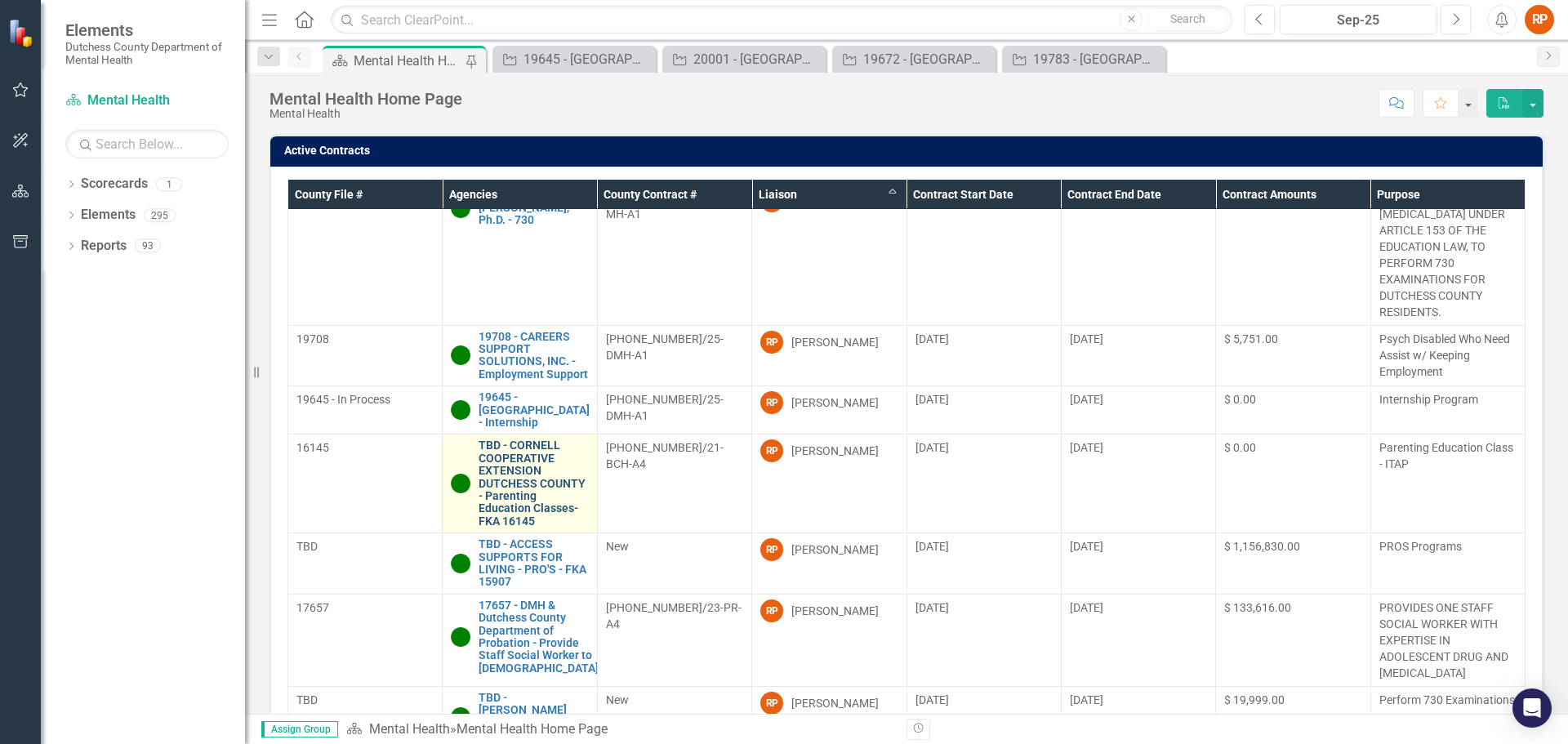
click at [515, 499] on link "TBD - CORNELL COOPERATIVE EXTENSION DUTCHESS COUNTY - Parenting Education Class…" at bounding box center [534, 483] width 110 height 88
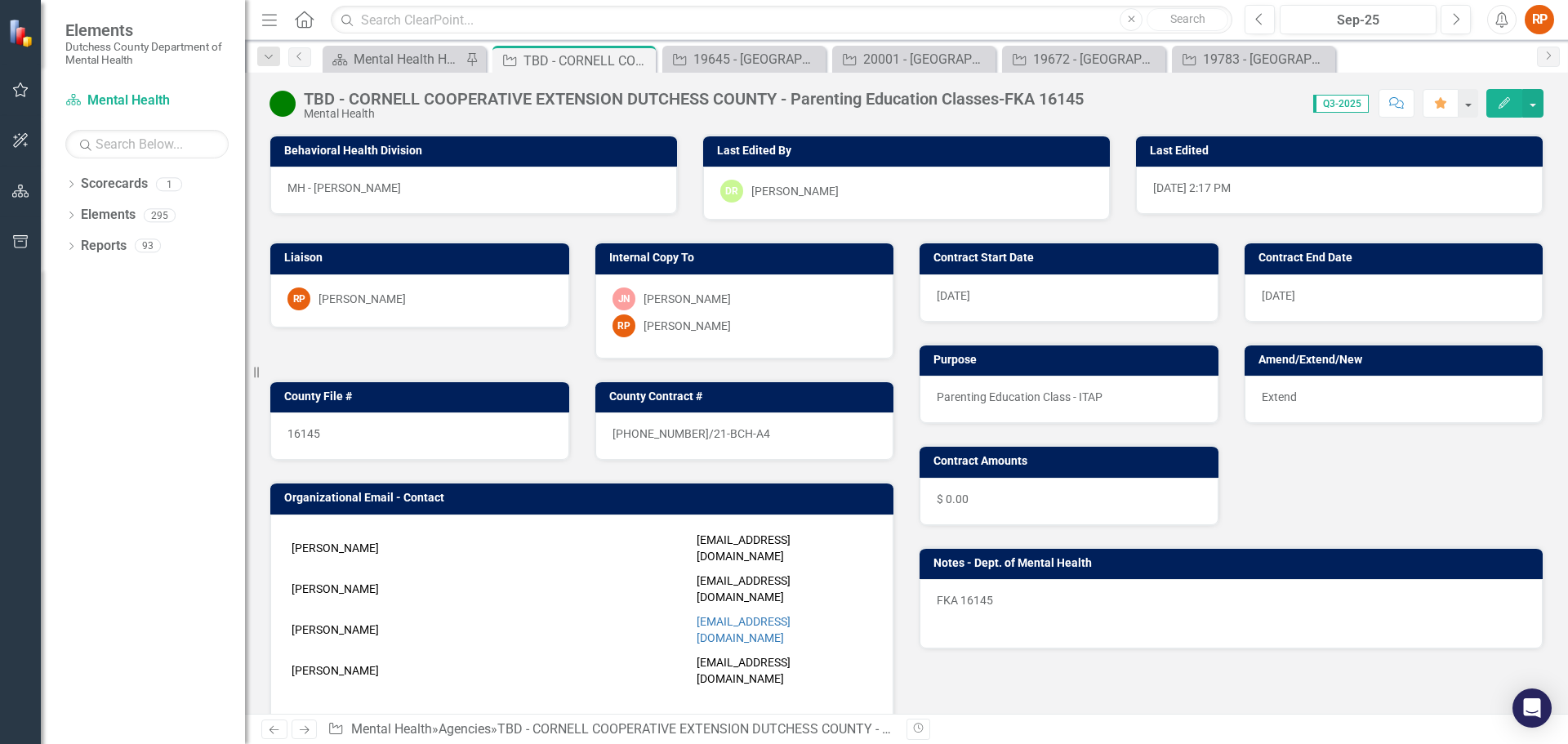
scroll to position [326, 0]
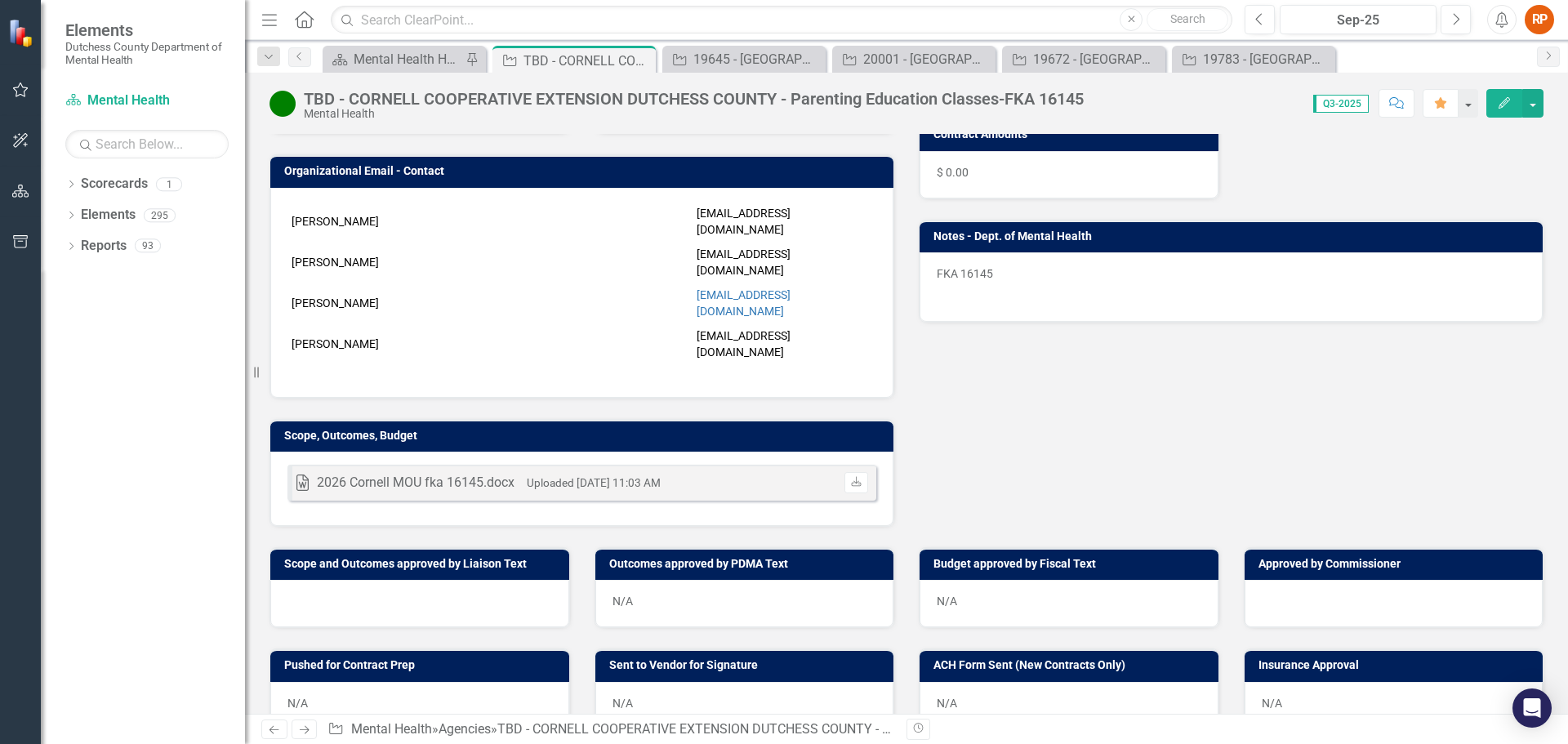
click at [389, 580] on div at bounding box center [420, 603] width 299 height 47
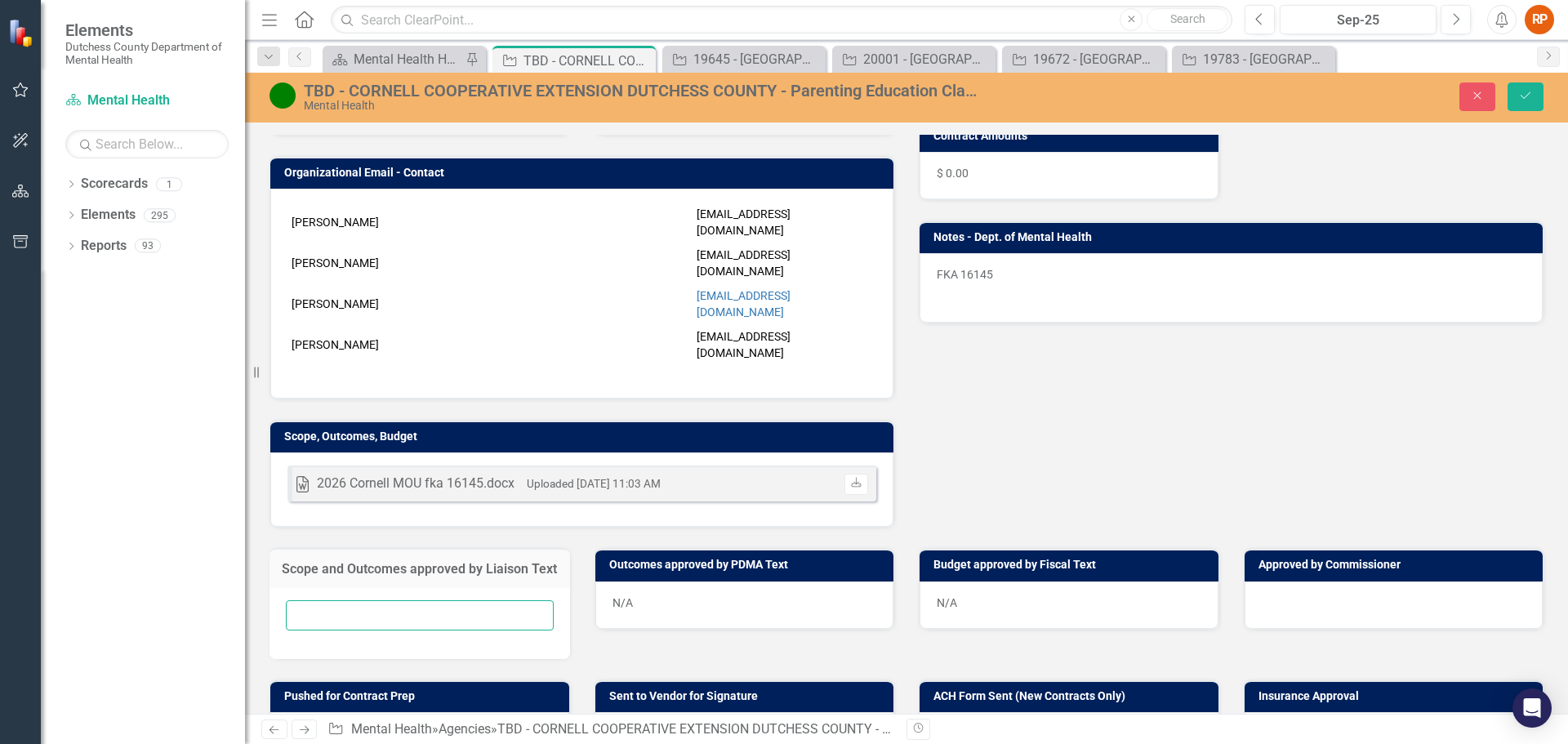
click at [309, 600] on input "text" at bounding box center [420, 615] width 268 height 30
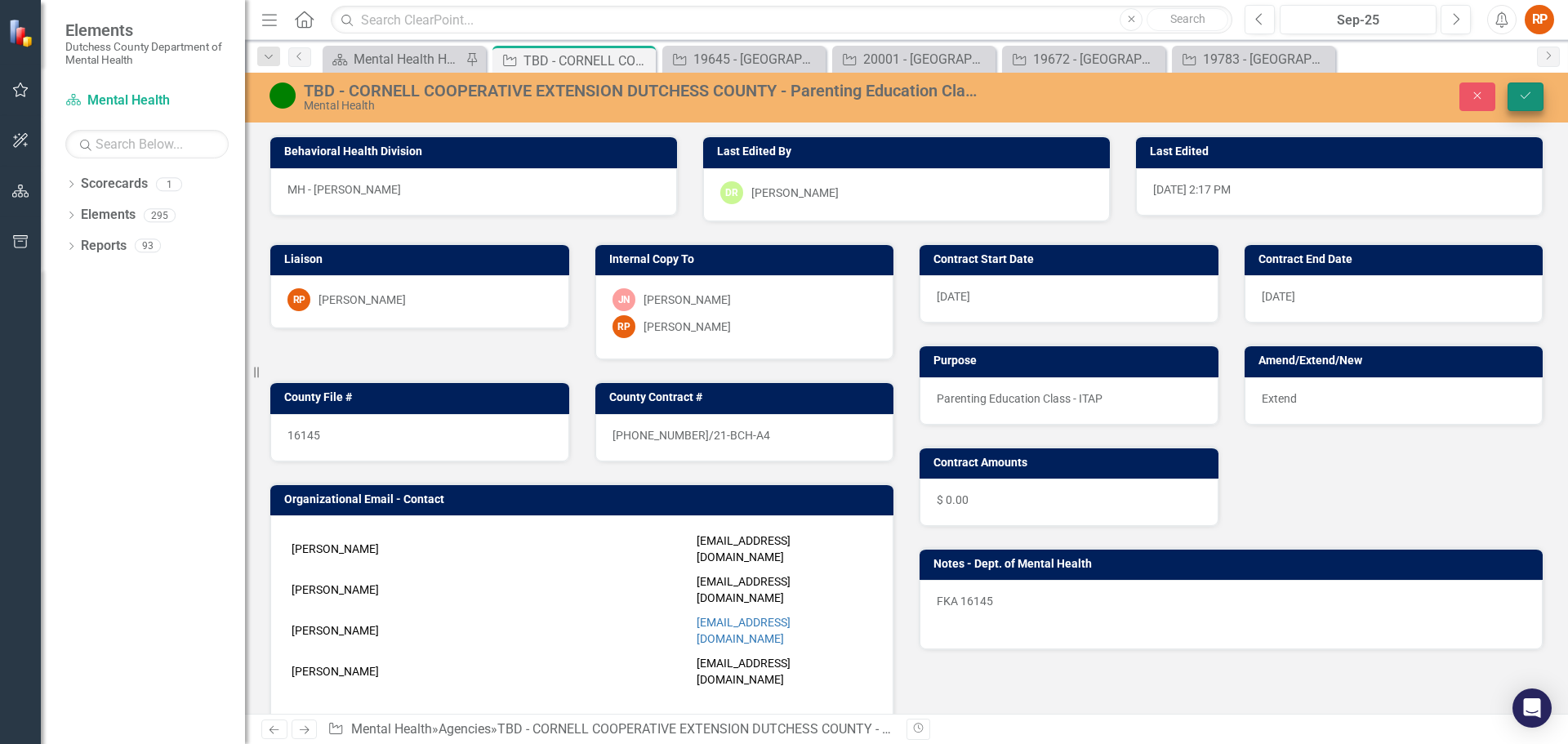
type input "[DATE] [PERSON_NAME]"
click at [1528, 95] on icon "submit" at bounding box center [1525, 96] width 10 height 7
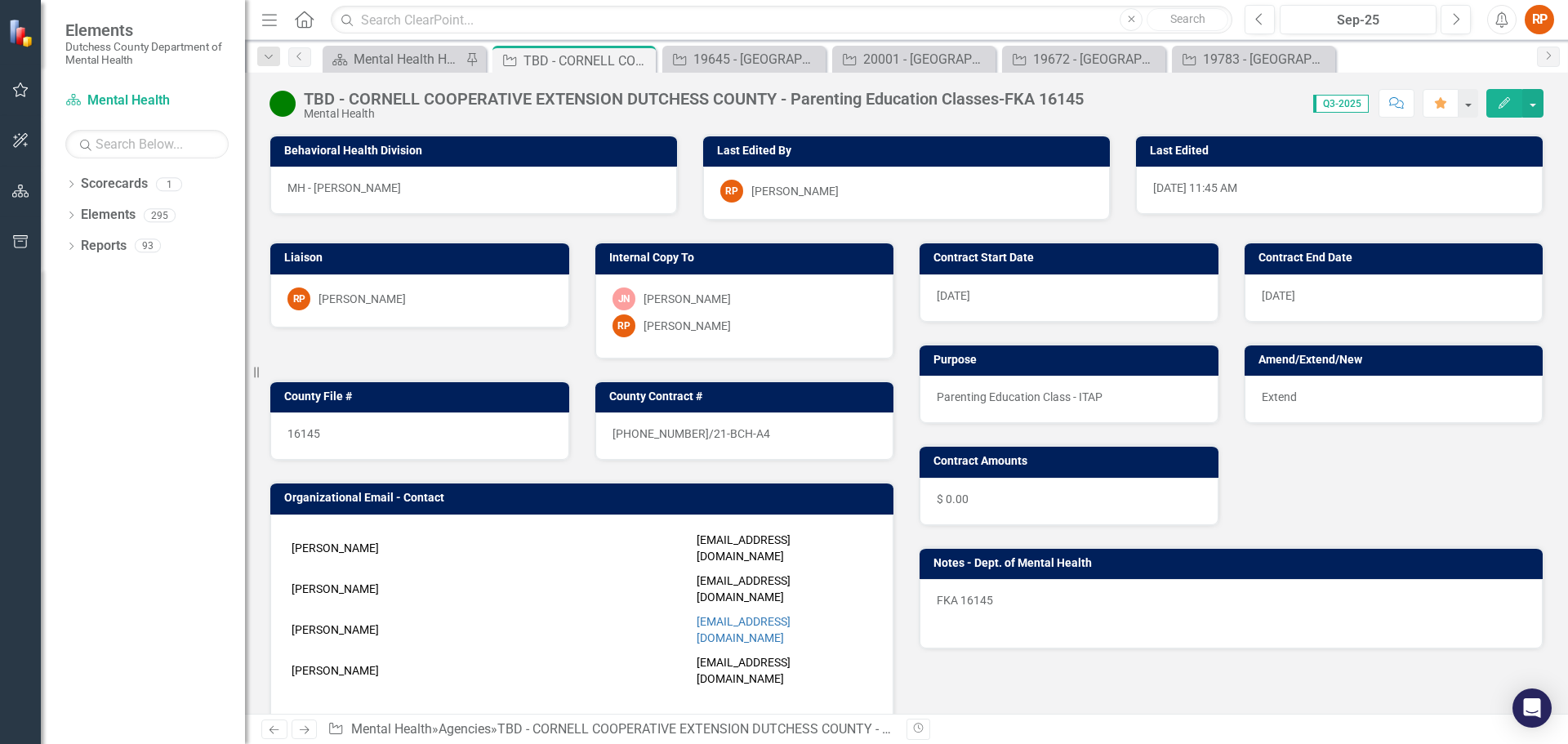
click at [1398, 103] on icon "button" at bounding box center [1396, 103] width 15 height 11
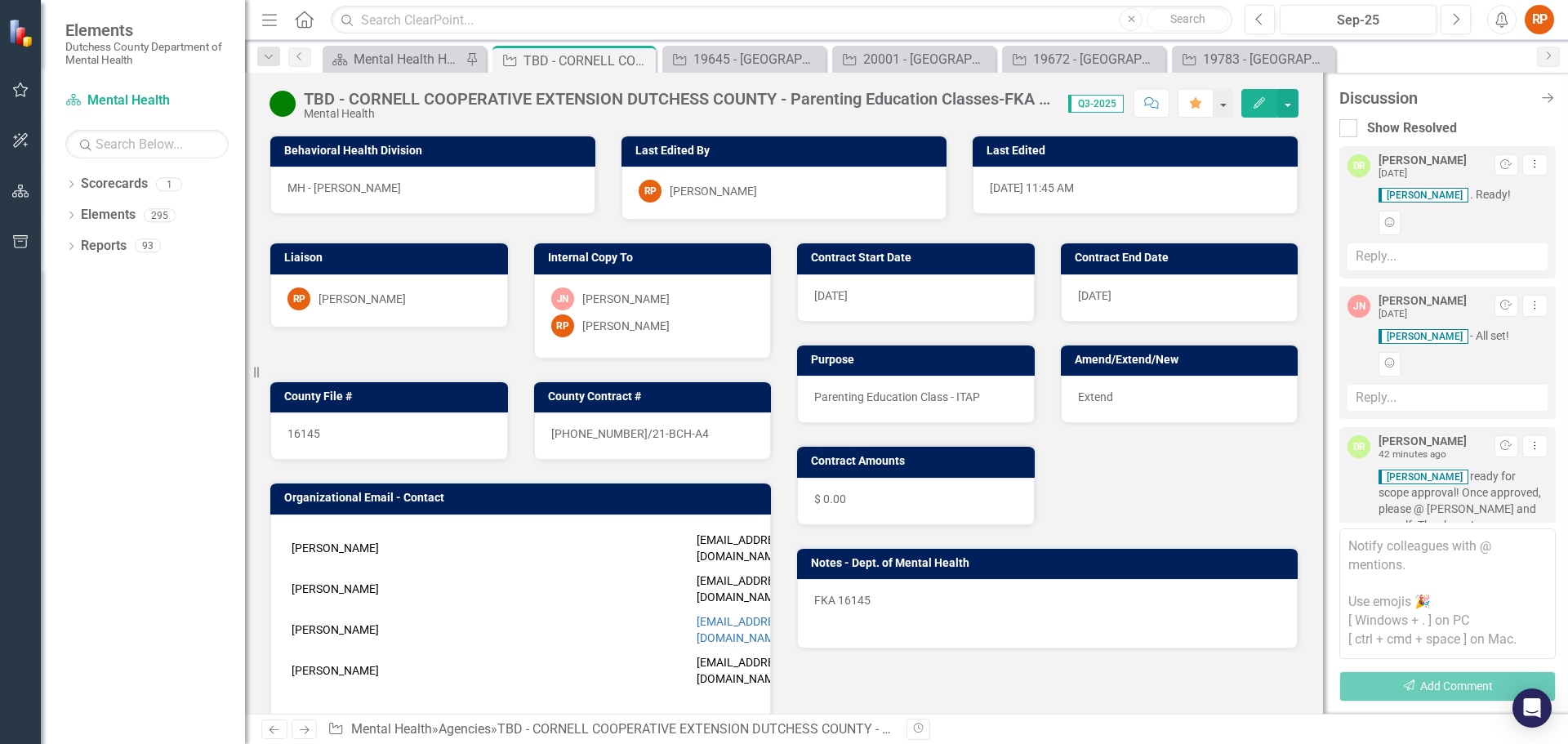
scroll to position [95, 0]
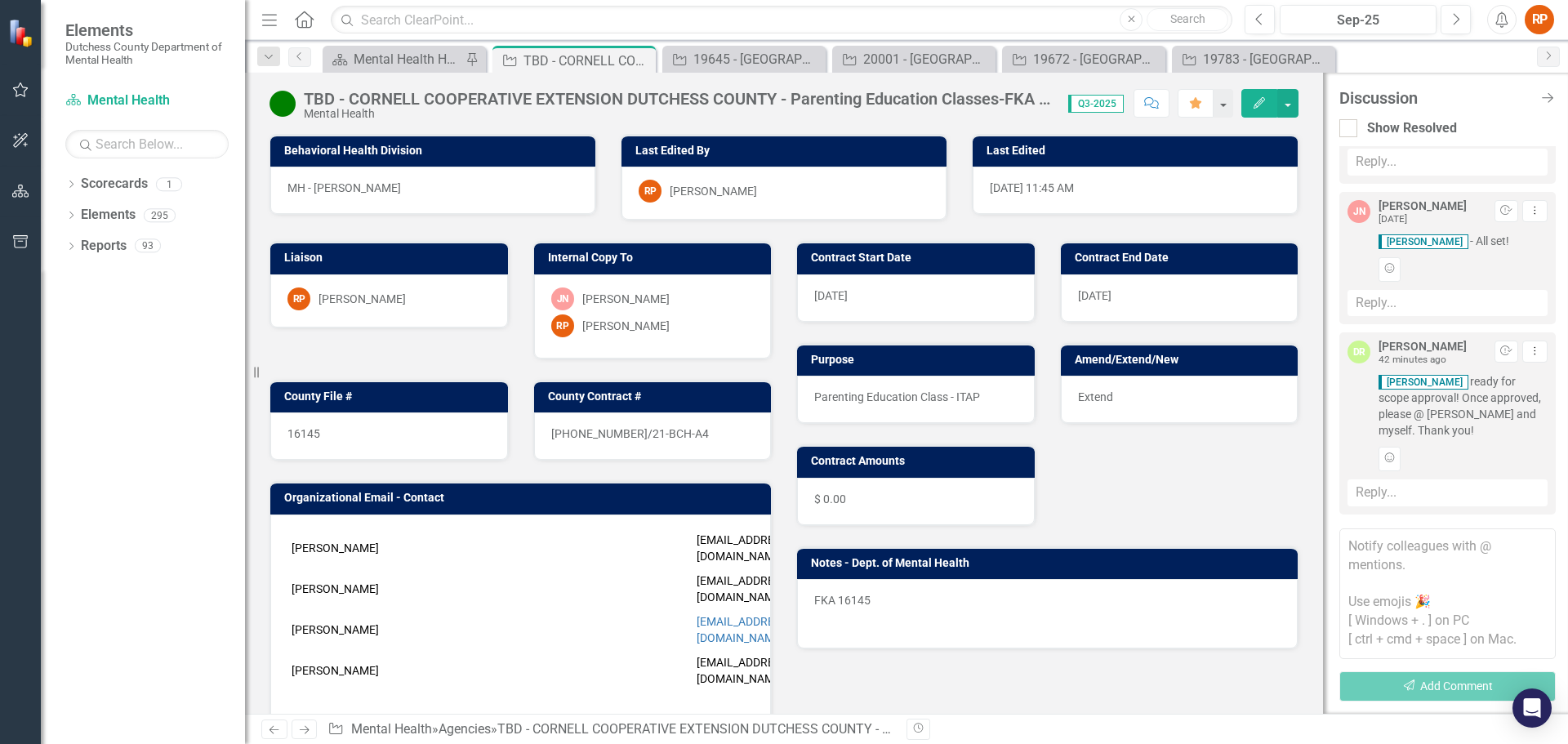
click at [1401, 495] on div "Reply..." at bounding box center [1448, 493] width 200 height 27
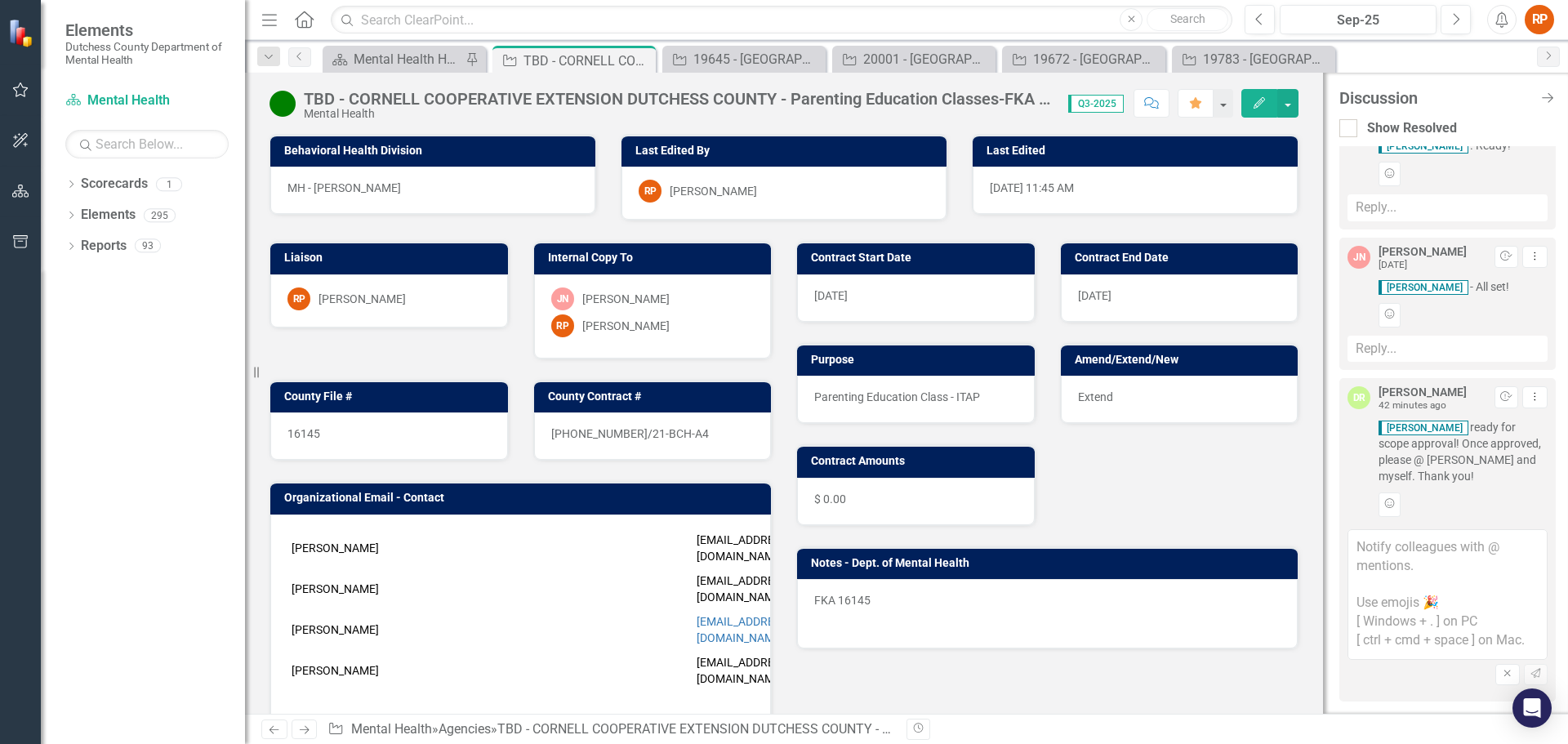
scroll to position [49, 0]
click at [1364, 554] on textarea at bounding box center [1448, 594] width 200 height 131
type textarea "S"
type textarea "[DATE] scope approved @[PERSON_NAME] @[PERSON_NAME]"
click at [1530, 669] on icon "Send" at bounding box center [1536, 673] width 12 height 10
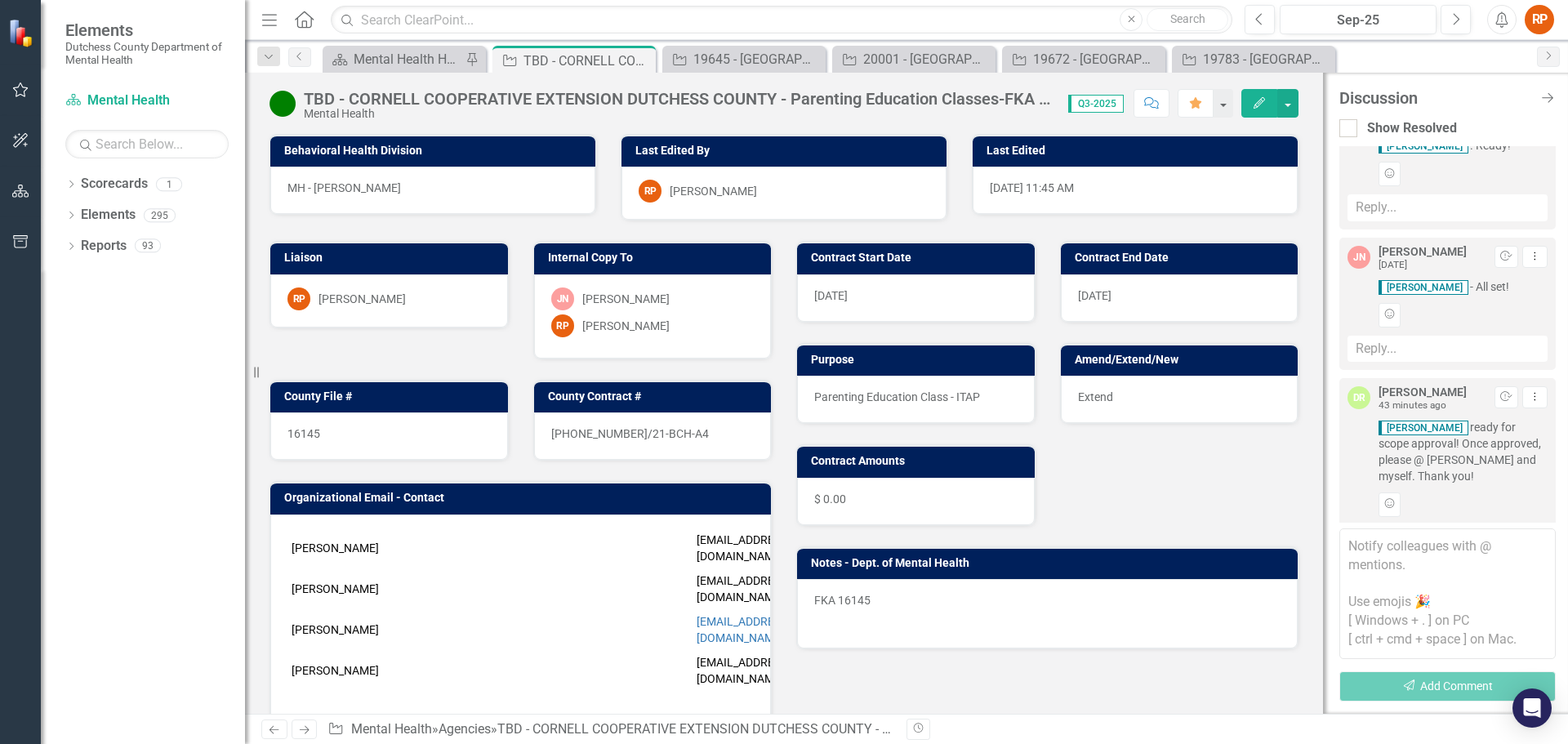
scroll to position [232, 0]
